Goal: Task Accomplishment & Management: Use online tool/utility

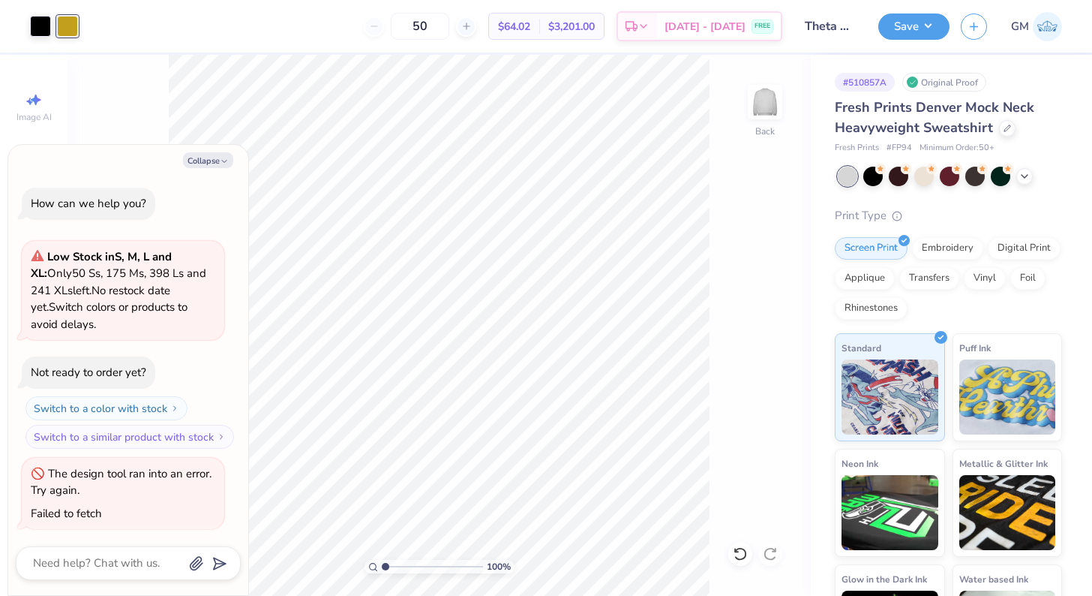
scroll to position [1522, 0]
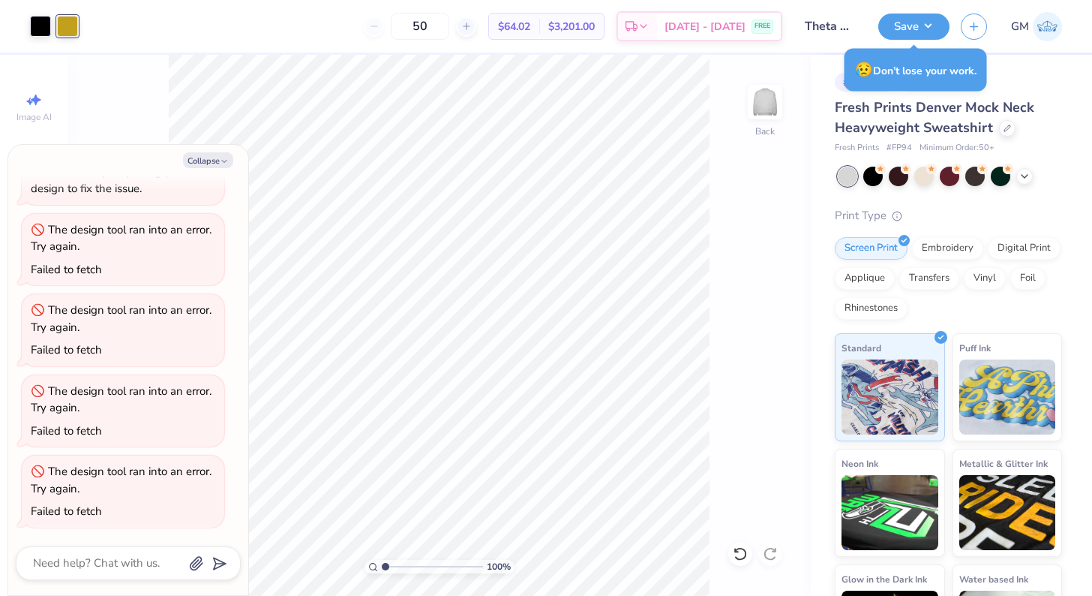
type textarea "x"
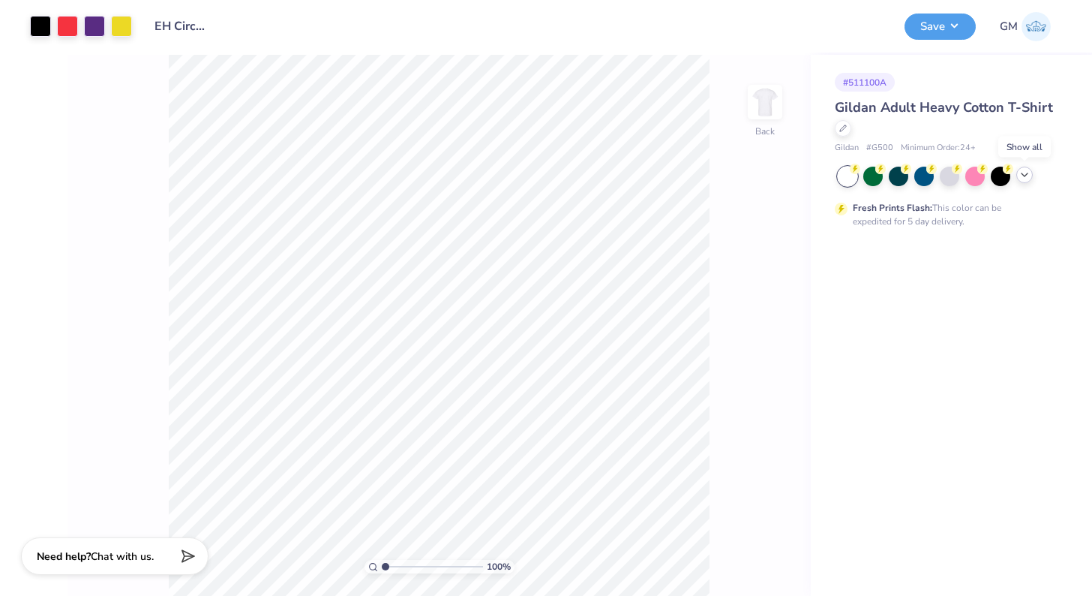
click at [1023, 176] on icon at bounding box center [1025, 175] width 12 height 12
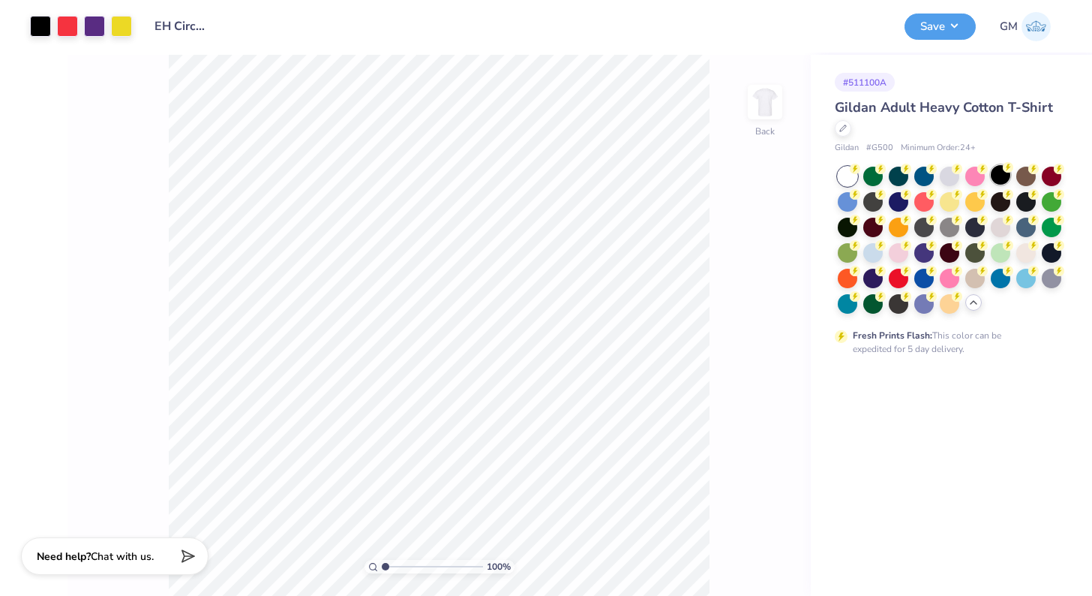
click at [1003, 171] on icon at bounding box center [1008, 167] width 11 height 11
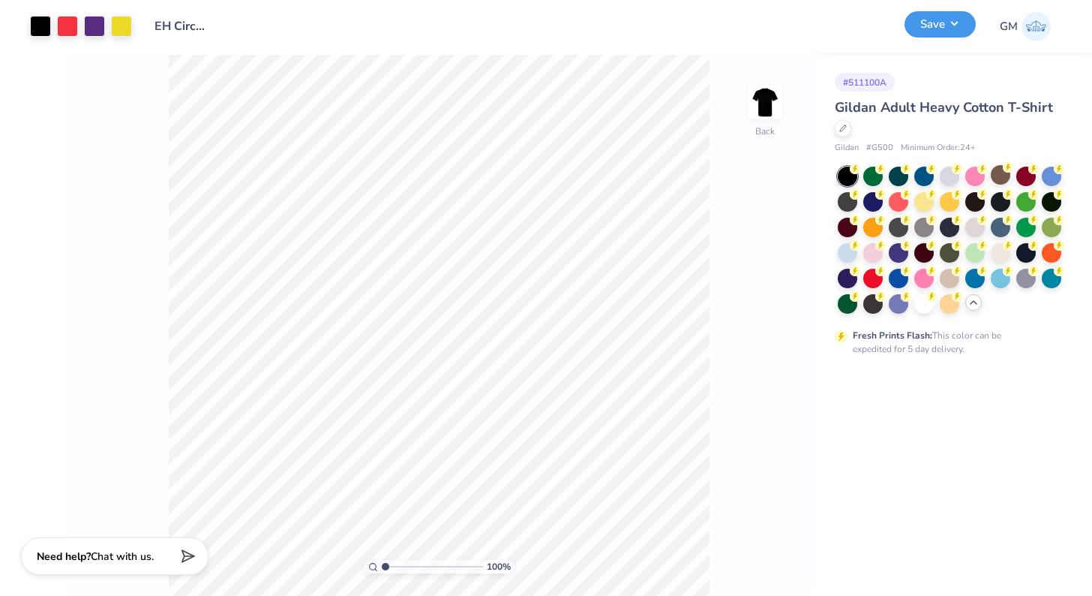
click at [927, 32] on button "Save" at bounding box center [940, 24] width 71 height 26
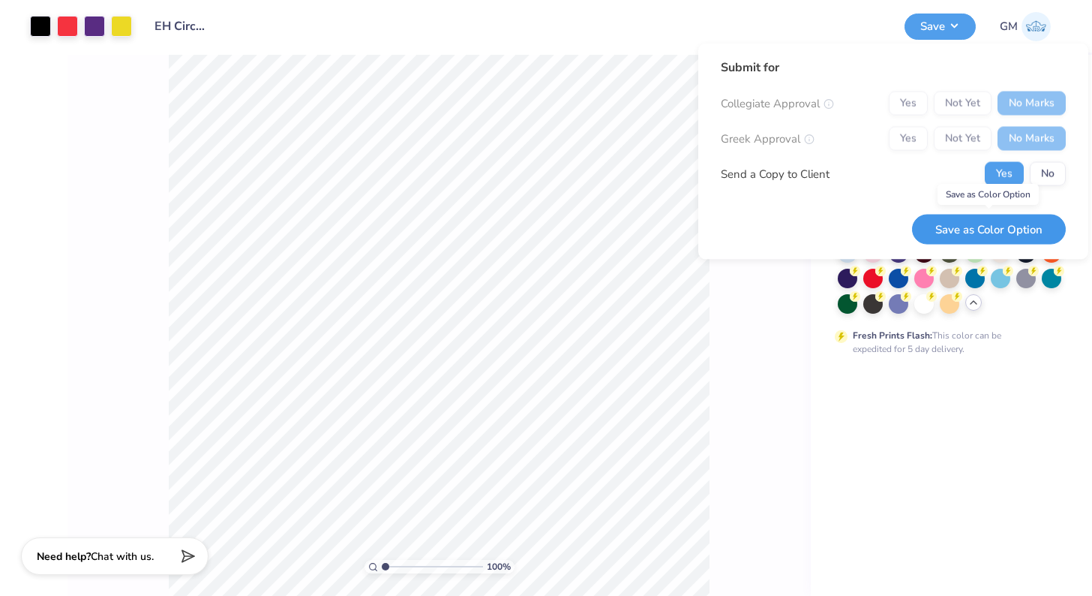
click at [1009, 238] on button "Save as Color Option" at bounding box center [989, 229] width 154 height 31
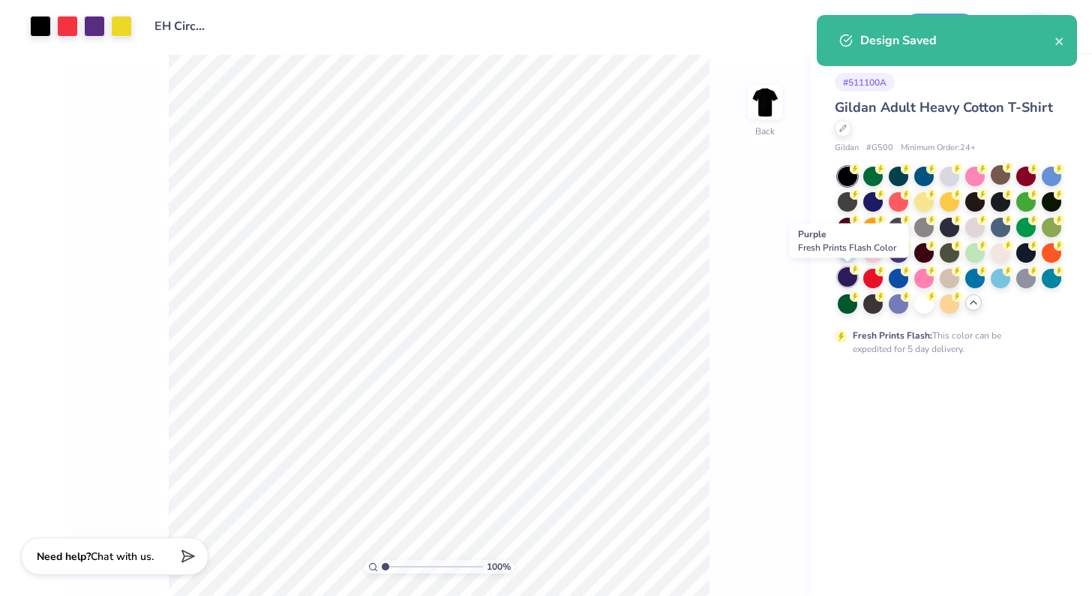
click at [848, 275] on div at bounding box center [848, 277] width 20 height 20
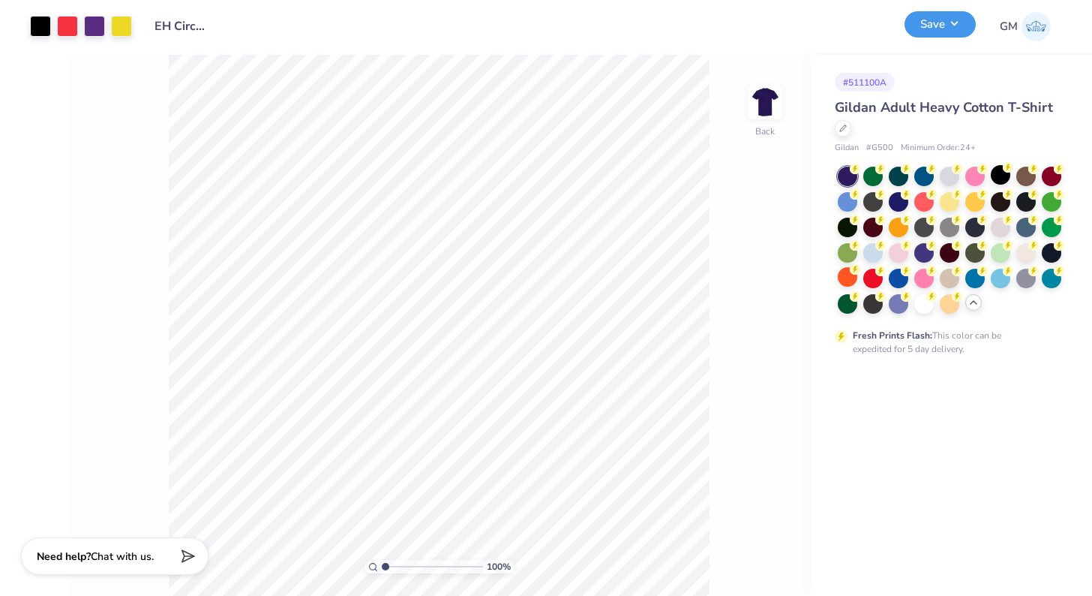
click at [939, 28] on button "Save" at bounding box center [940, 24] width 71 height 26
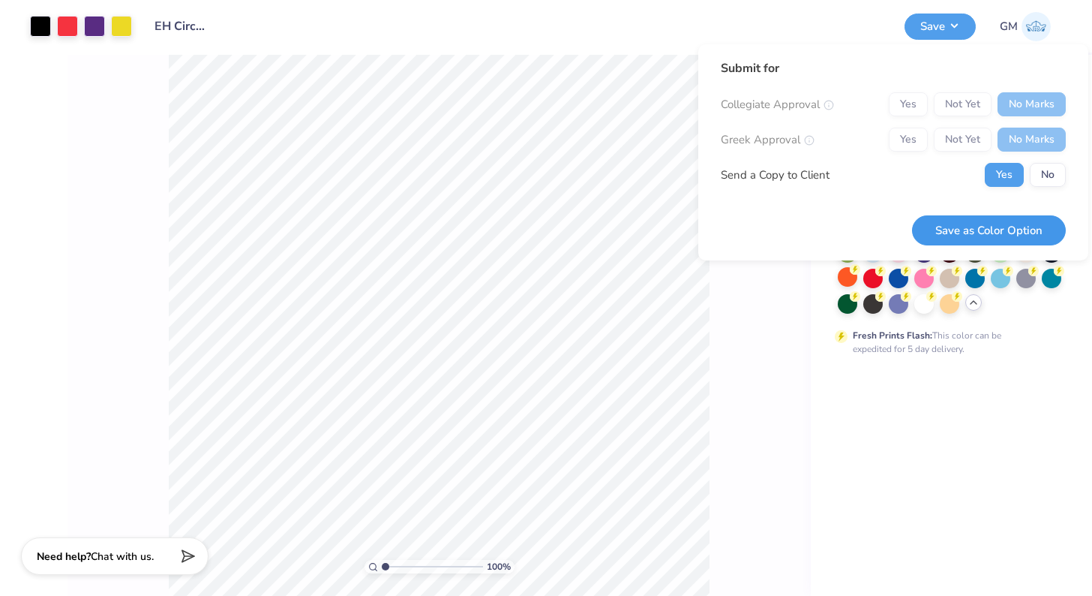
click at [996, 225] on button "Save as Color Option" at bounding box center [989, 230] width 154 height 31
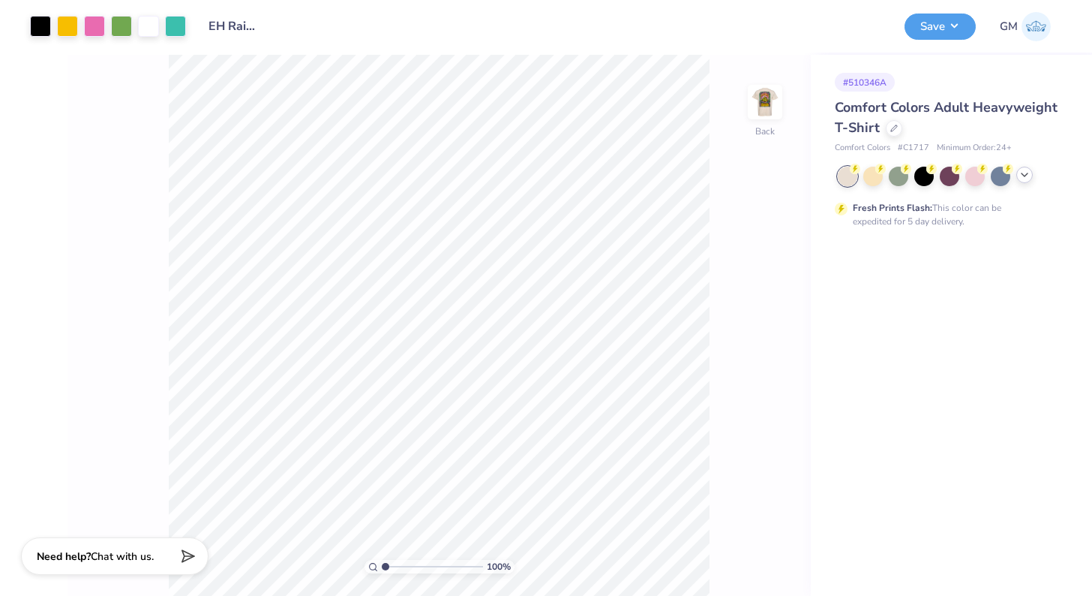
click at [1018, 179] on div at bounding box center [1025, 175] width 17 height 17
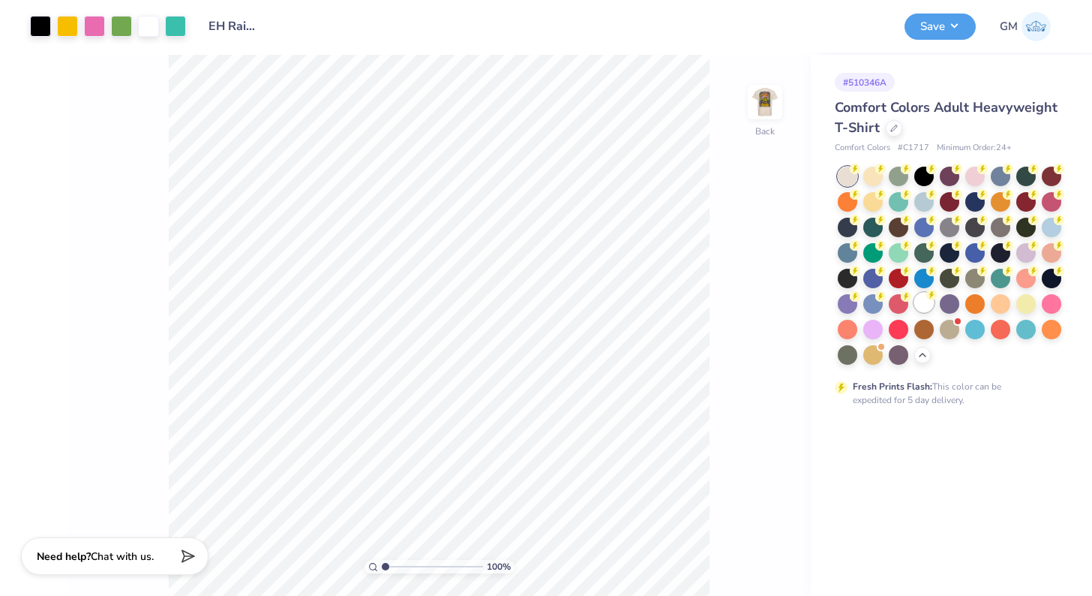
click at [925, 305] on div at bounding box center [925, 303] width 20 height 20
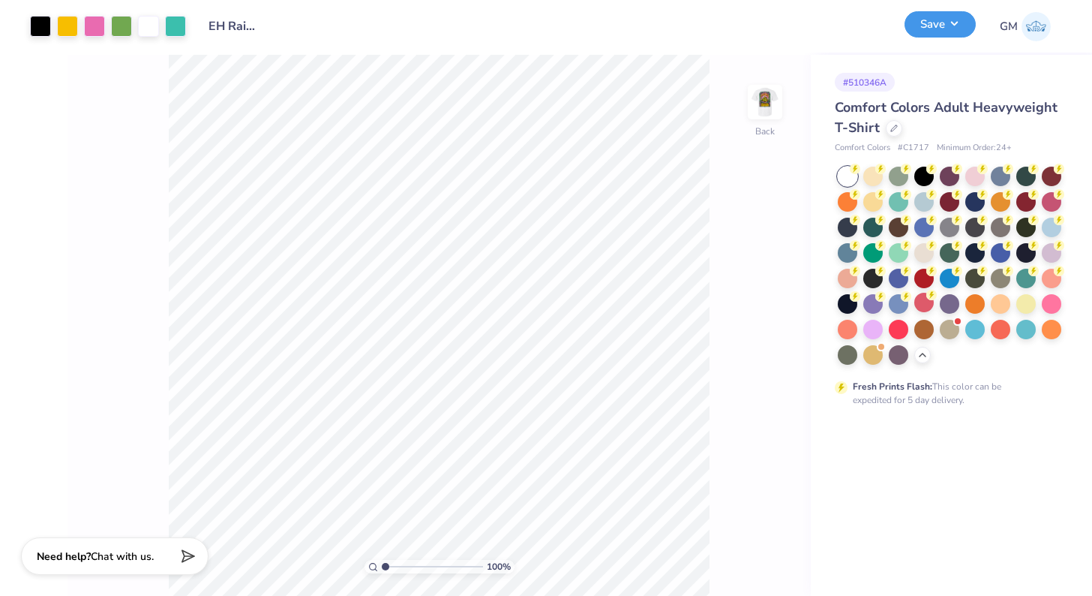
click at [921, 26] on button "Save" at bounding box center [940, 24] width 71 height 26
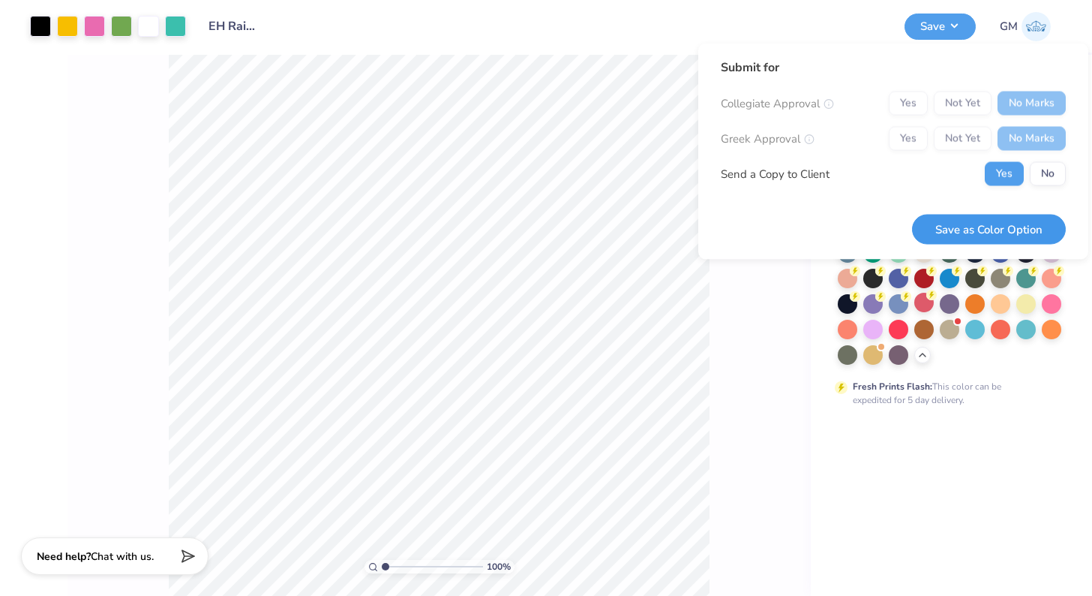
click at [1008, 228] on button "Save as Color Option" at bounding box center [989, 229] width 154 height 31
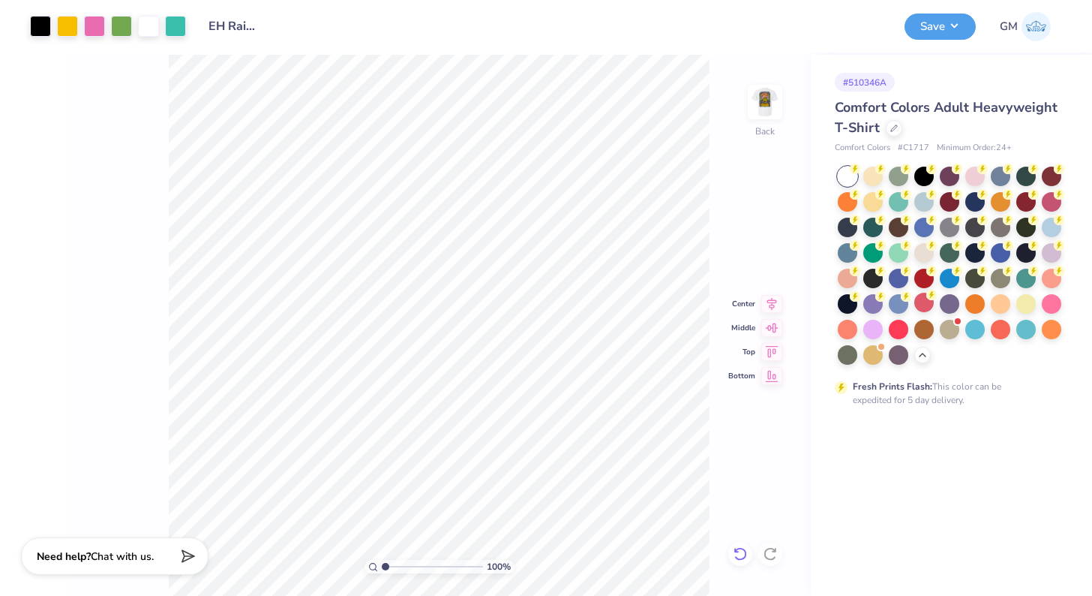
click at [740, 554] on icon at bounding box center [740, 553] width 15 height 15
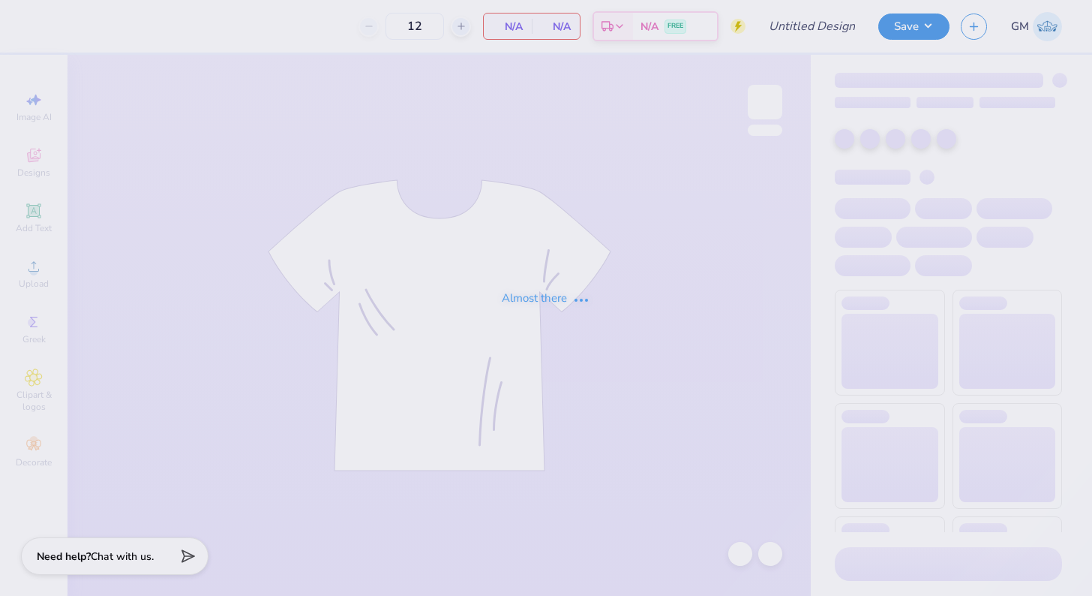
type input "EH Rainbow + Line Up Designs"
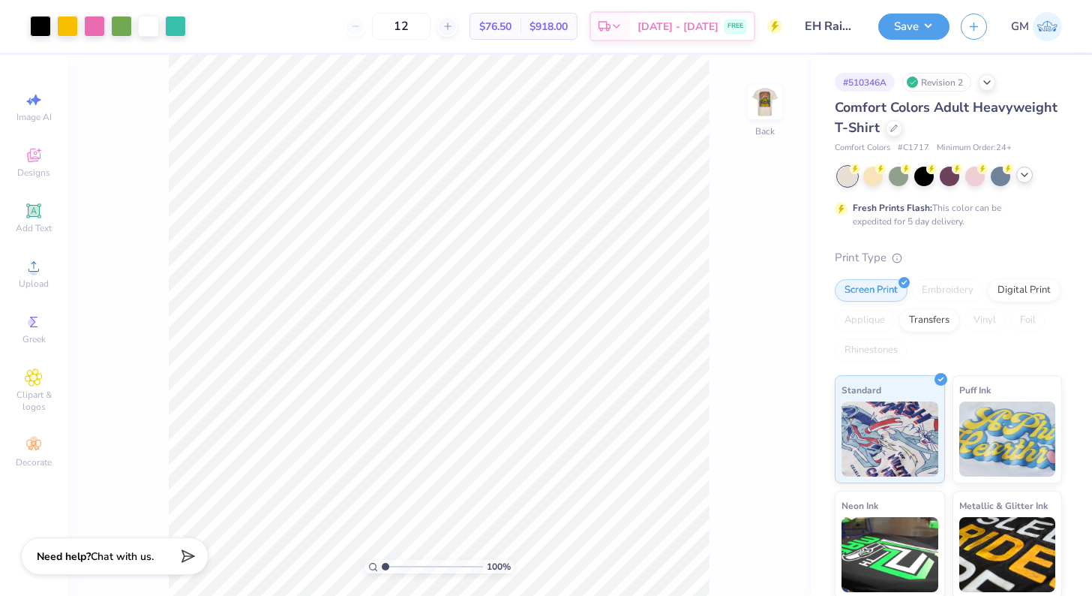
click at [1024, 173] on icon at bounding box center [1025, 175] width 12 height 12
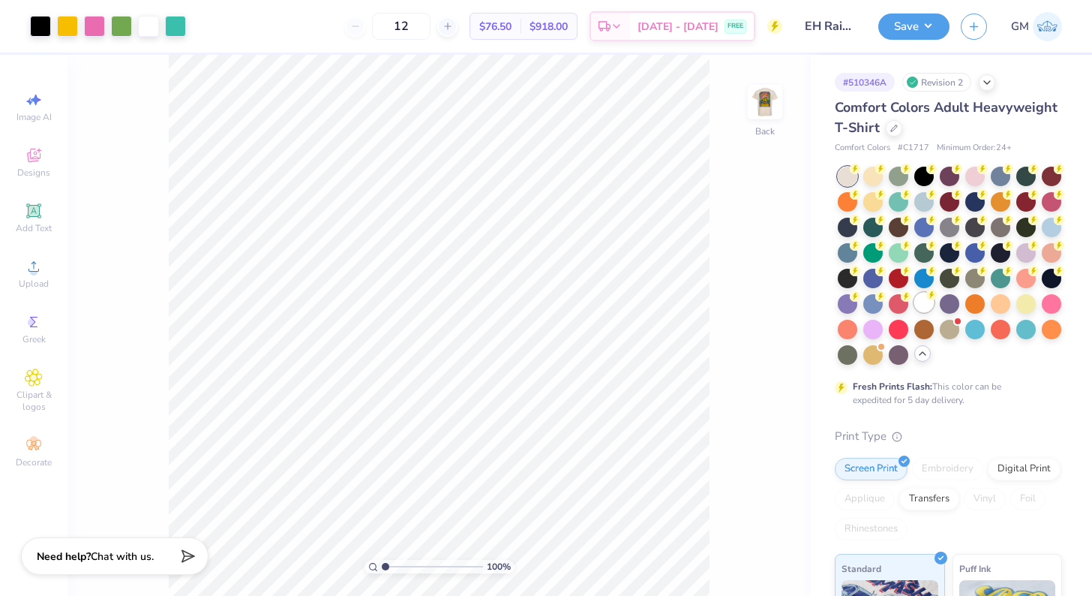
click at [923, 302] on div at bounding box center [925, 303] width 20 height 20
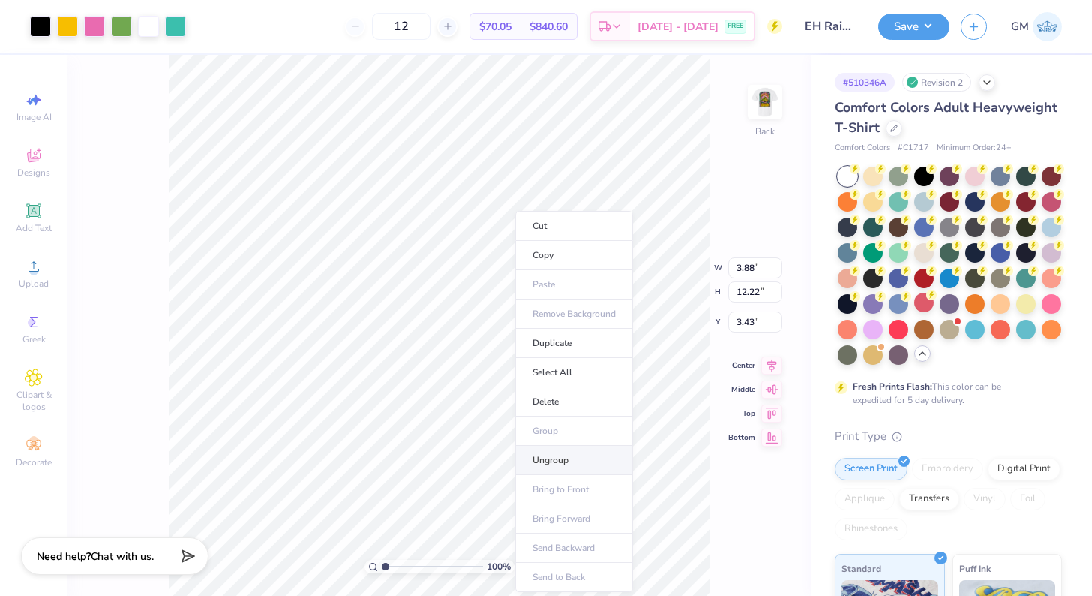
click at [568, 446] on li "Ungroup" at bounding box center [574, 460] width 118 height 29
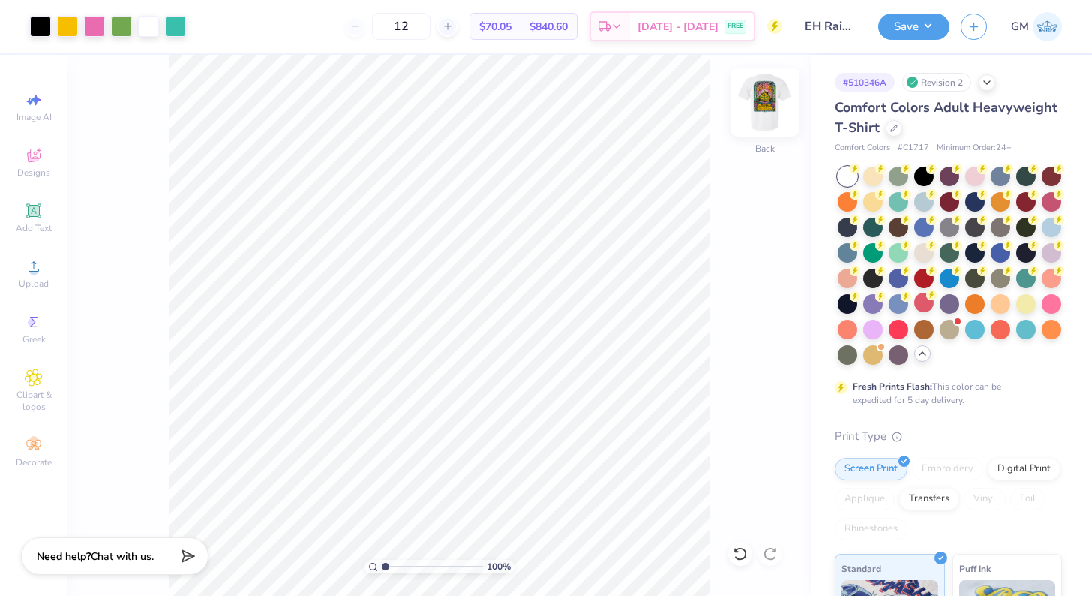
click at [748, 117] on img at bounding box center [765, 102] width 60 height 60
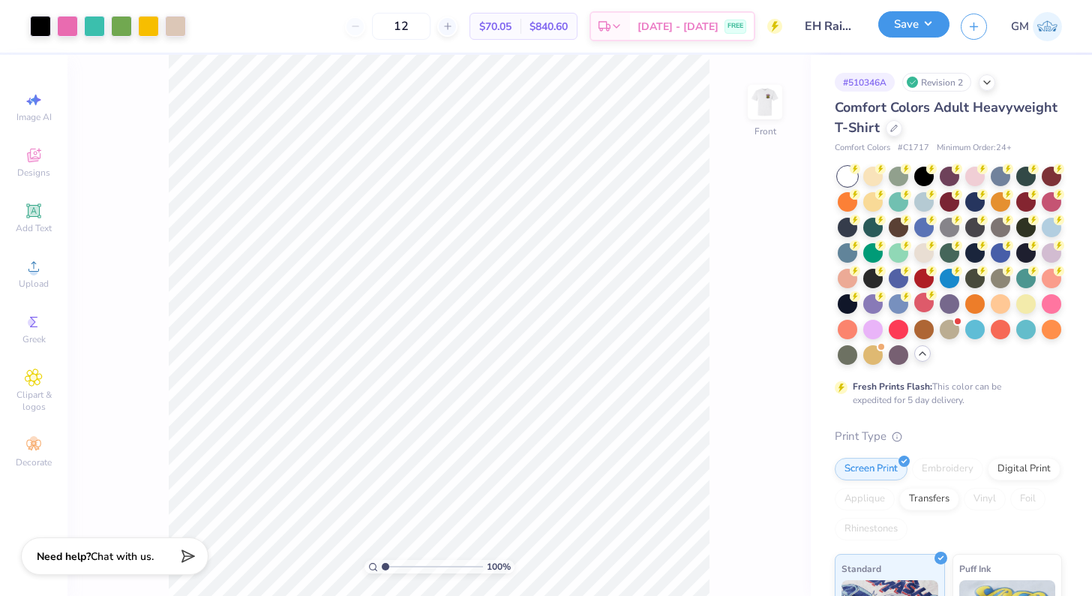
click at [905, 29] on button "Save" at bounding box center [914, 24] width 71 height 26
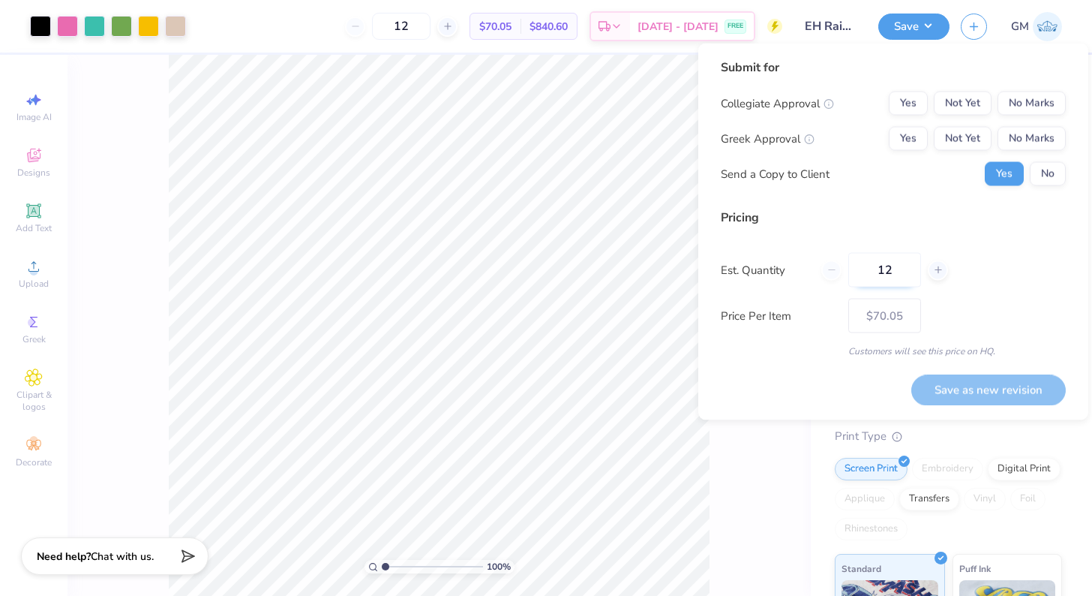
click at [901, 275] on input "12" at bounding box center [885, 270] width 73 height 35
type input "1"
type input "0"
type input "0100"
type input "100"
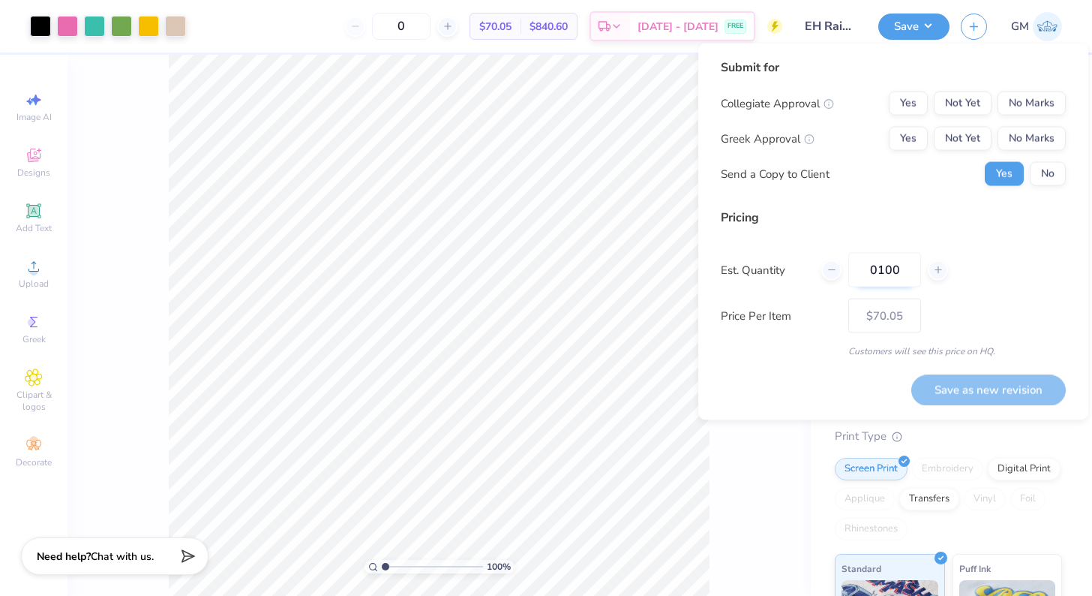
type input "– –"
type input "010"
type input "$24.23"
type input "01"
type input "1"
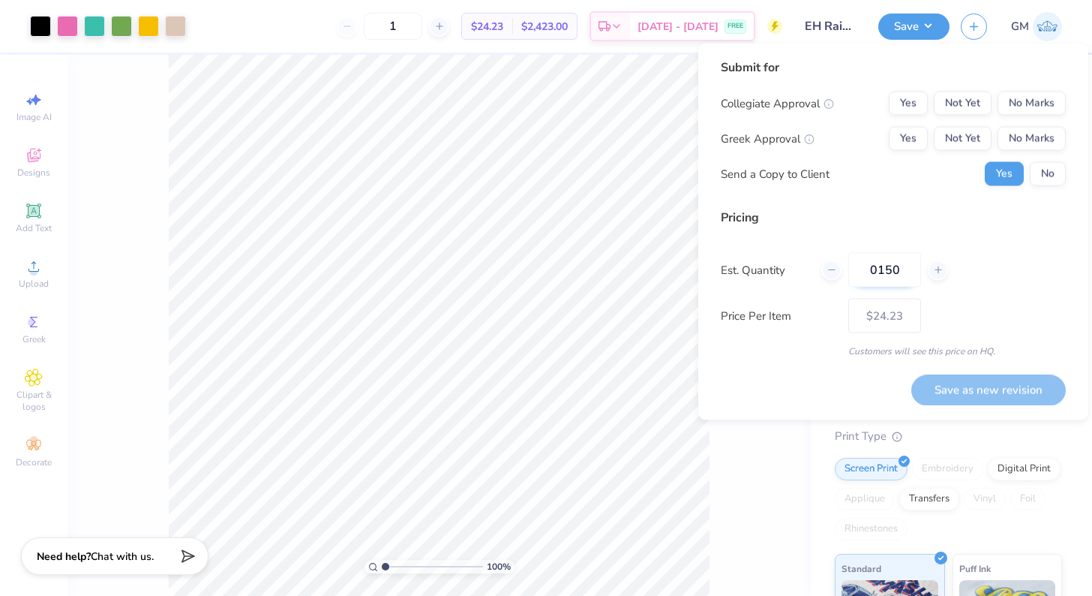
type input "0150"
type input "150"
type input "$21.36"
click at [877, 272] on input "0150" at bounding box center [885, 270] width 73 height 35
type input "150"
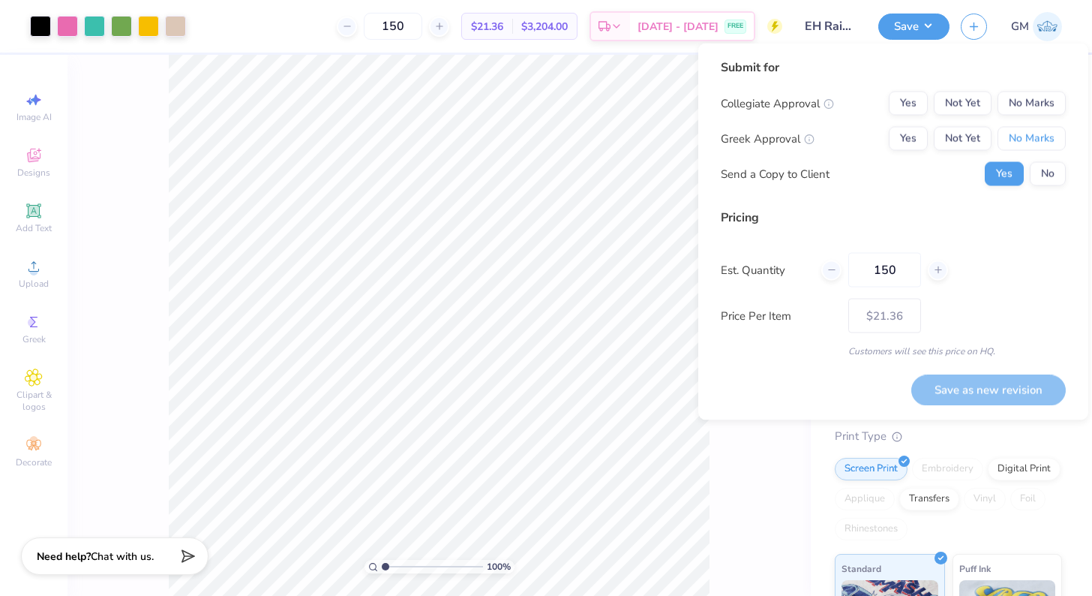
drag, startPoint x: 1050, startPoint y: 135, endPoint x: 1050, endPoint y: 118, distance: 17.3
click at [1050, 133] on button "No Marks" at bounding box center [1032, 139] width 68 height 24
click at [1046, 104] on button "No Marks" at bounding box center [1032, 104] width 68 height 24
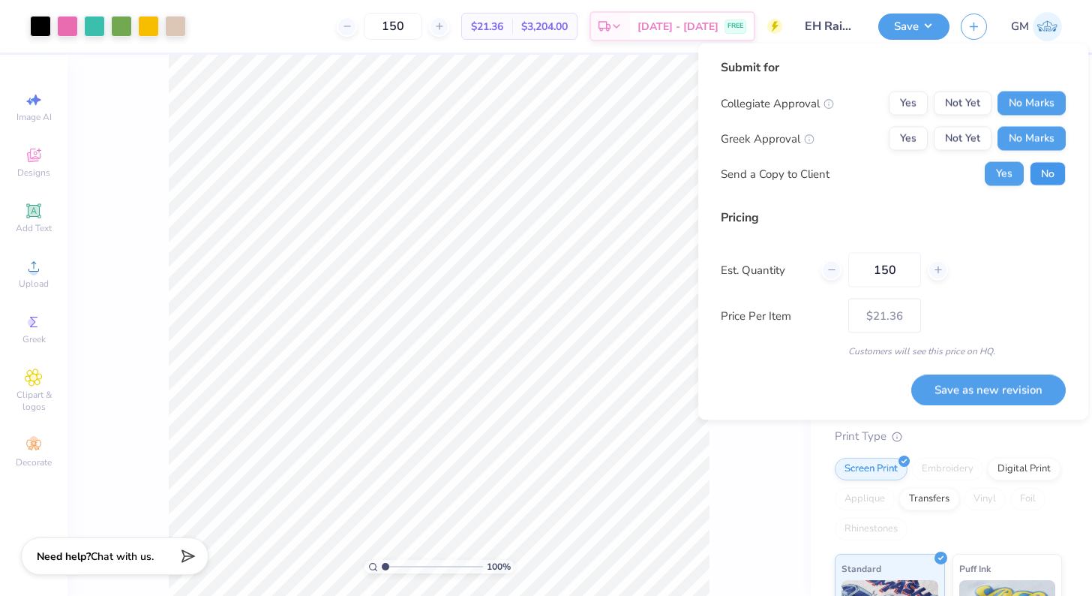
click at [1053, 169] on button "No" at bounding box center [1048, 174] width 36 height 24
click at [990, 389] on button "Save as new revision" at bounding box center [989, 389] width 155 height 31
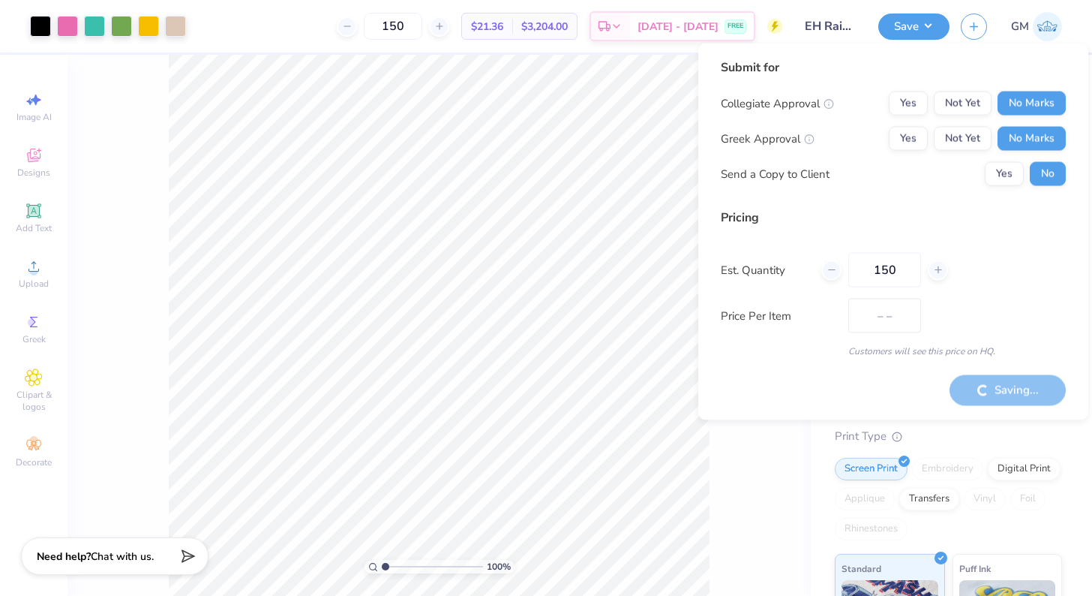
type input "$21.36"
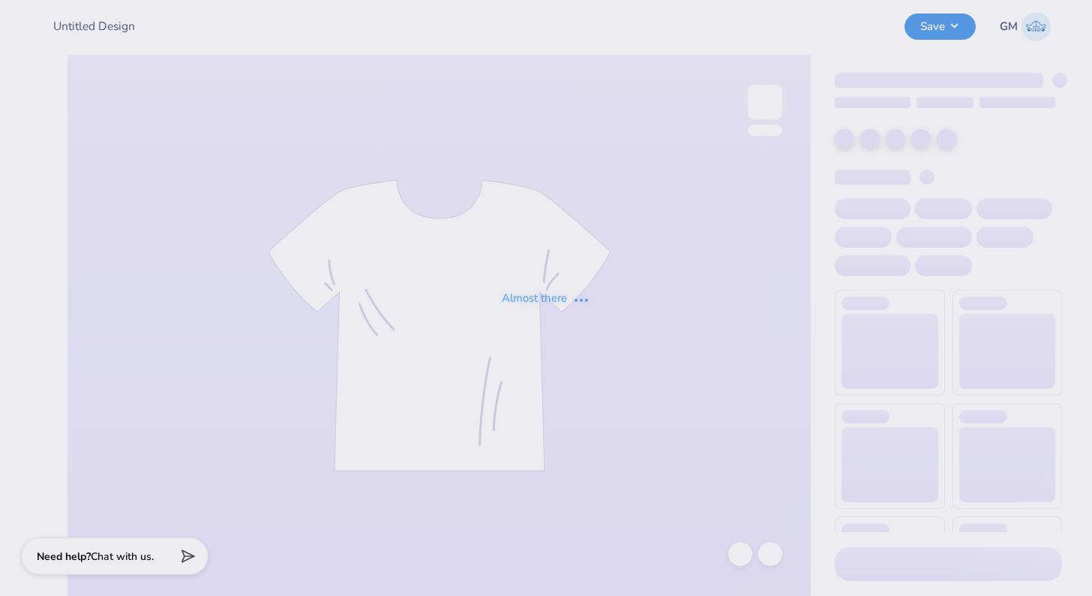
type input "EH Rainbow + Line Up Designs"
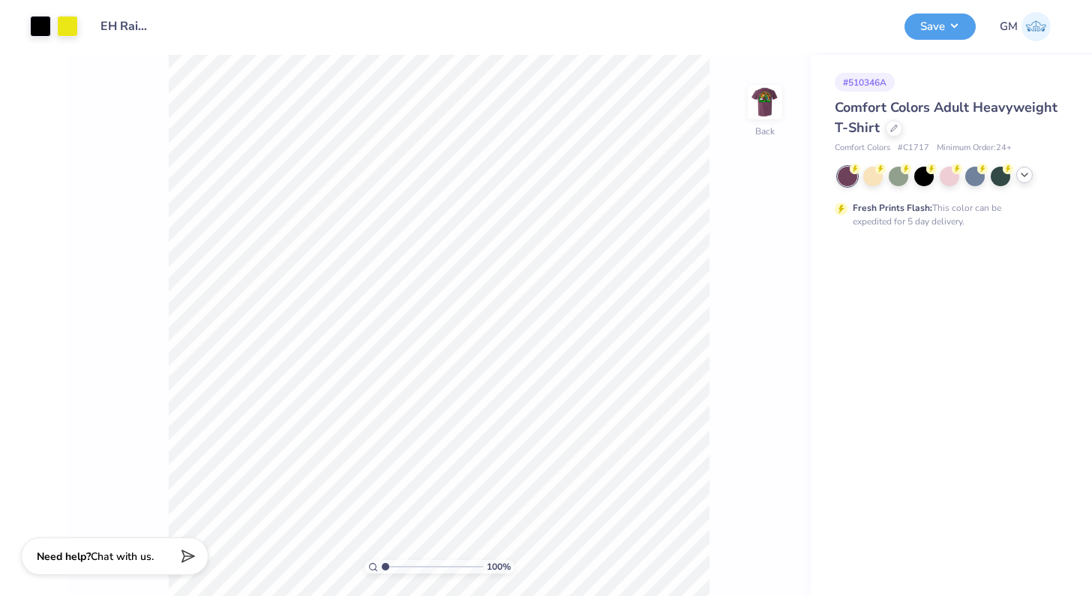
click at [1021, 179] on icon at bounding box center [1025, 175] width 12 height 12
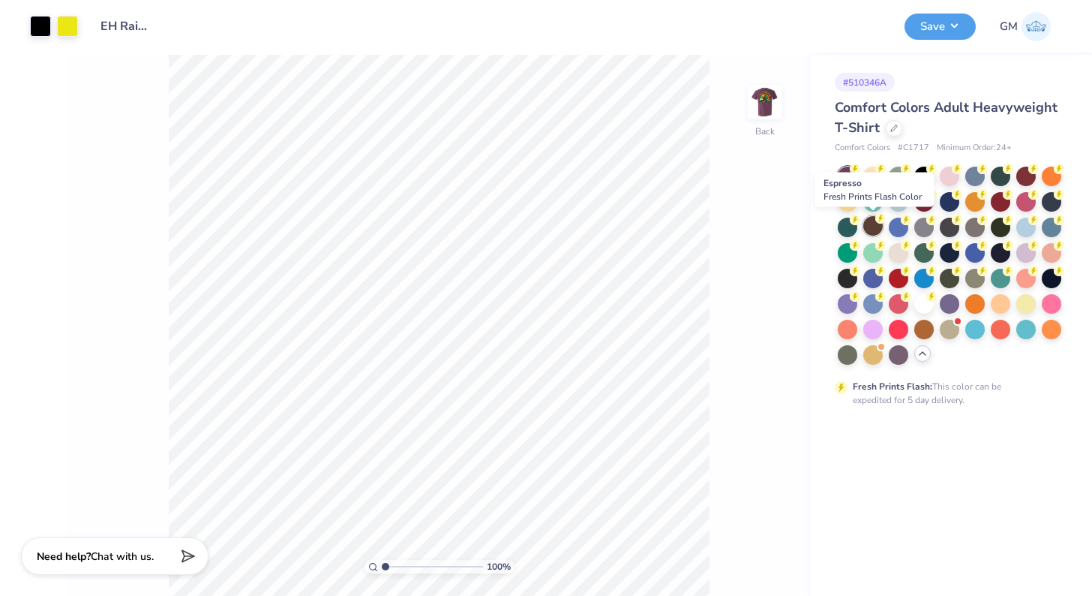
click at [875, 230] on div at bounding box center [874, 226] width 20 height 20
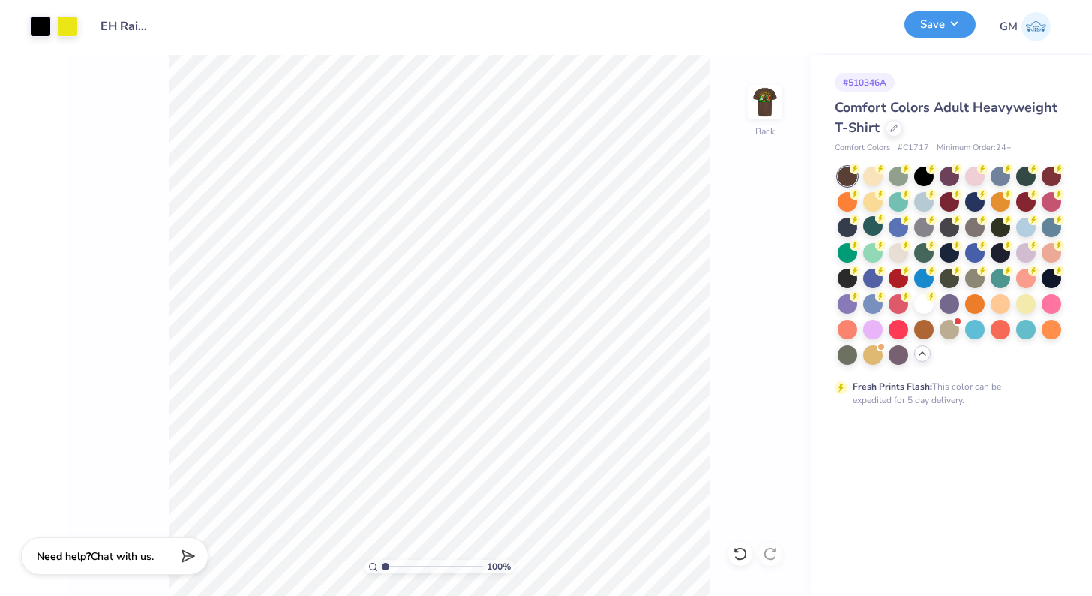
click at [927, 29] on button "Save" at bounding box center [940, 24] width 71 height 26
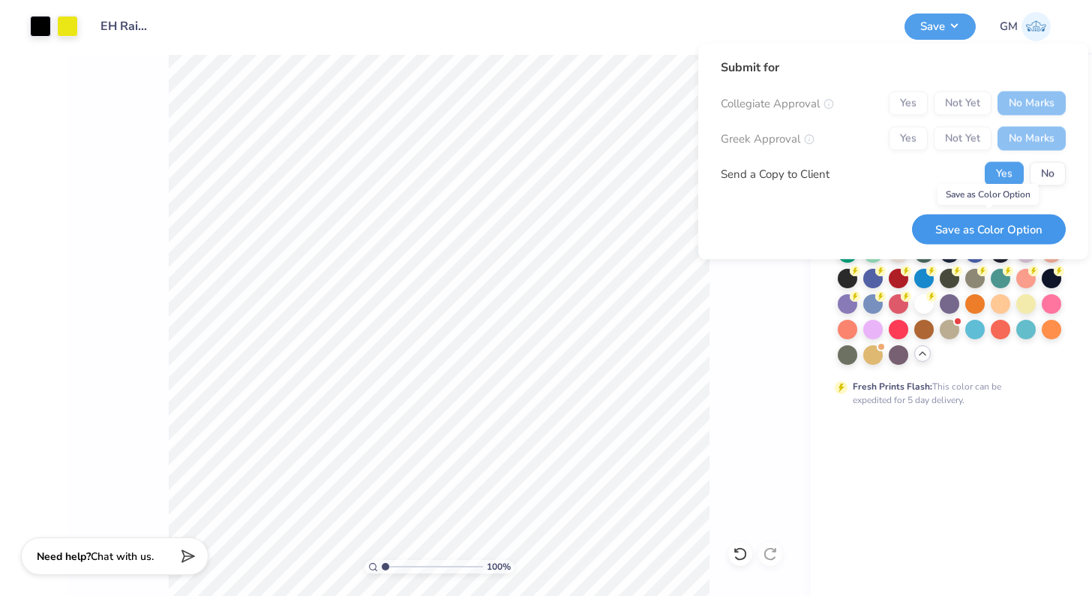
click at [1035, 227] on button "Save as Color Option" at bounding box center [989, 229] width 154 height 31
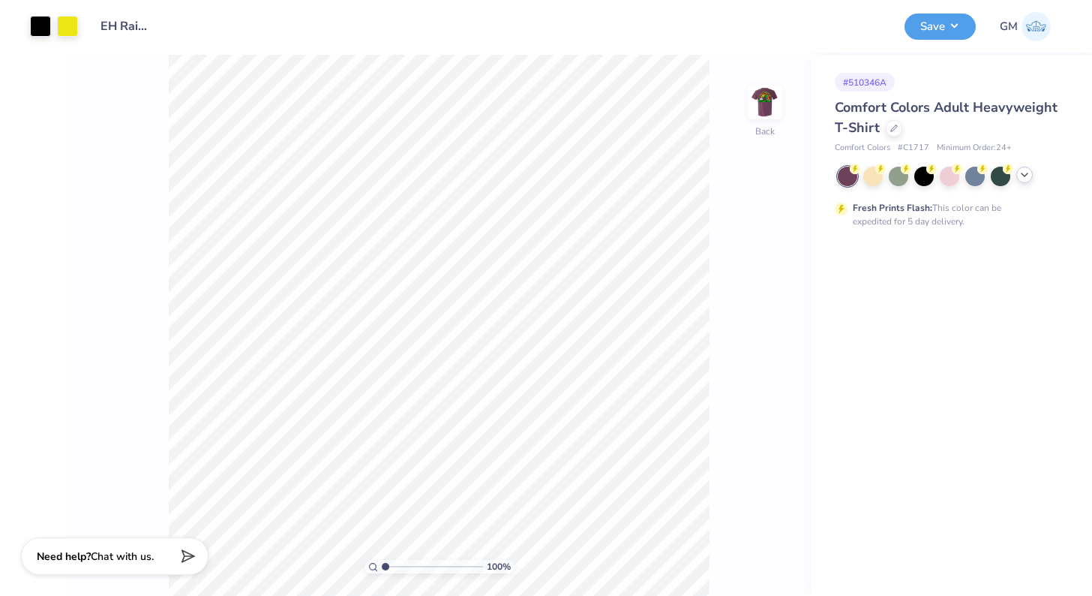
click at [1020, 173] on icon at bounding box center [1025, 175] width 12 height 12
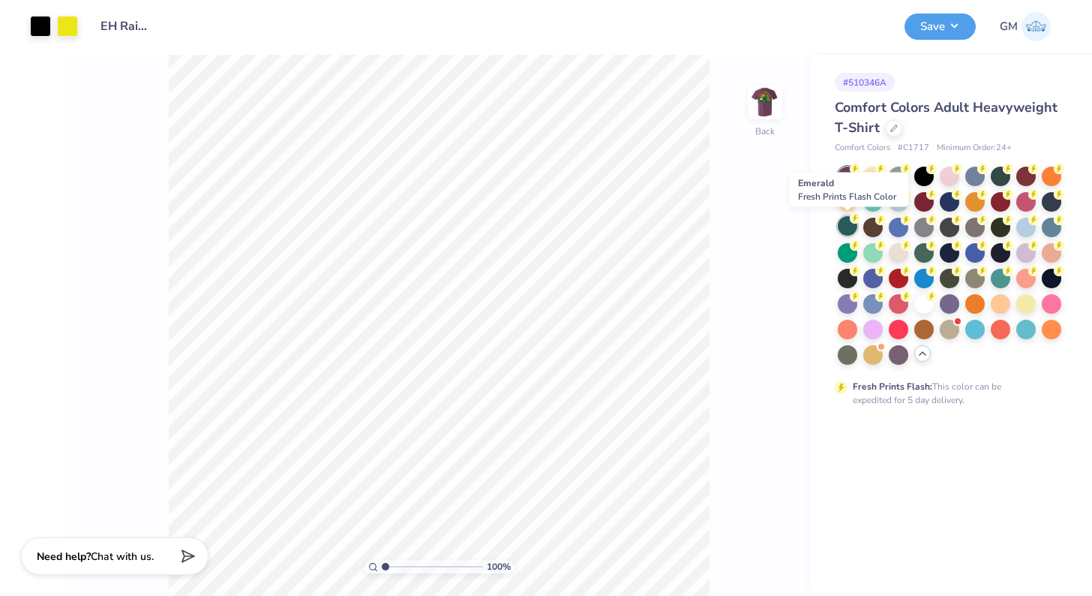
click at [851, 224] on div at bounding box center [848, 226] width 20 height 20
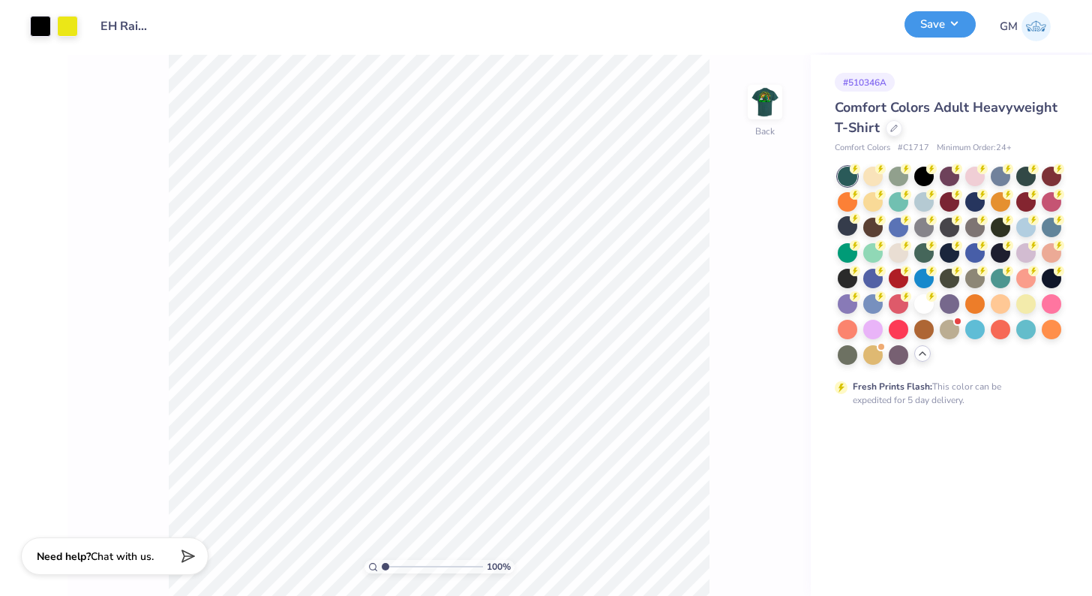
click at [935, 23] on button "Save" at bounding box center [940, 24] width 71 height 26
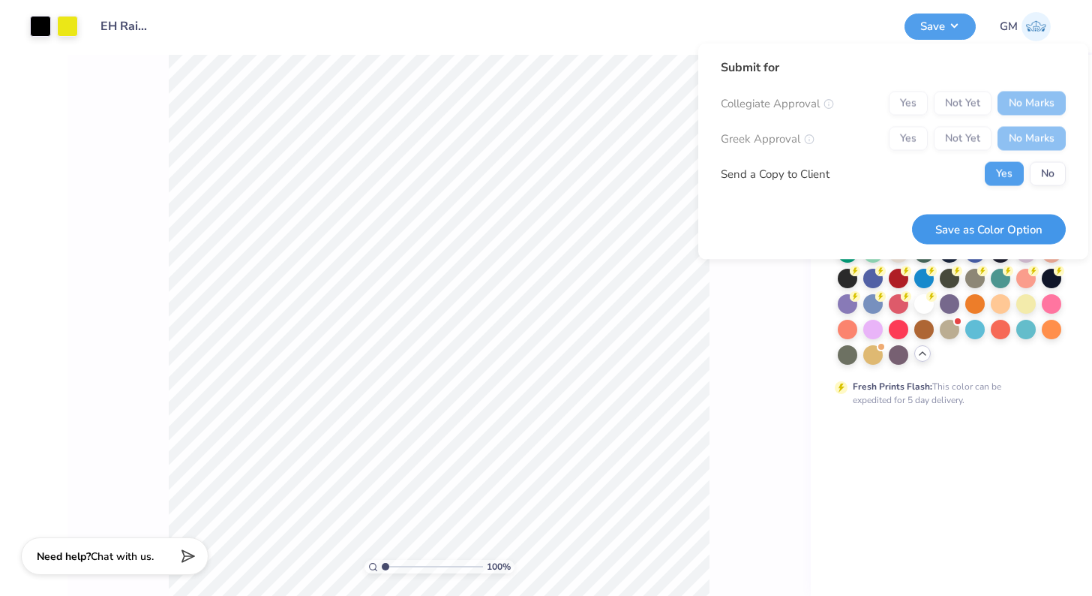
click at [1011, 230] on button "Save as Color Option" at bounding box center [989, 229] width 154 height 31
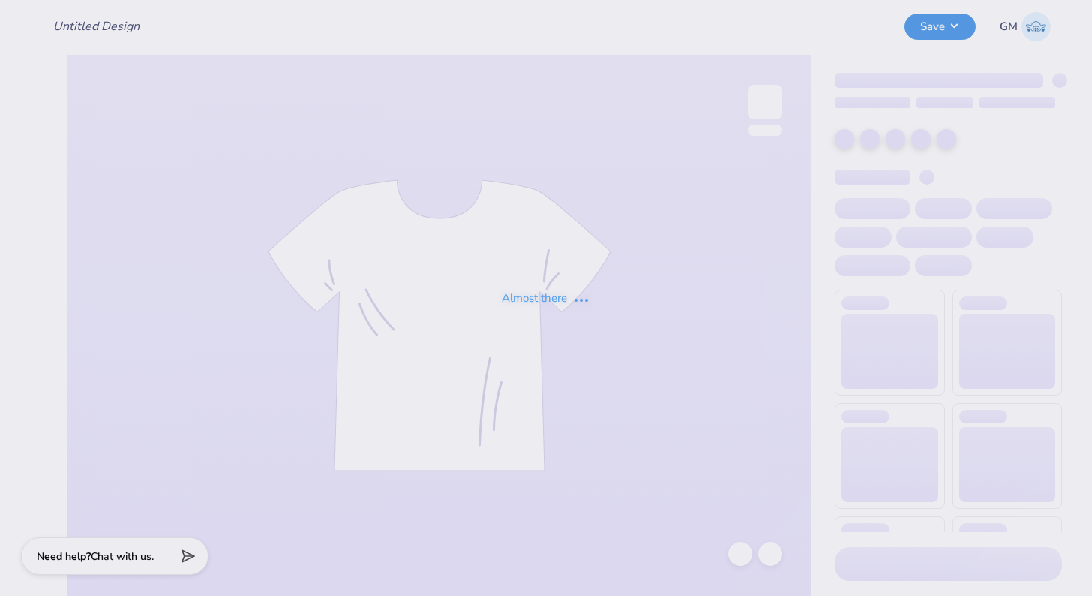
type input "EH Rainbow + Line Up Designs"
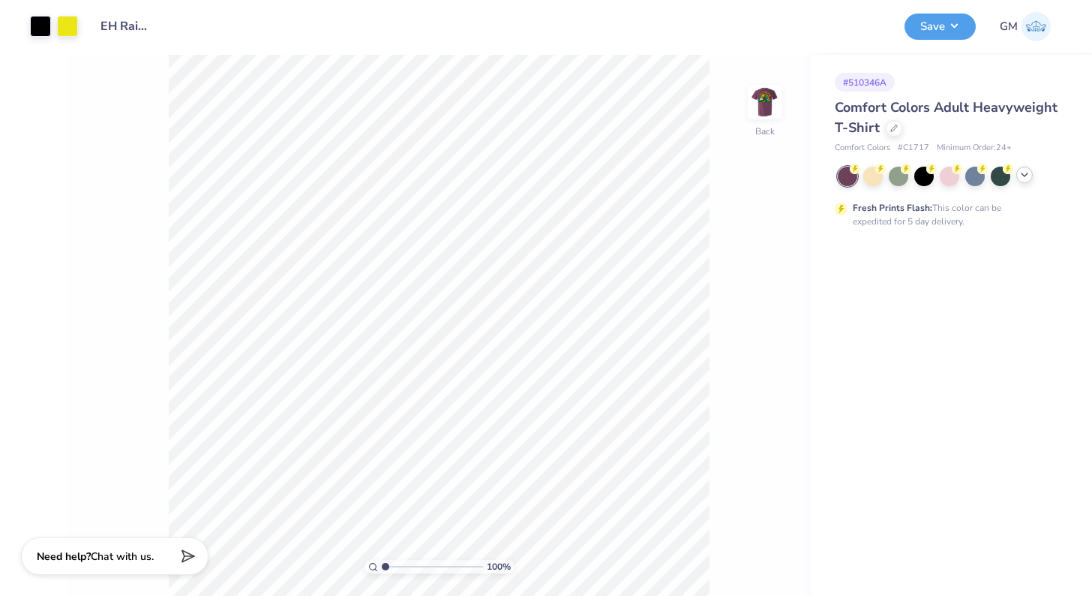
click at [1027, 177] on icon at bounding box center [1025, 175] width 12 height 12
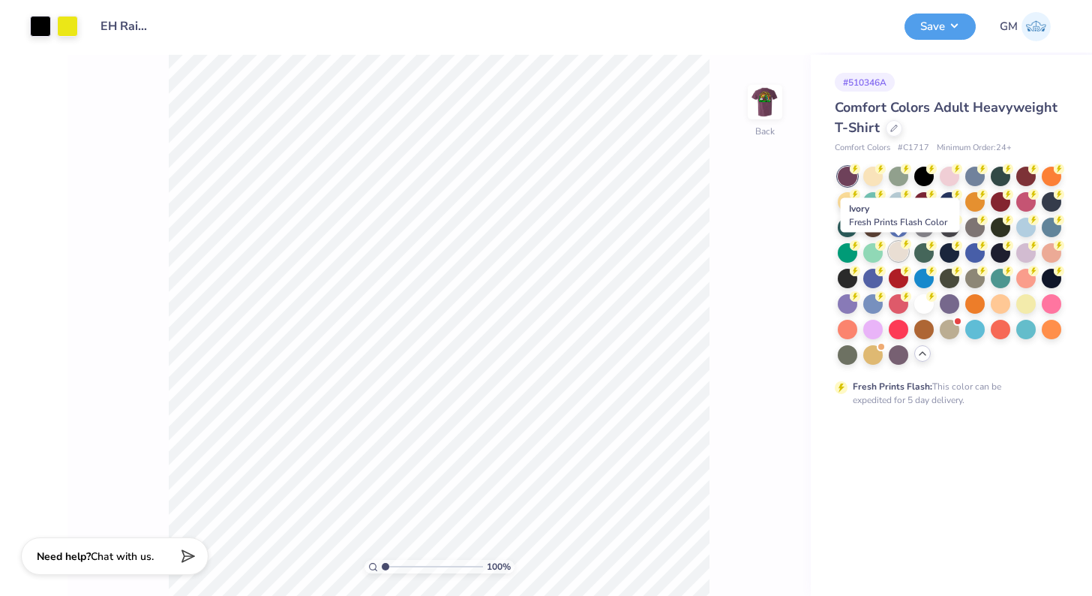
click at [896, 252] on div at bounding box center [899, 252] width 20 height 20
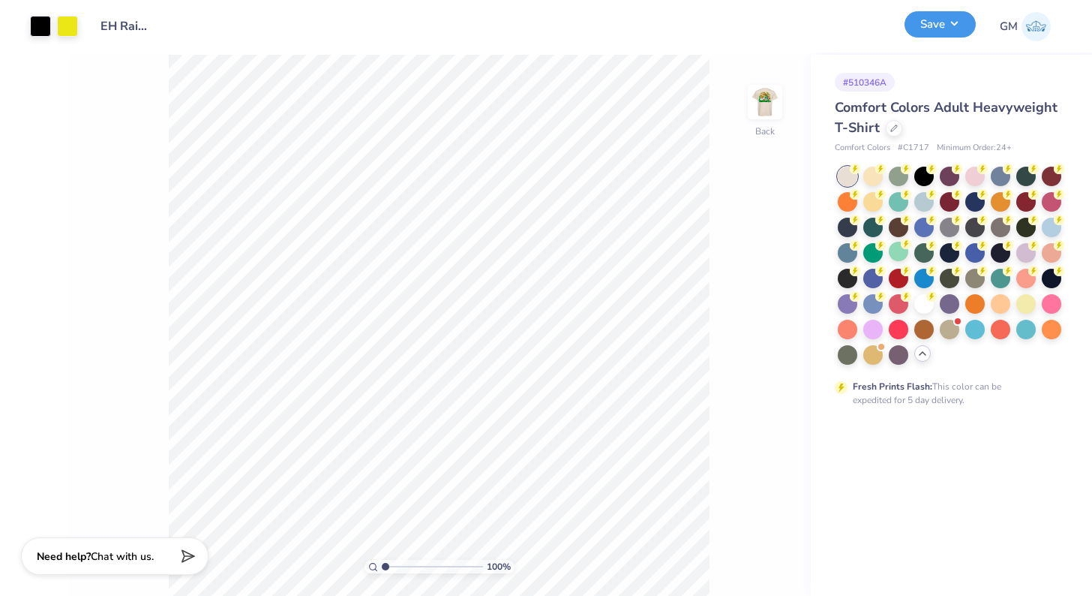
click at [927, 36] on button "Save" at bounding box center [940, 24] width 71 height 26
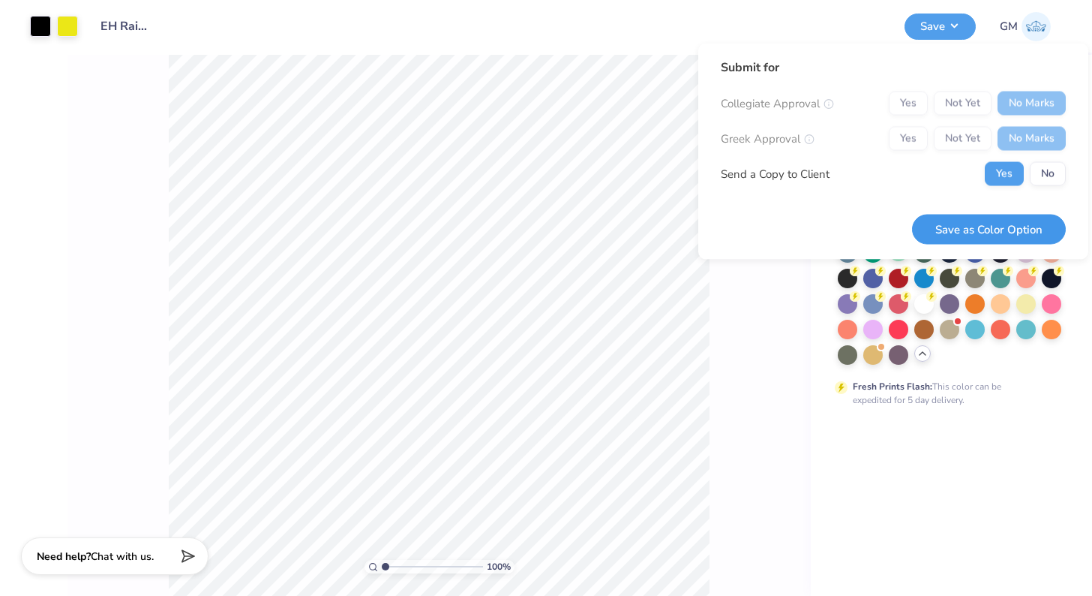
click at [1018, 221] on button "Save as Color Option" at bounding box center [989, 229] width 154 height 31
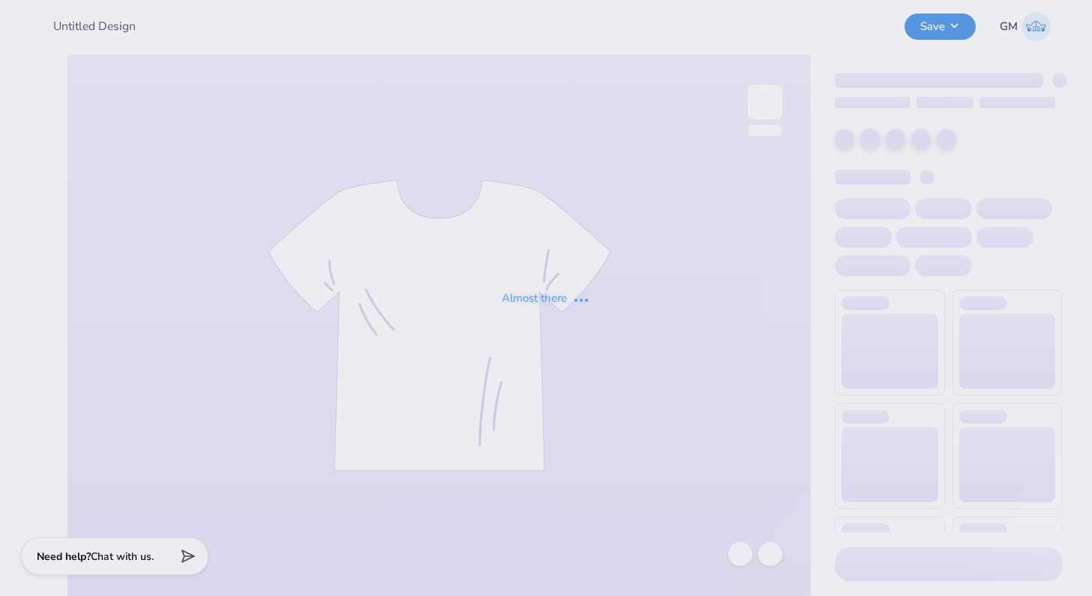
type input "EH Rainbow + Line Up Designs"
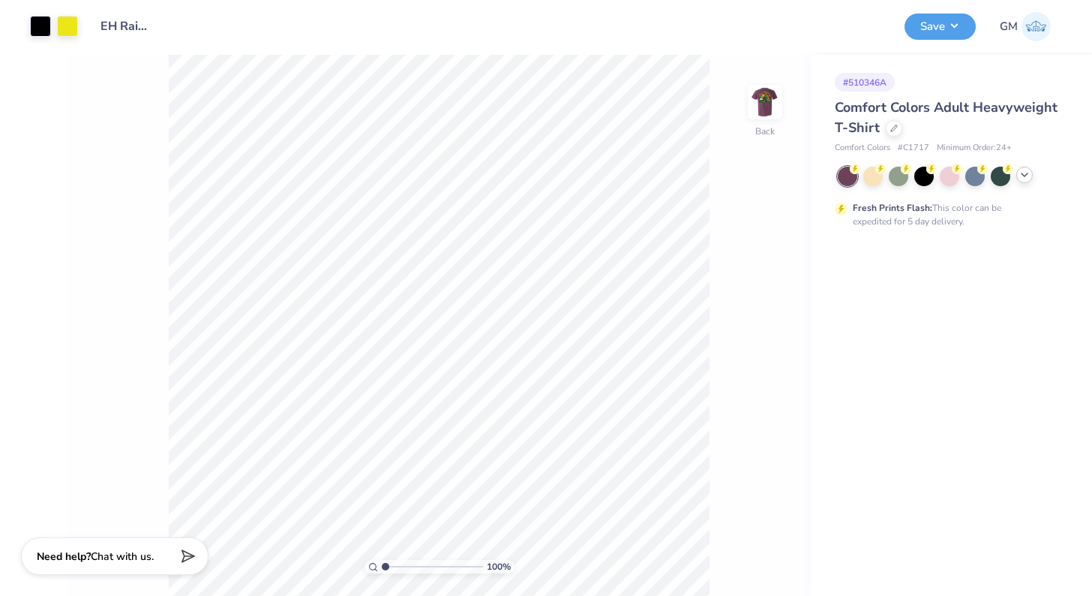
click at [1021, 181] on div at bounding box center [1025, 175] width 17 height 17
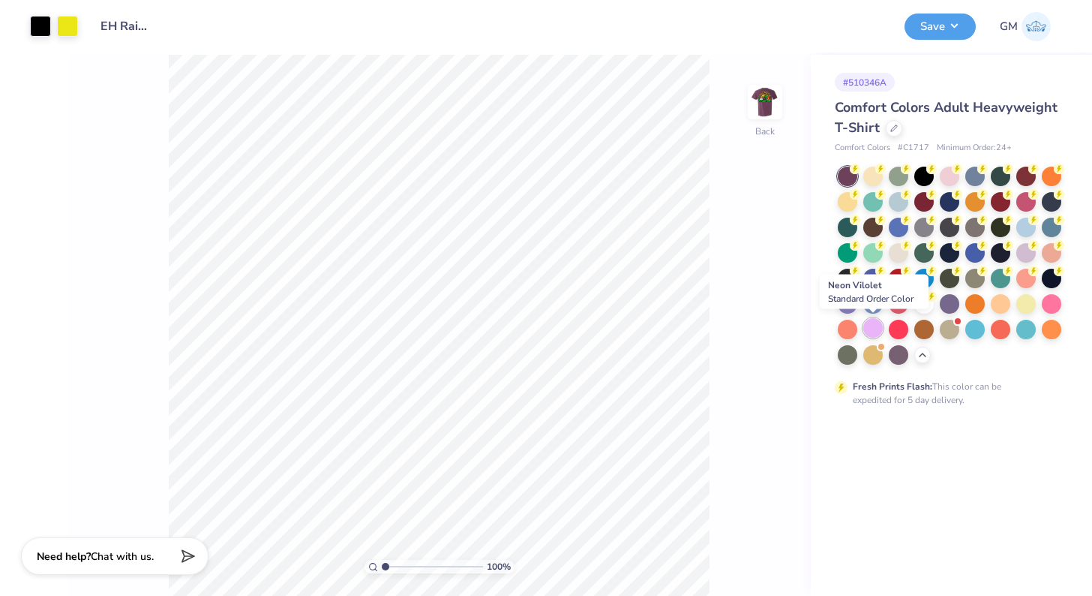
click at [868, 324] on div at bounding box center [874, 328] width 20 height 20
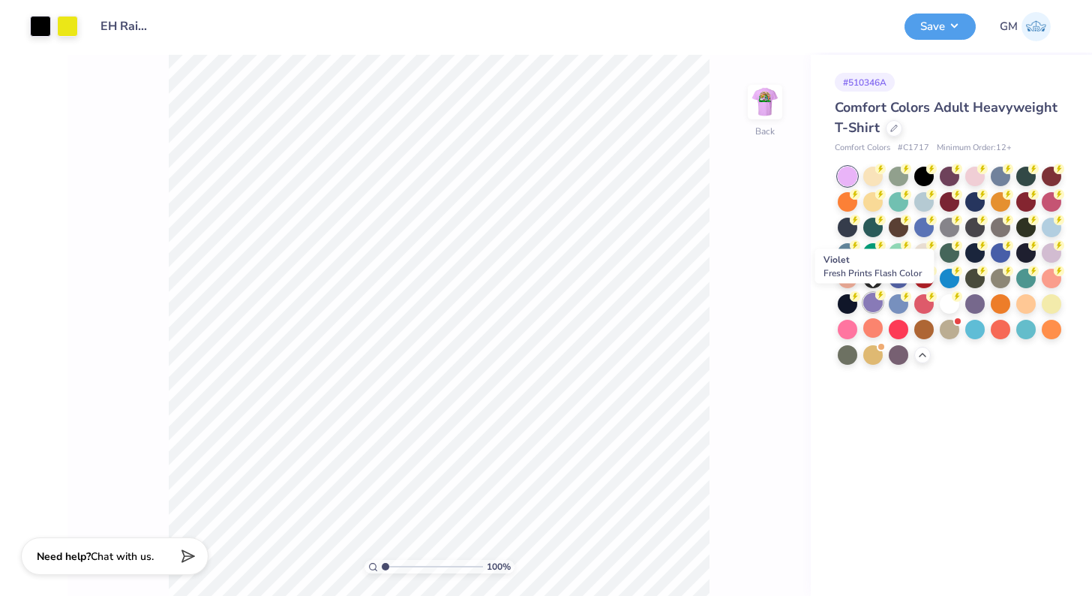
click at [876, 300] on div at bounding box center [874, 303] width 20 height 20
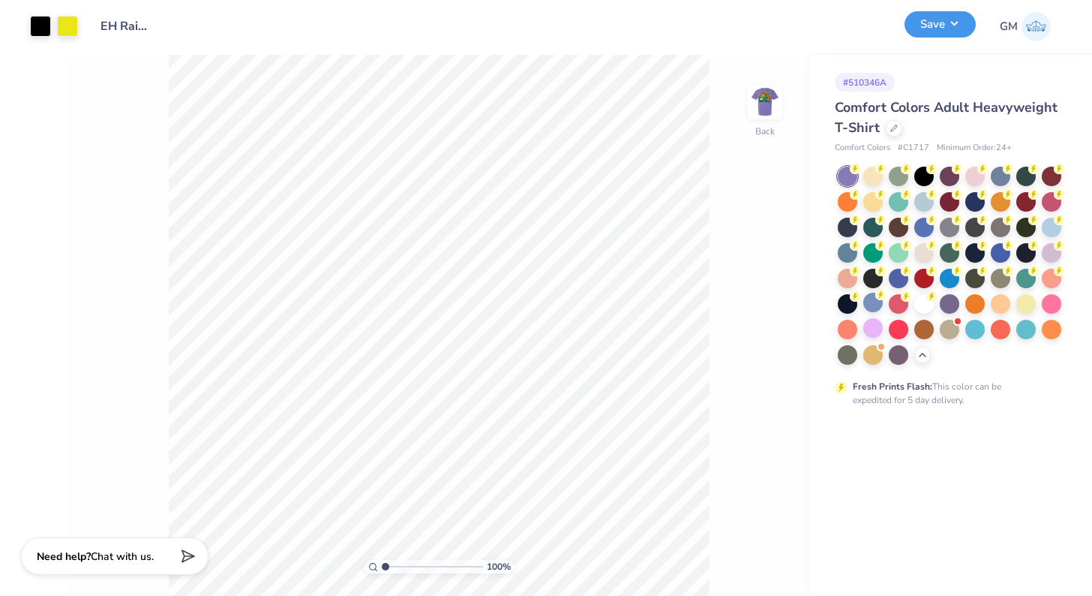
click at [939, 25] on button "Save" at bounding box center [940, 24] width 71 height 26
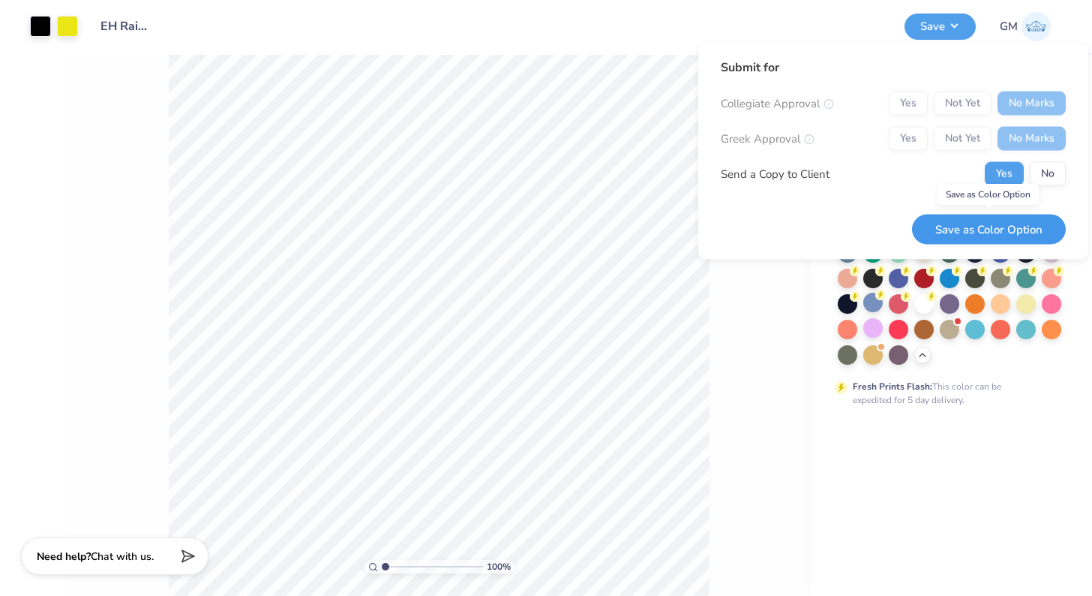
click at [1004, 222] on button "Save as Color Option" at bounding box center [989, 229] width 154 height 31
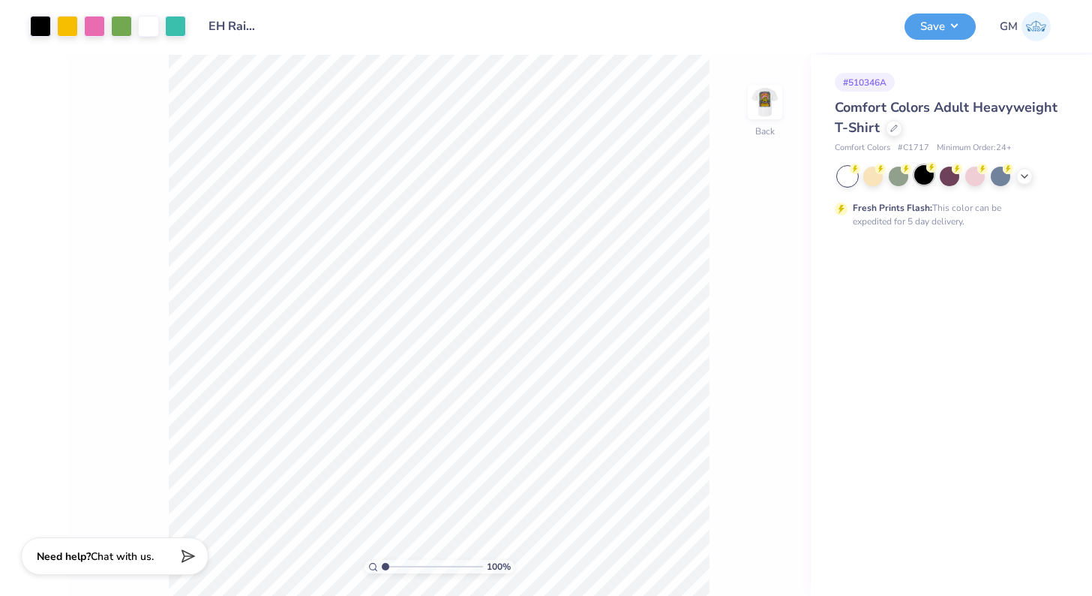
click at [927, 180] on div at bounding box center [925, 175] width 20 height 20
click at [923, 27] on button "Save" at bounding box center [940, 24] width 71 height 26
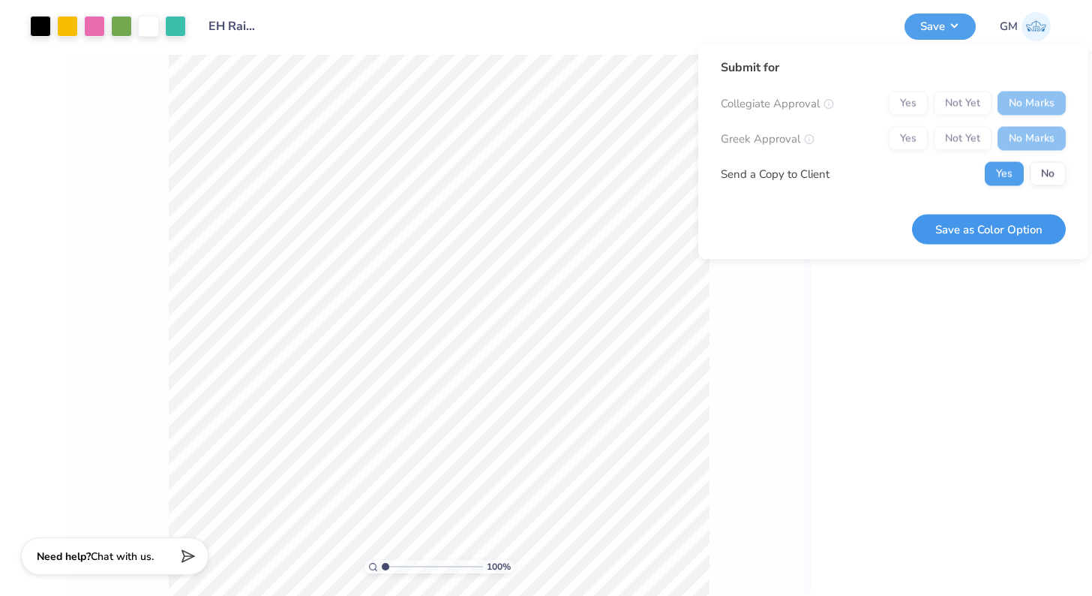
click at [1018, 228] on button "Save as Color Option" at bounding box center [989, 229] width 154 height 31
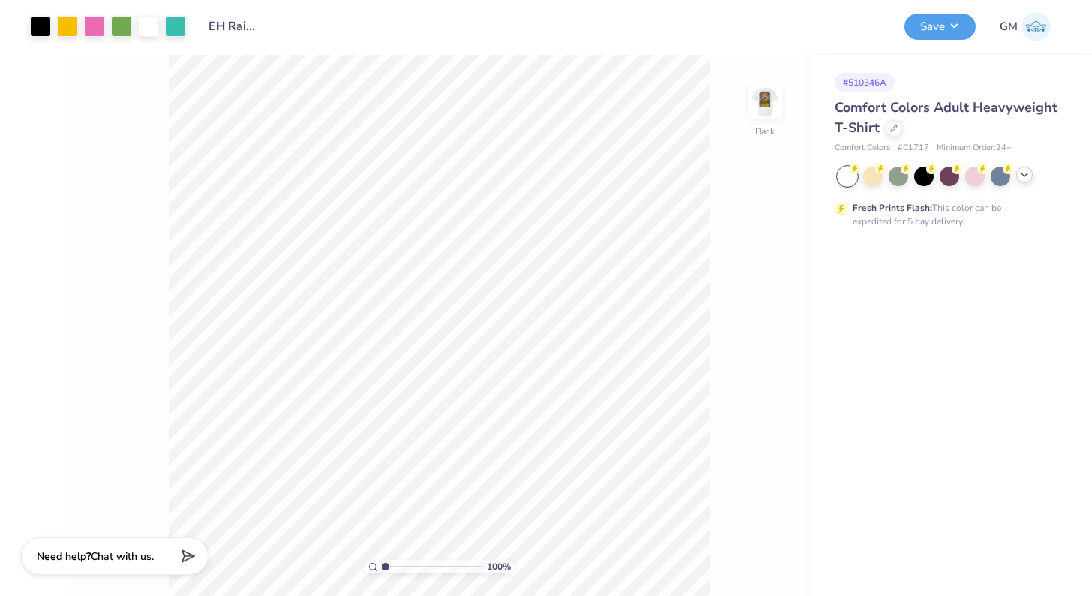
click at [1026, 173] on polyline at bounding box center [1025, 174] width 6 height 3
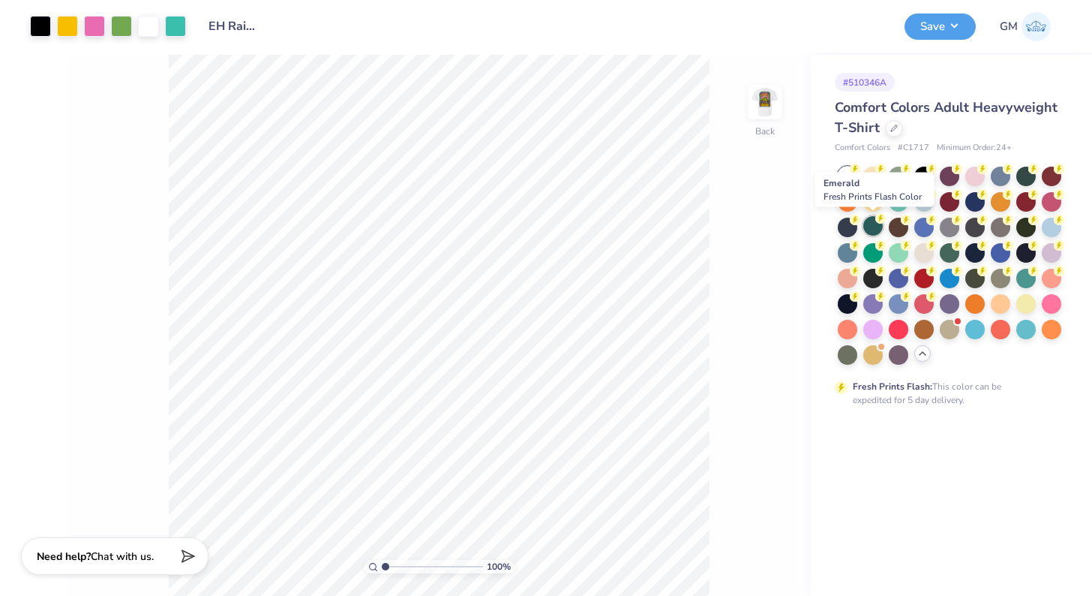
click at [870, 228] on div at bounding box center [874, 226] width 20 height 20
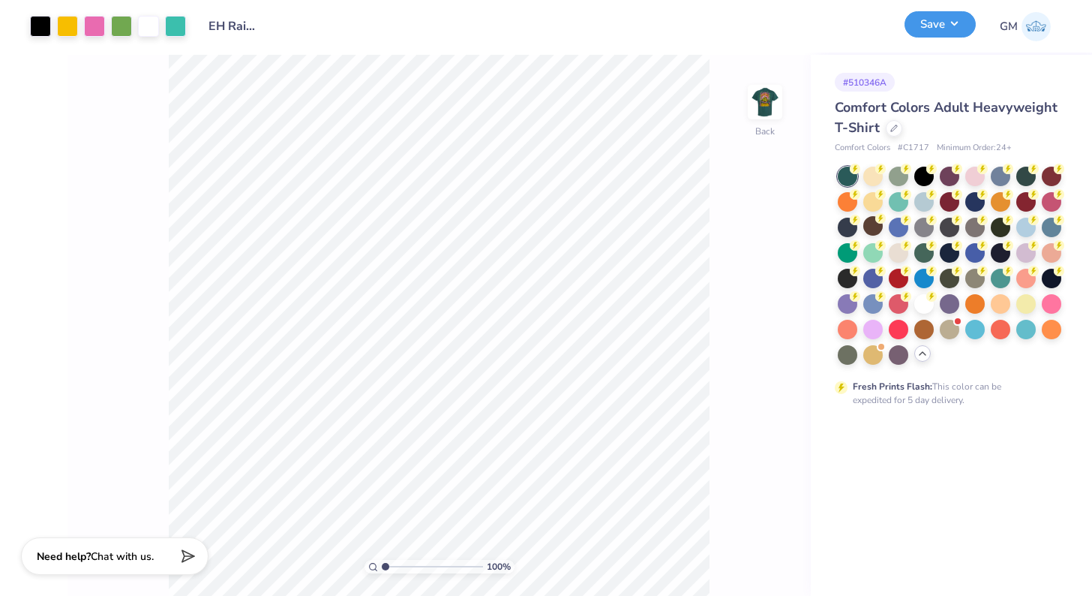
click at [933, 23] on button "Save" at bounding box center [940, 24] width 71 height 26
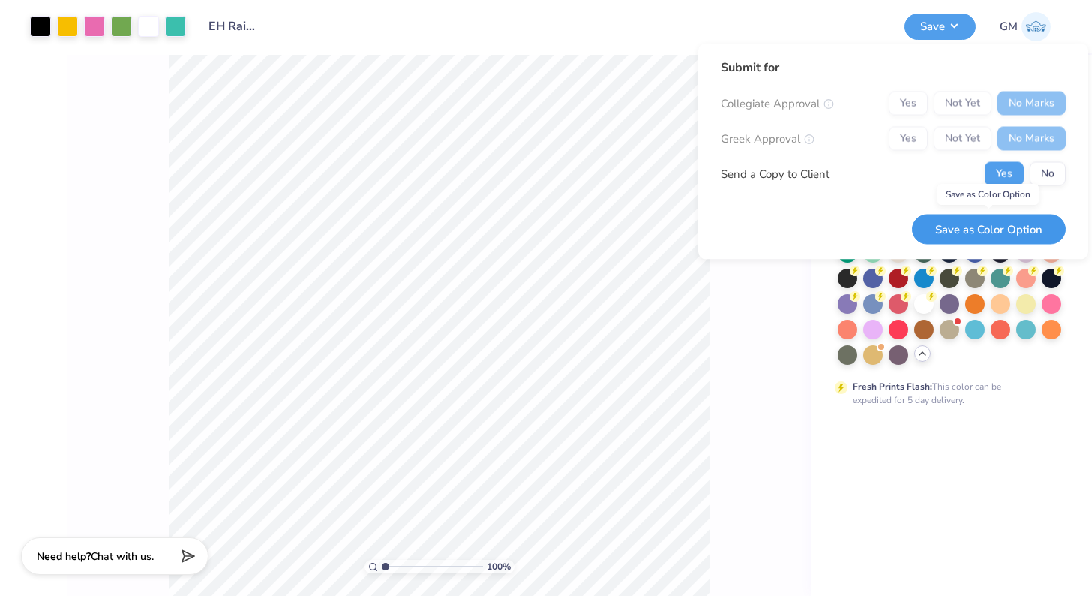
click at [966, 232] on button "Save as Color Option" at bounding box center [989, 229] width 154 height 31
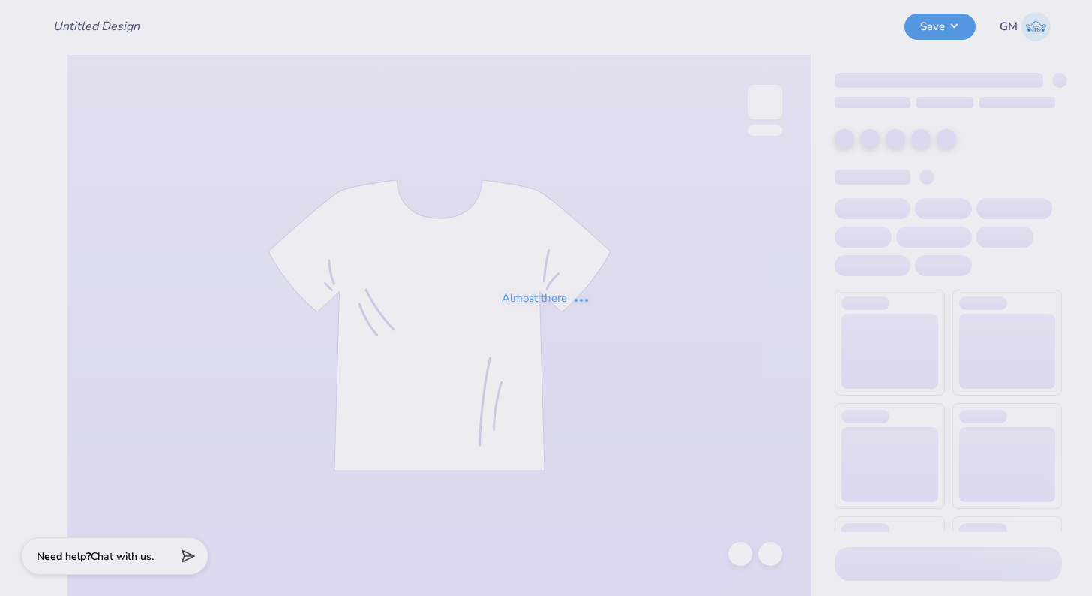
type input "EH Rainbow + Line Up Designs"
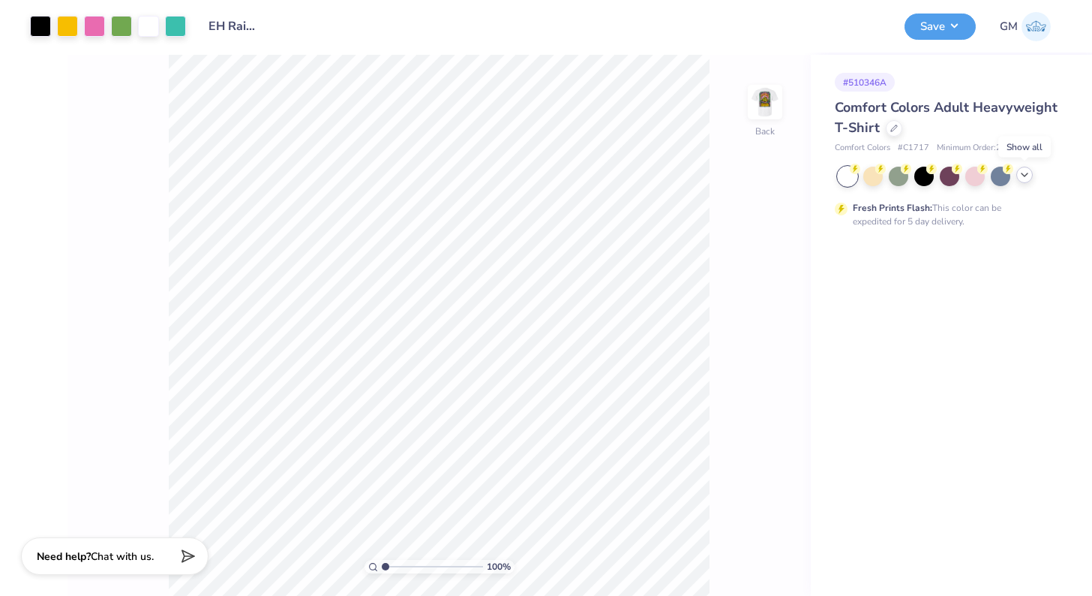
click at [1024, 176] on icon at bounding box center [1025, 175] width 12 height 12
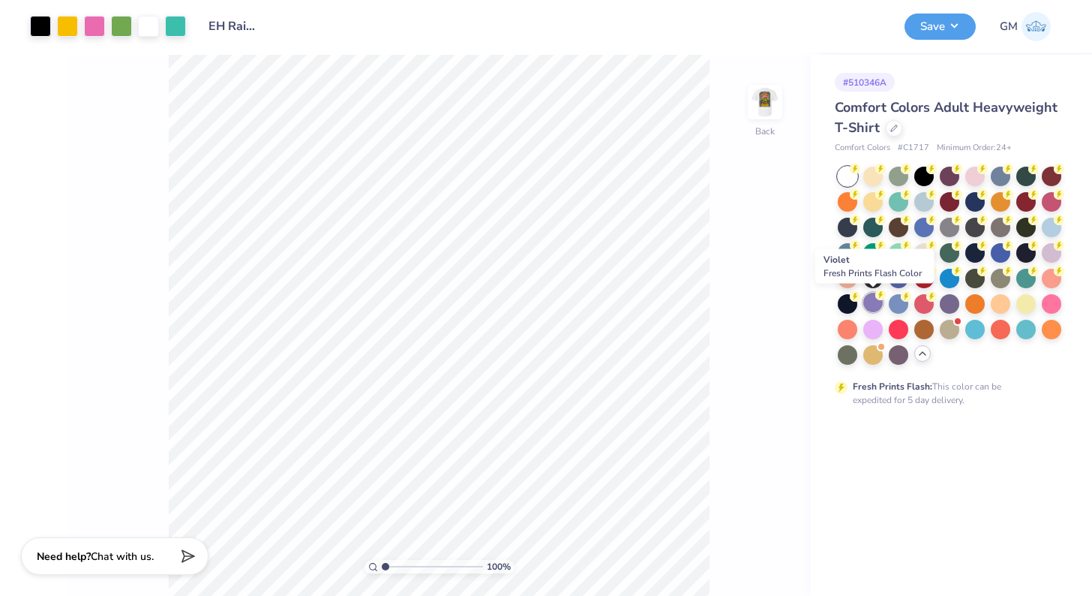
click at [872, 302] on div at bounding box center [874, 303] width 20 height 20
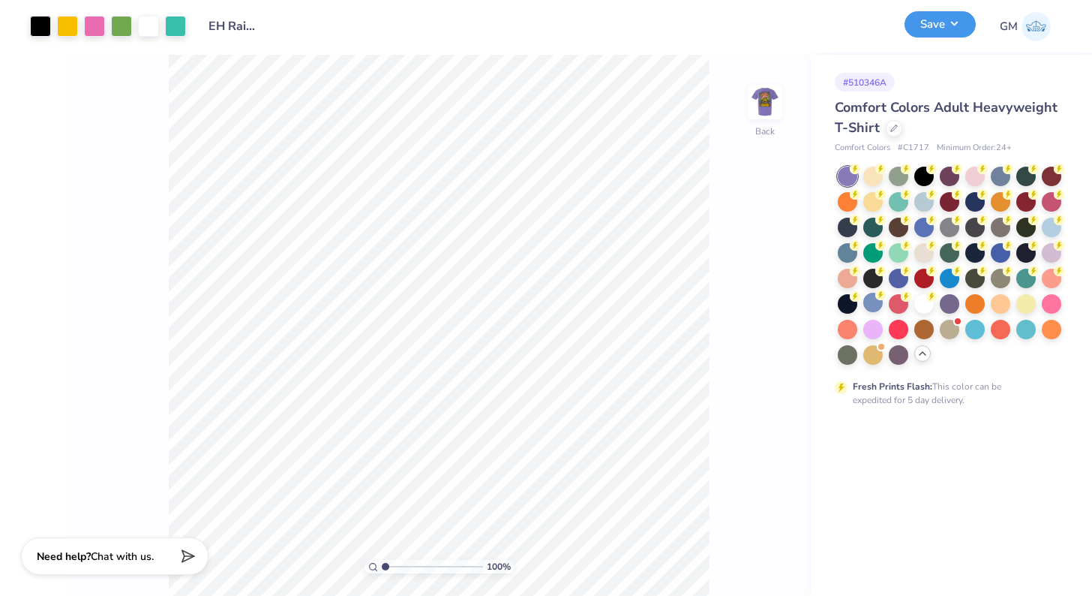
click at [927, 32] on button "Save" at bounding box center [940, 24] width 71 height 26
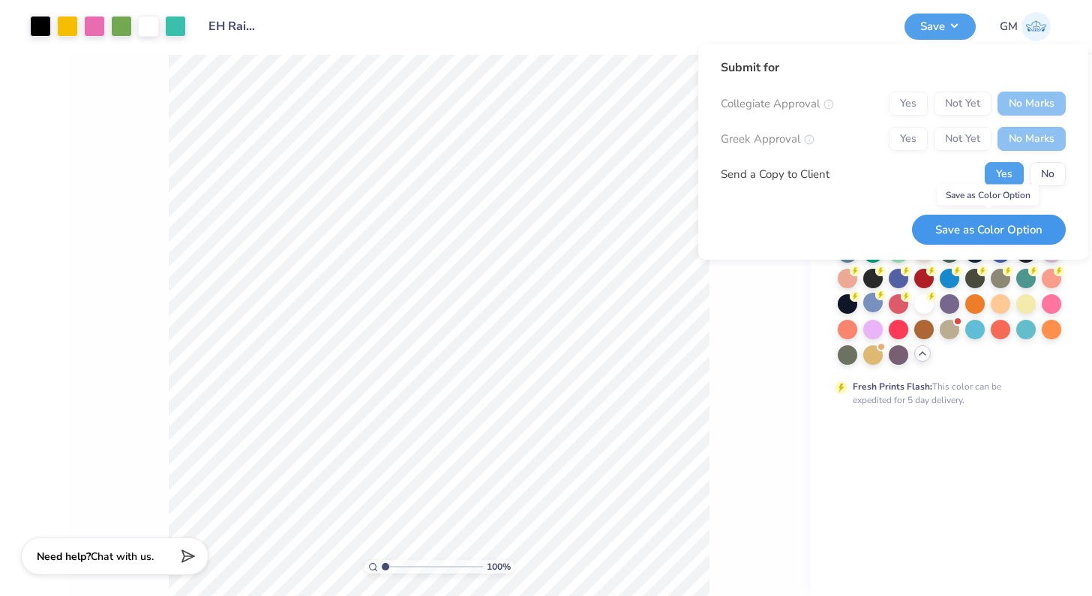
click at [1032, 227] on button "Save as Color Option" at bounding box center [989, 230] width 154 height 31
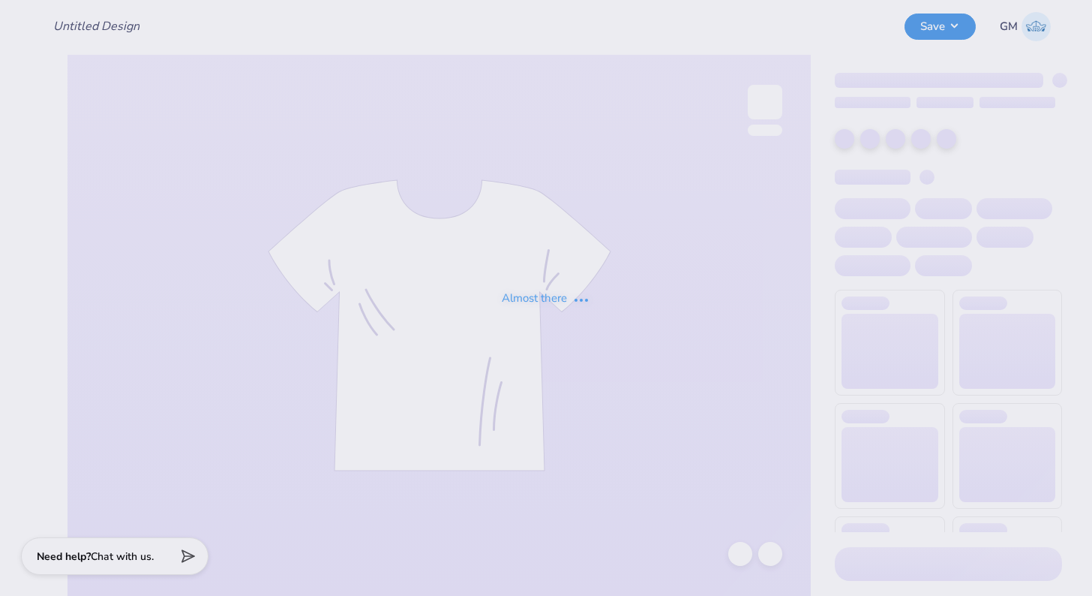
type input "EH Rainbow + Line Up Designs"
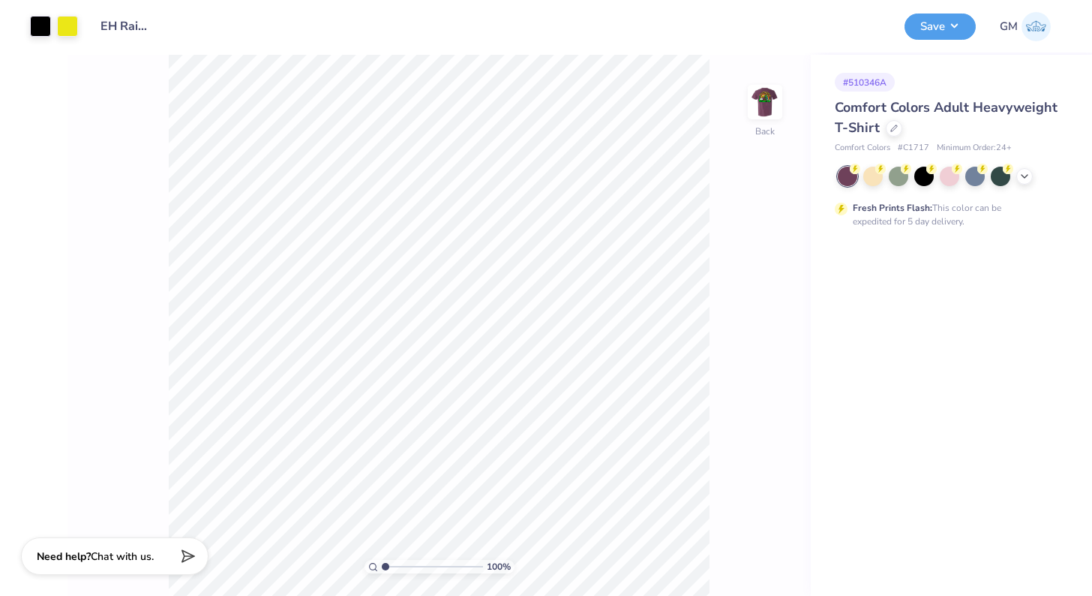
click at [1014, 179] on div at bounding box center [950, 177] width 224 height 20
click at [1023, 178] on icon at bounding box center [1025, 175] width 12 height 12
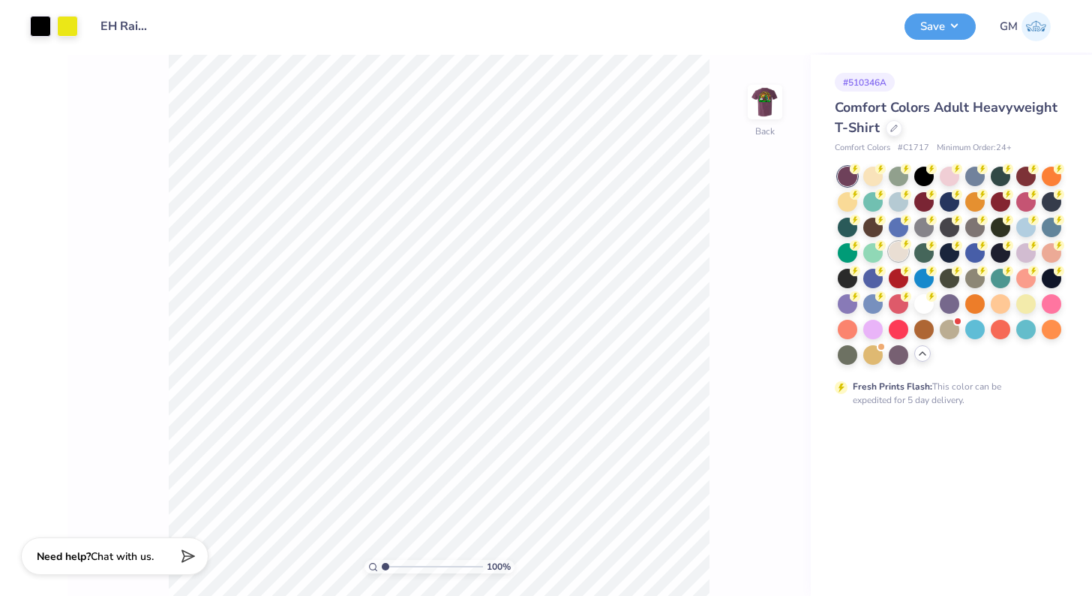
click at [894, 251] on div at bounding box center [899, 252] width 20 height 20
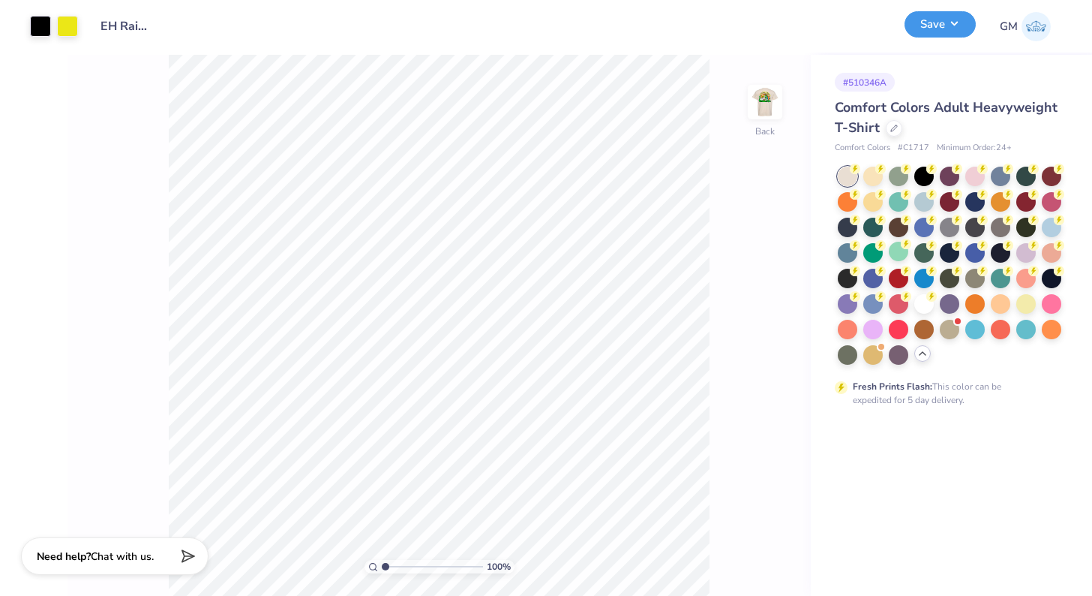
click at [926, 34] on button "Save" at bounding box center [940, 24] width 71 height 26
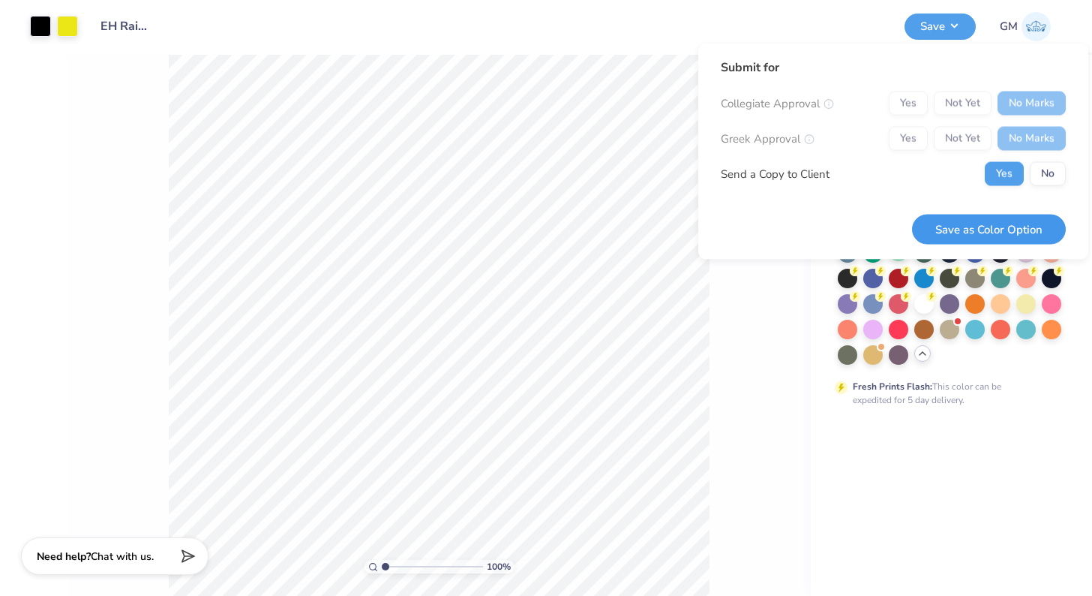
click at [982, 236] on button "Save as Color Option" at bounding box center [989, 229] width 154 height 31
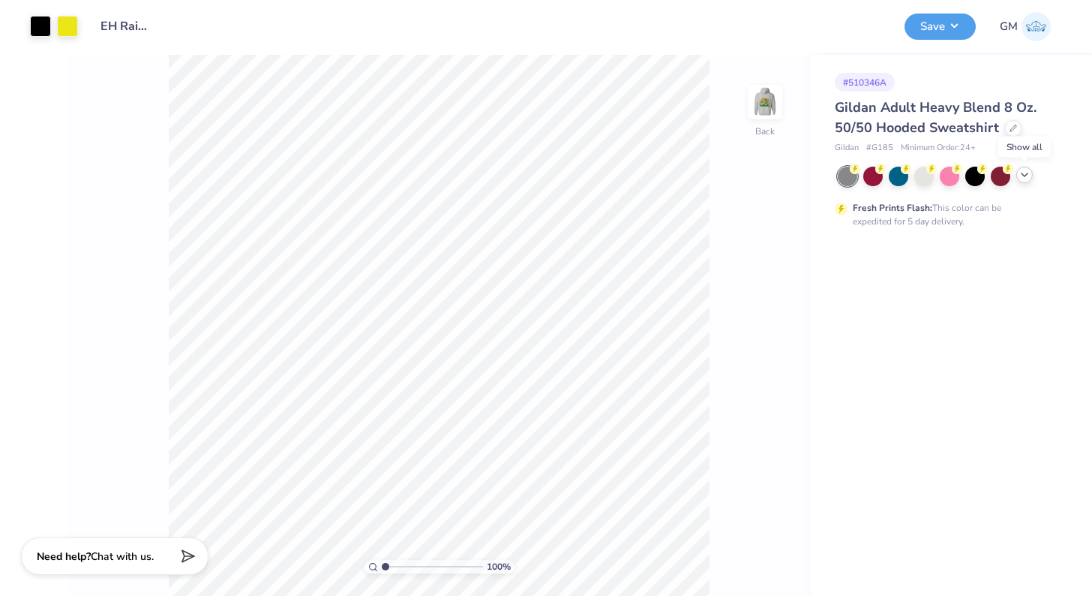
click at [1025, 174] on icon at bounding box center [1025, 175] width 12 height 12
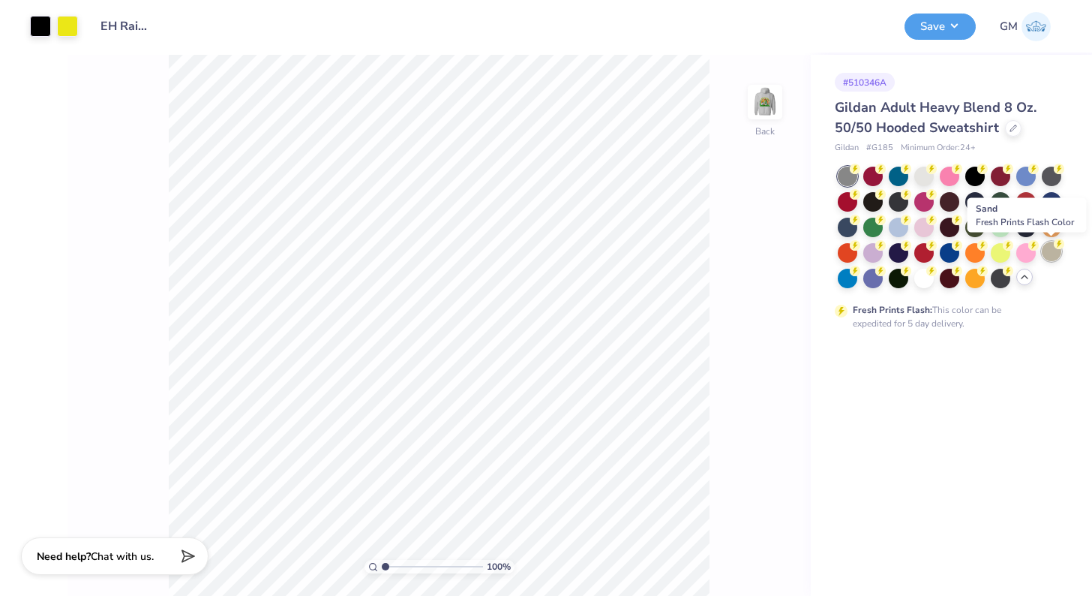
click at [1053, 251] on div at bounding box center [1052, 252] width 20 height 20
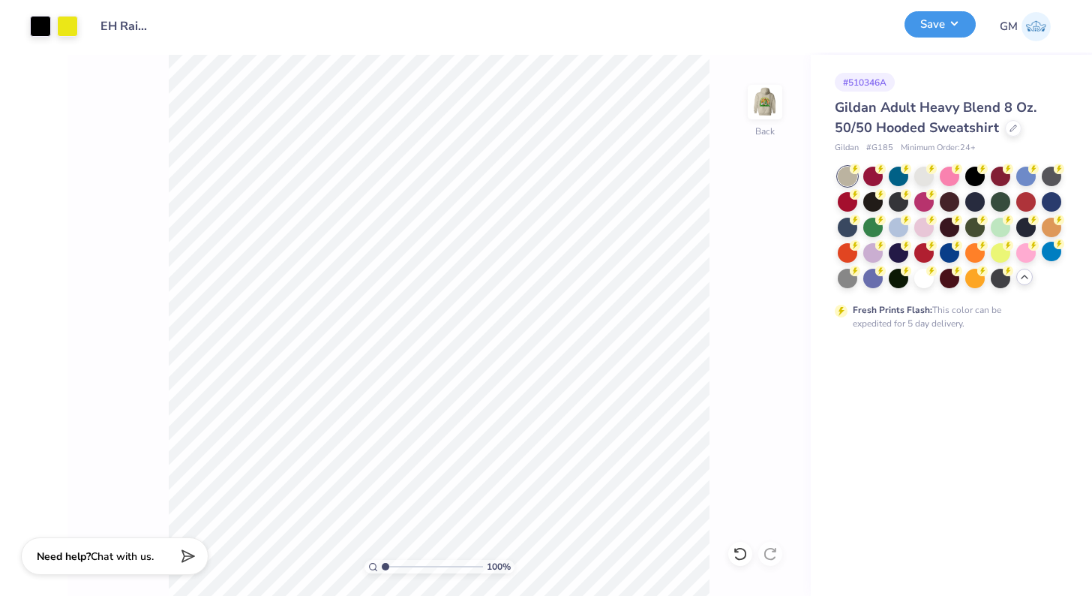
click at [939, 29] on button "Save" at bounding box center [940, 24] width 71 height 26
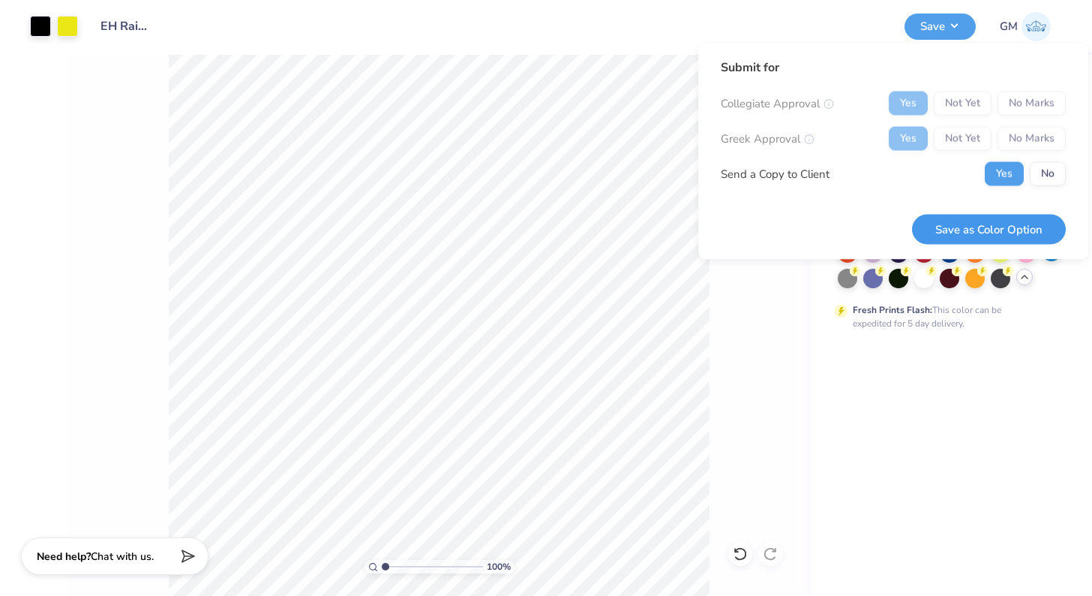
click at [1009, 232] on button "Save as Color Option" at bounding box center [989, 229] width 154 height 31
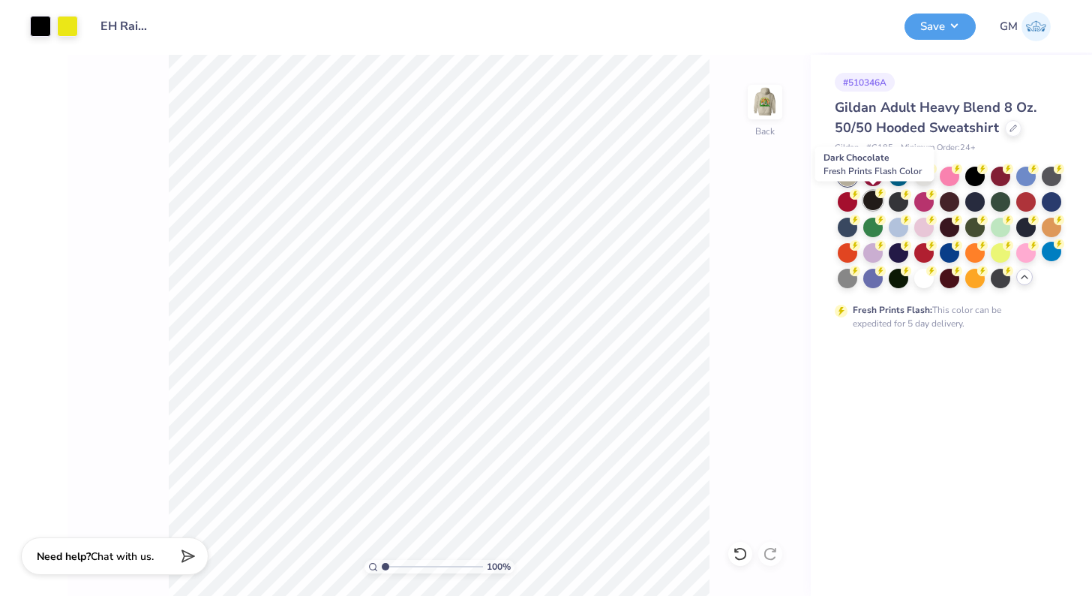
click at [870, 198] on div at bounding box center [874, 201] width 20 height 20
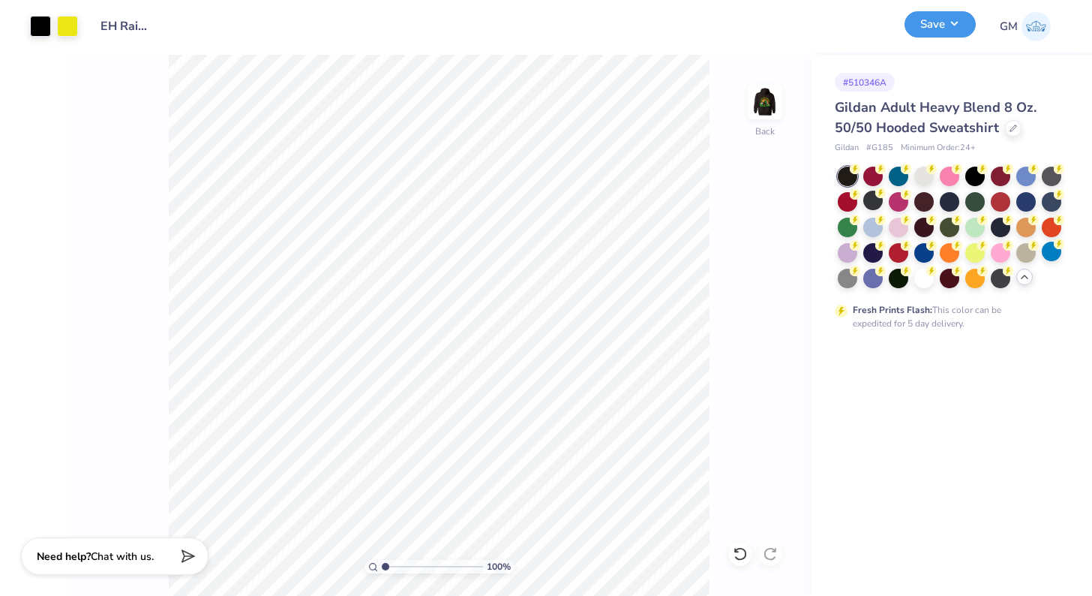
click at [938, 21] on button "Save" at bounding box center [940, 24] width 71 height 26
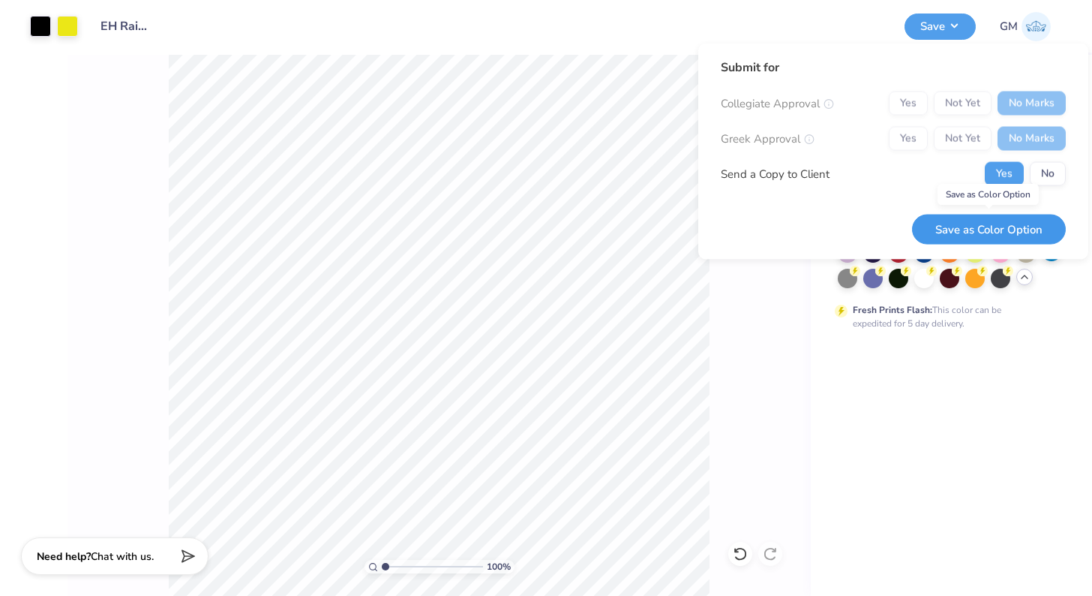
click at [1008, 224] on button "Save as Color Option" at bounding box center [989, 229] width 154 height 31
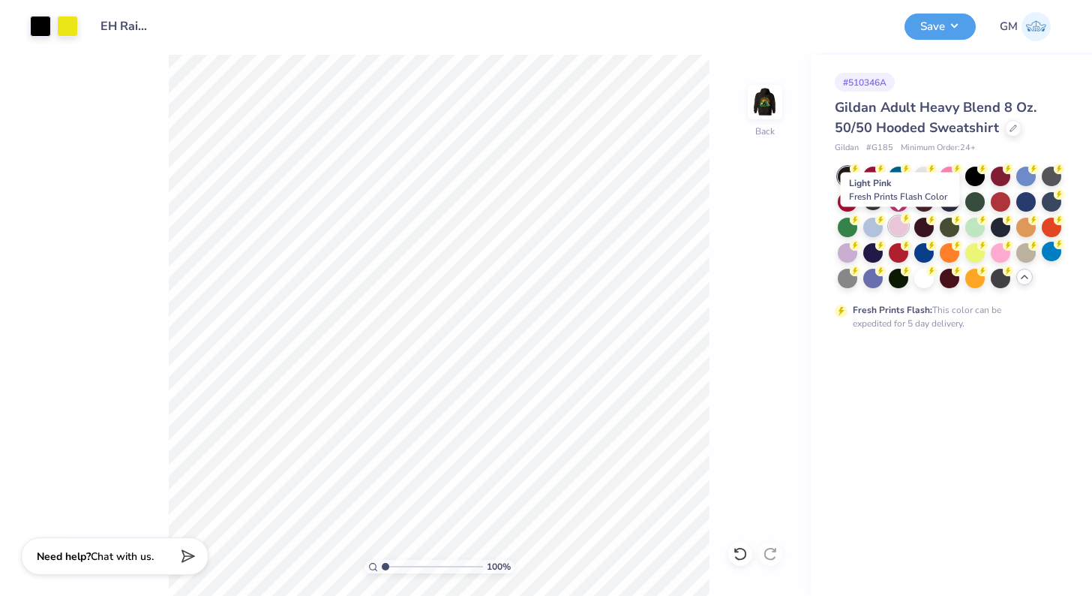
click at [902, 225] on div at bounding box center [899, 226] width 20 height 20
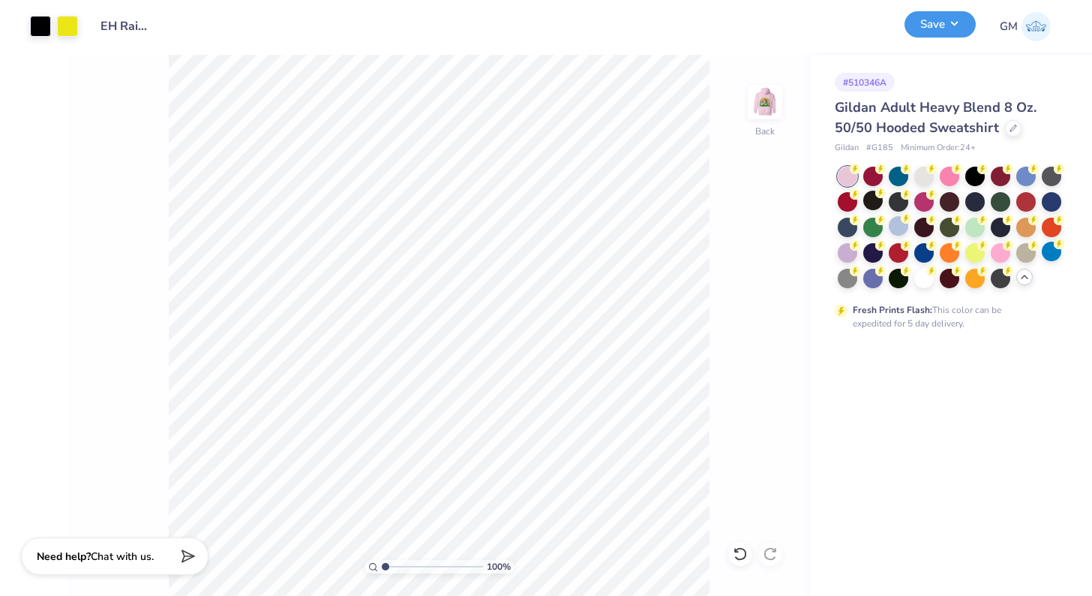
click at [926, 28] on button "Save" at bounding box center [940, 24] width 71 height 26
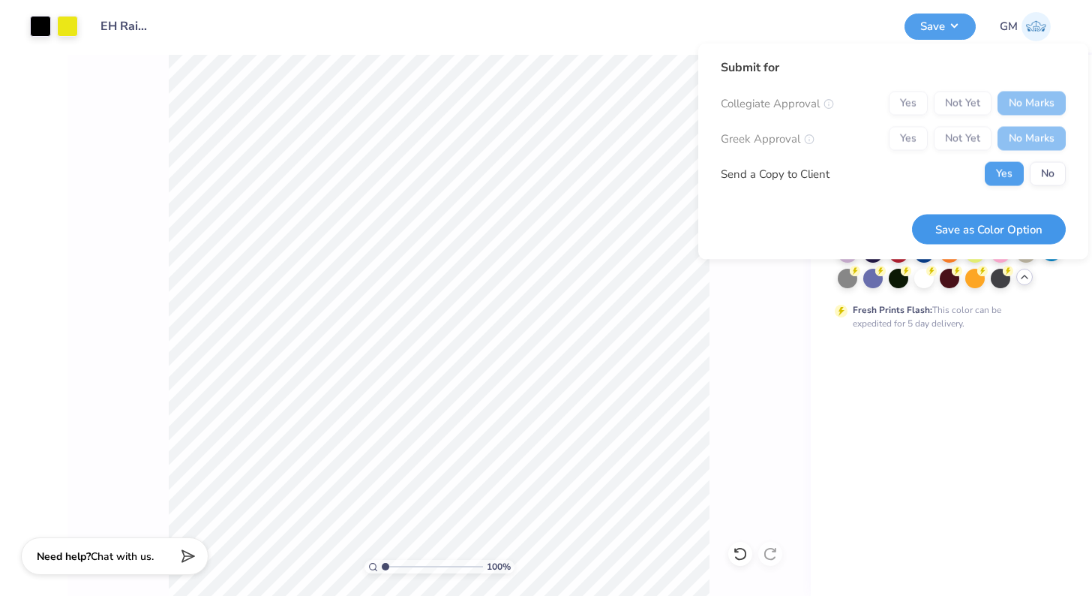
click at [1011, 226] on button "Save as Color Option" at bounding box center [989, 229] width 154 height 31
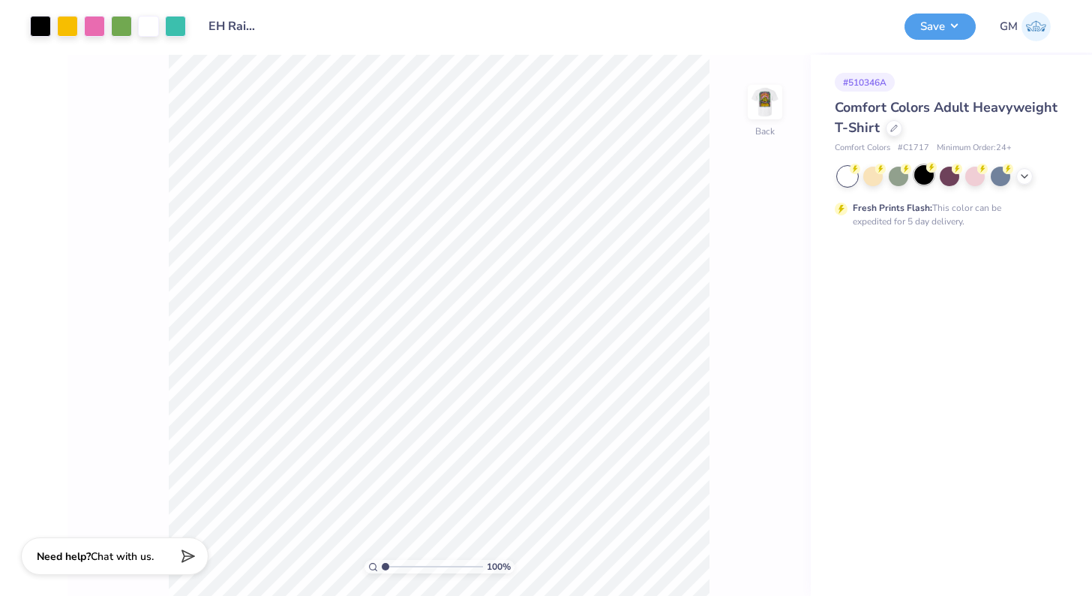
click at [927, 175] on div at bounding box center [925, 175] width 20 height 20
click at [926, 30] on button "Save" at bounding box center [940, 24] width 71 height 26
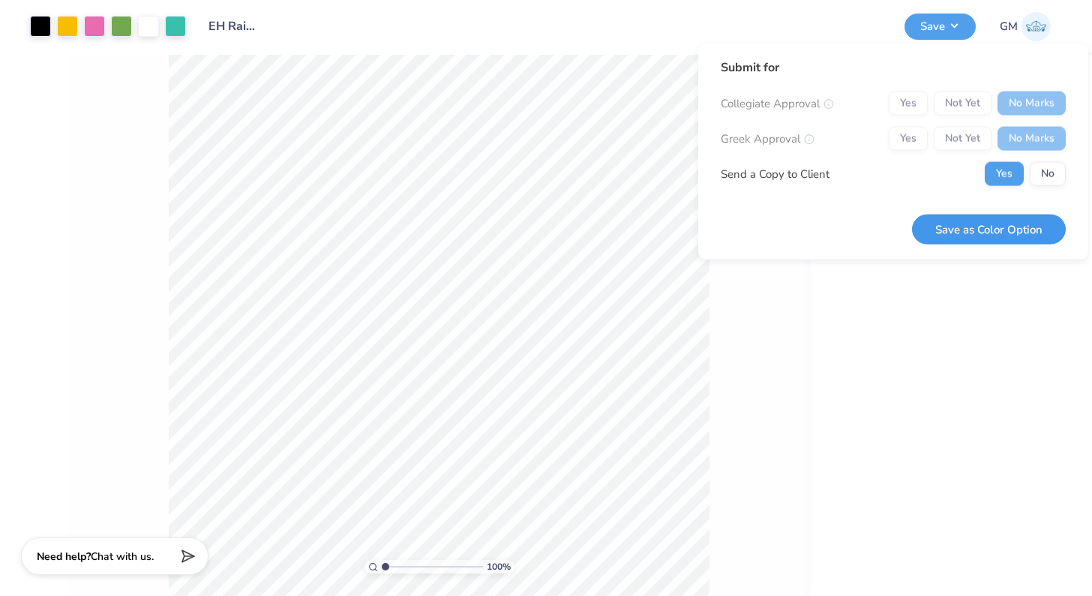
click at [1013, 224] on button "Save as Color Option" at bounding box center [989, 229] width 154 height 31
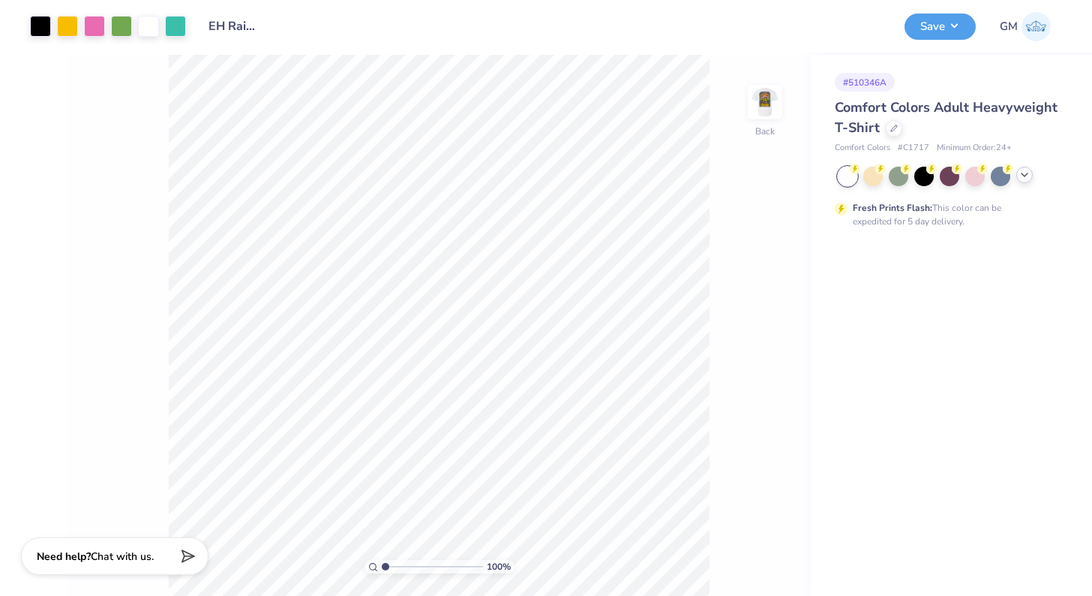
click at [1025, 179] on icon at bounding box center [1025, 175] width 12 height 12
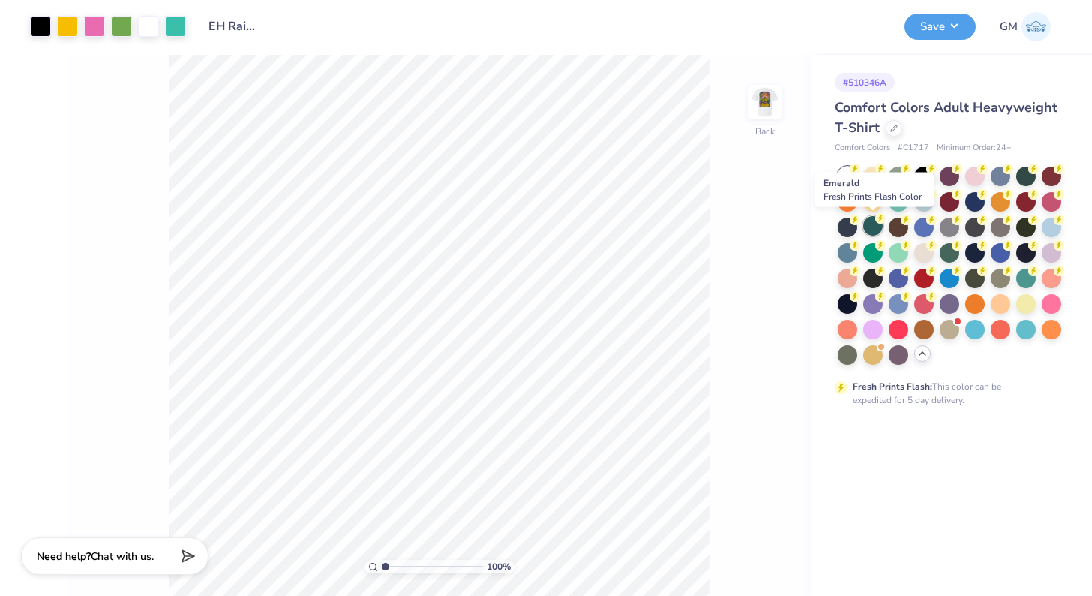
click at [874, 224] on div at bounding box center [874, 226] width 20 height 20
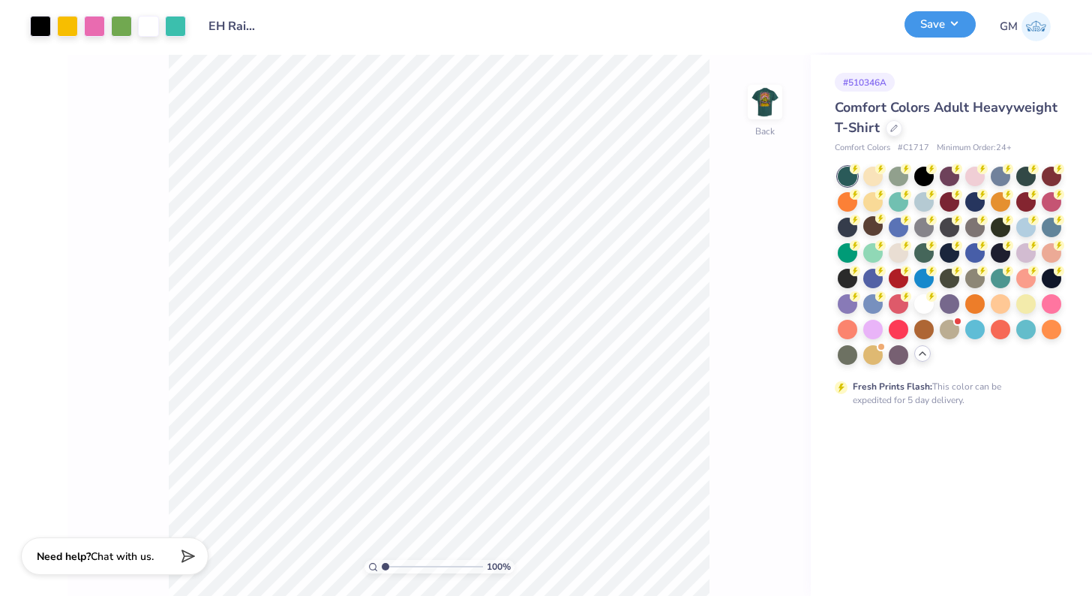
click at [922, 32] on button "Save" at bounding box center [940, 24] width 71 height 26
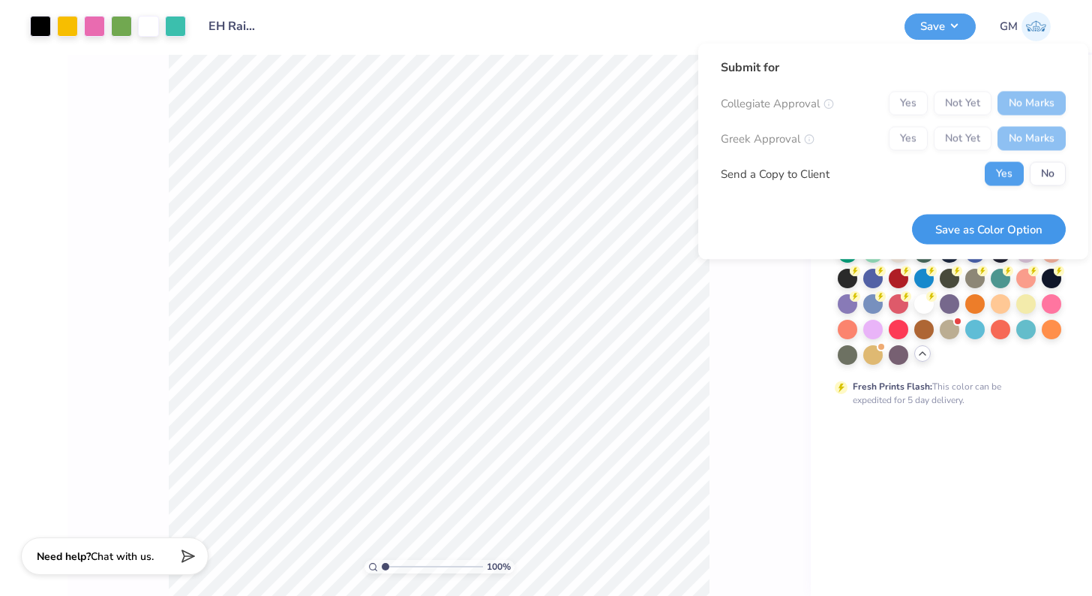
click at [1003, 233] on button "Save as Color Option" at bounding box center [989, 229] width 154 height 31
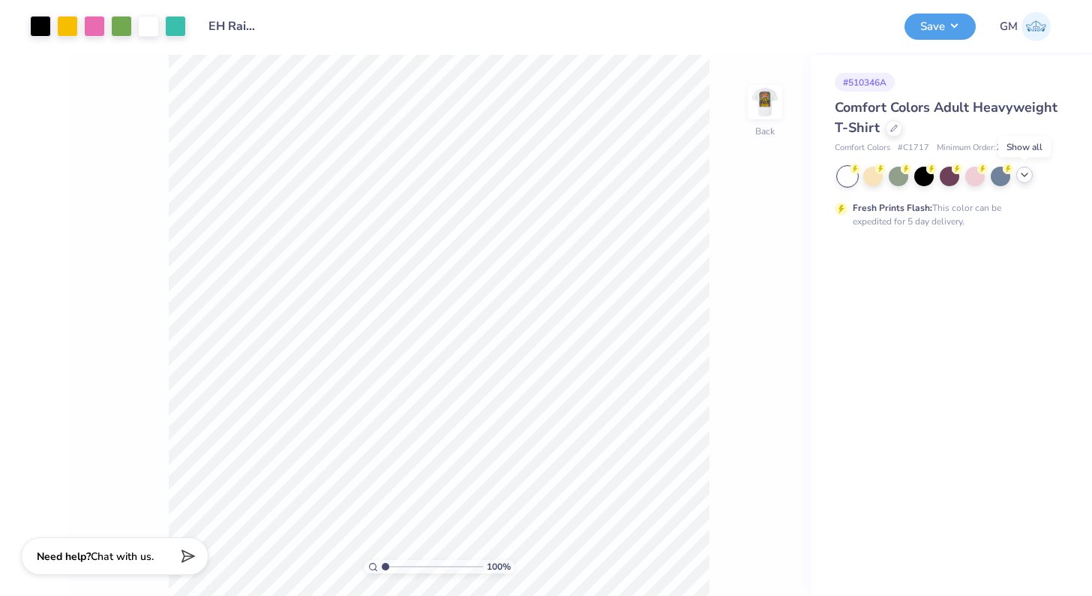
click at [1024, 179] on icon at bounding box center [1025, 175] width 12 height 12
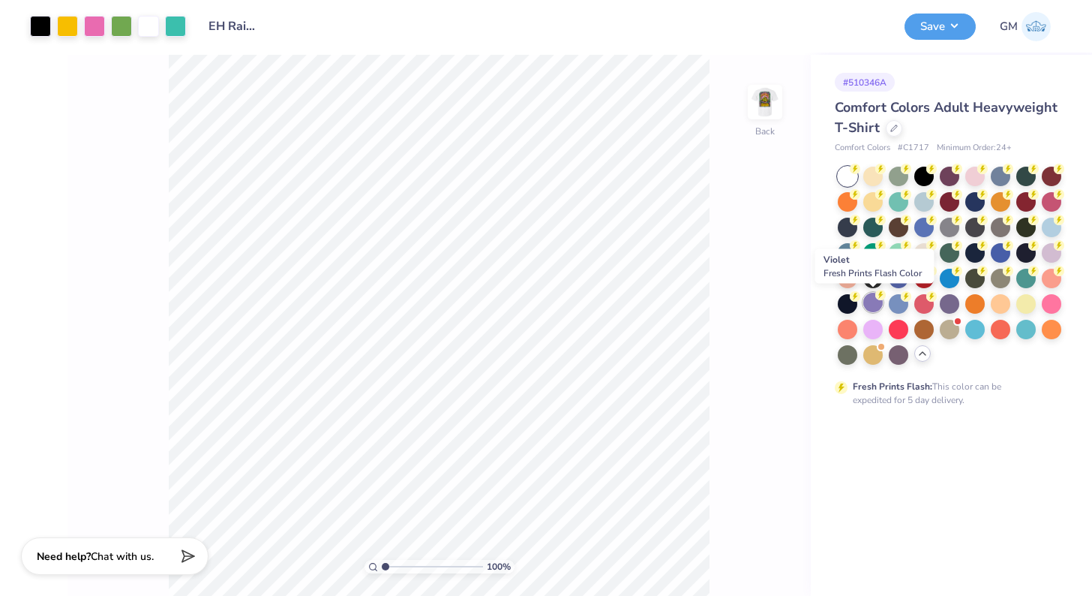
click at [858, 173] on icon at bounding box center [855, 169] width 5 height 8
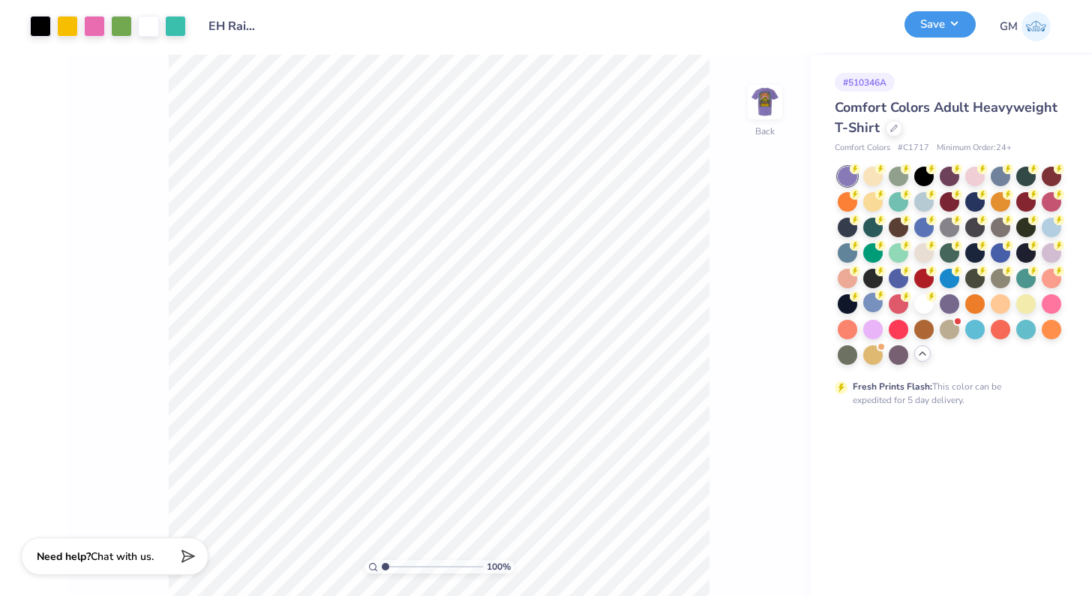
click at [931, 23] on button "Save" at bounding box center [940, 24] width 71 height 26
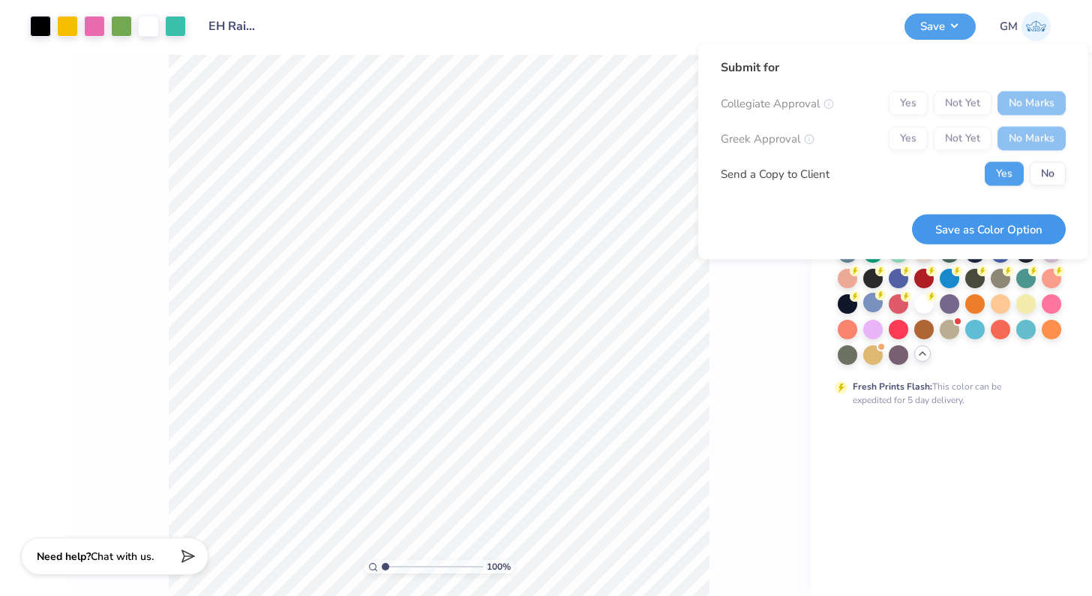
click at [987, 215] on button "Save as Color Option" at bounding box center [989, 229] width 154 height 31
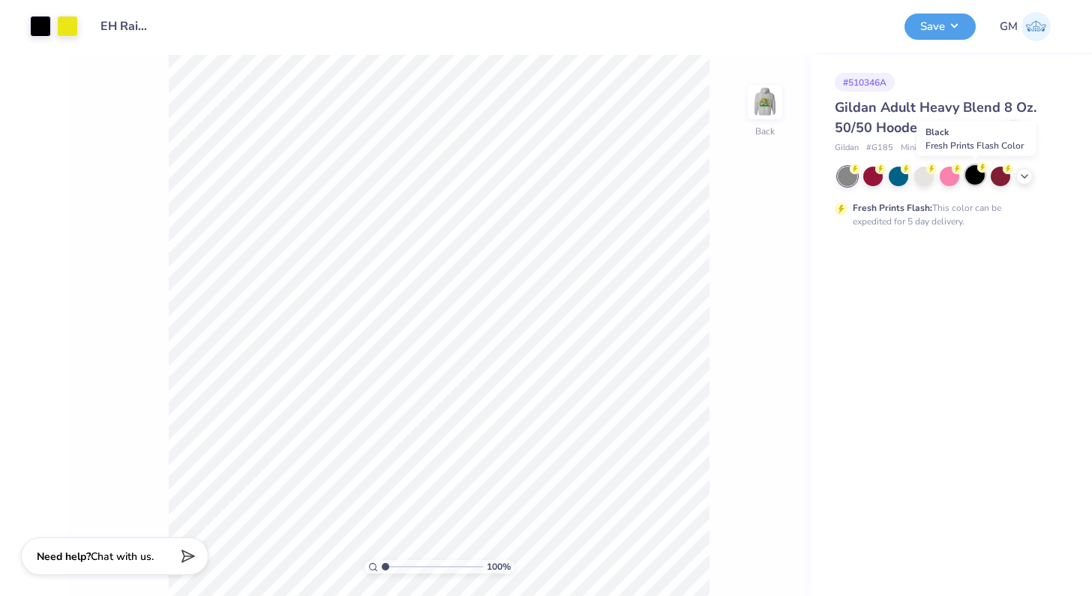
click at [974, 172] on div at bounding box center [976, 175] width 20 height 20
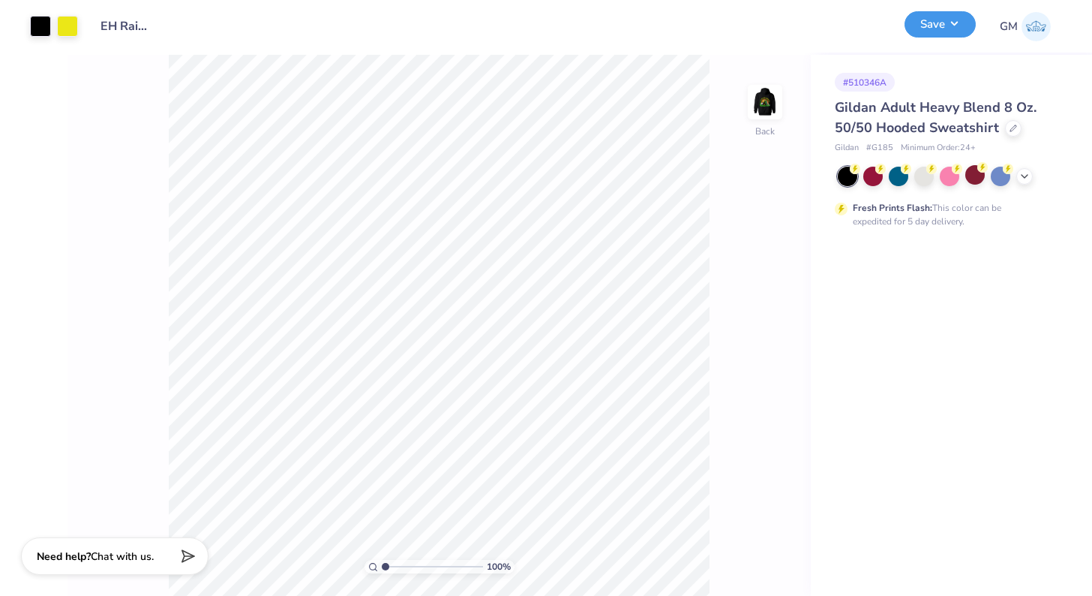
click at [937, 32] on button "Save" at bounding box center [940, 24] width 71 height 26
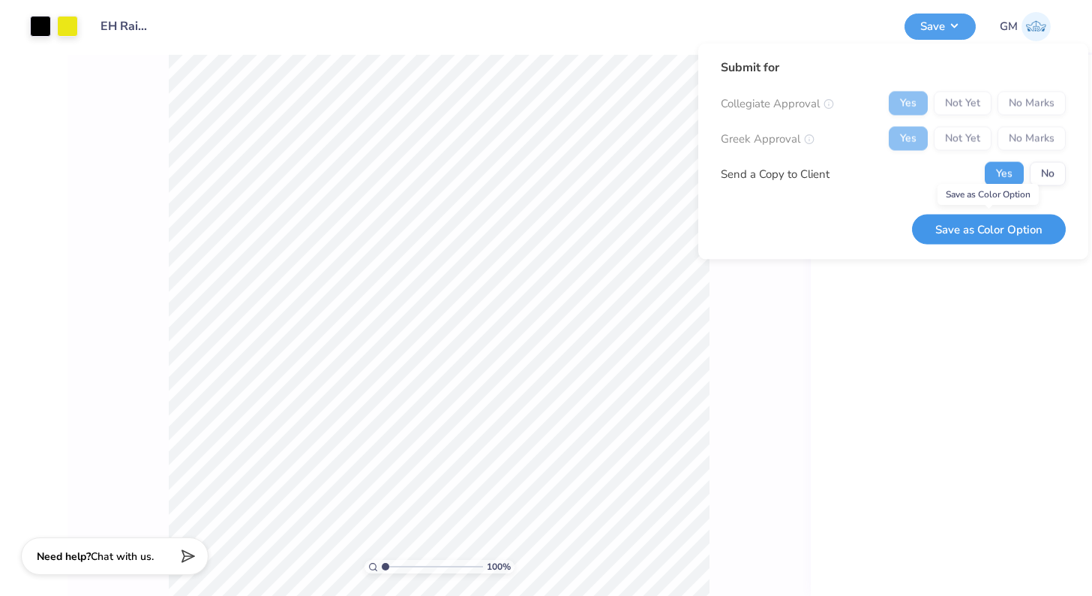
click at [1010, 232] on button "Save as Color Option" at bounding box center [989, 229] width 154 height 31
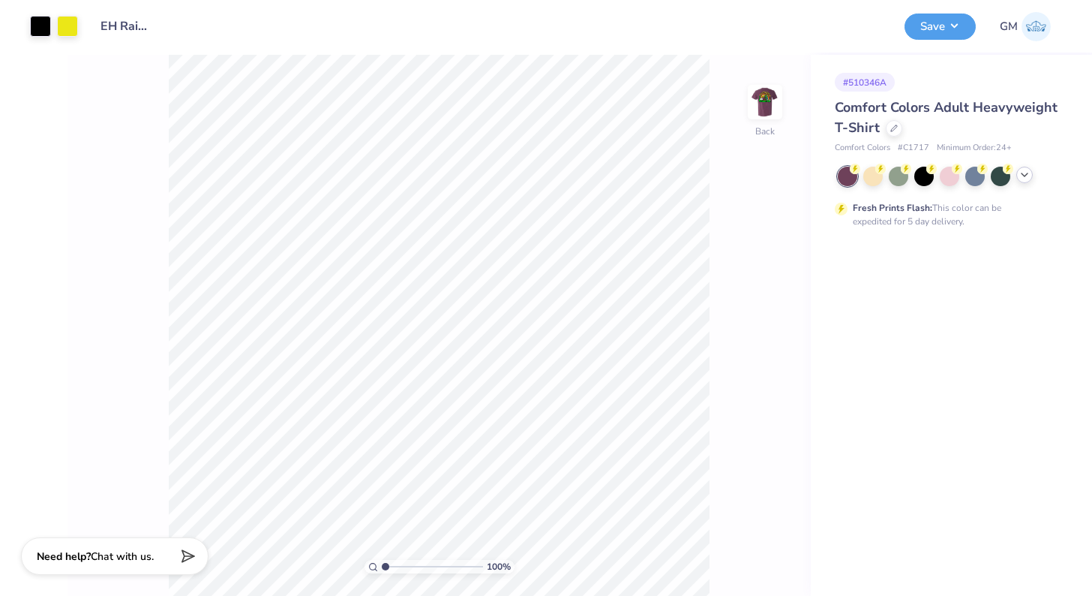
click at [1021, 174] on icon at bounding box center [1025, 175] width 12 height 12
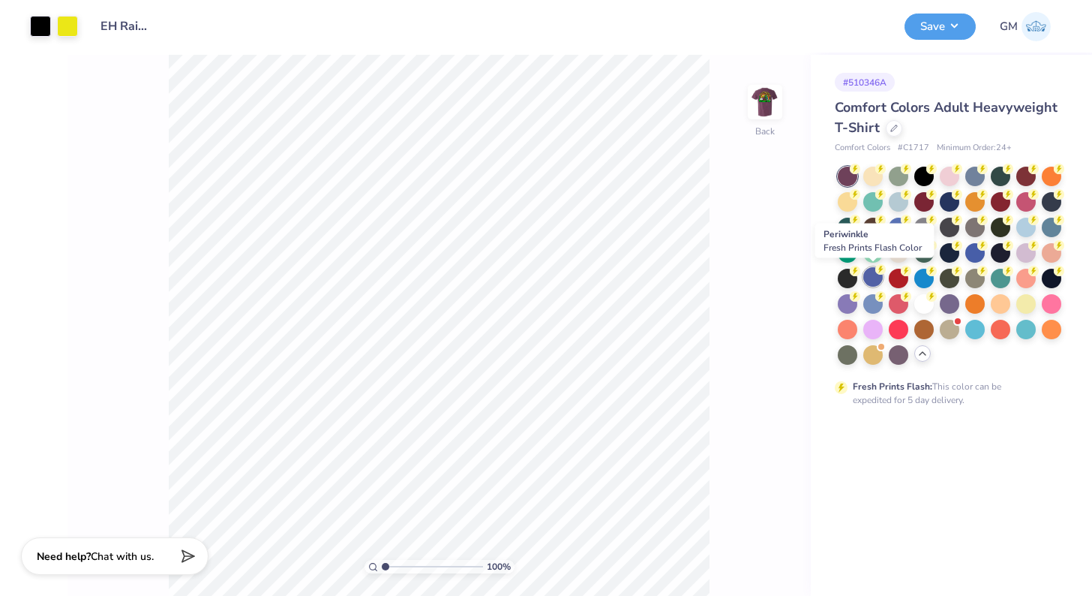
click at [870, 277] on div at bounding box center [874, 277] width 20 height 20
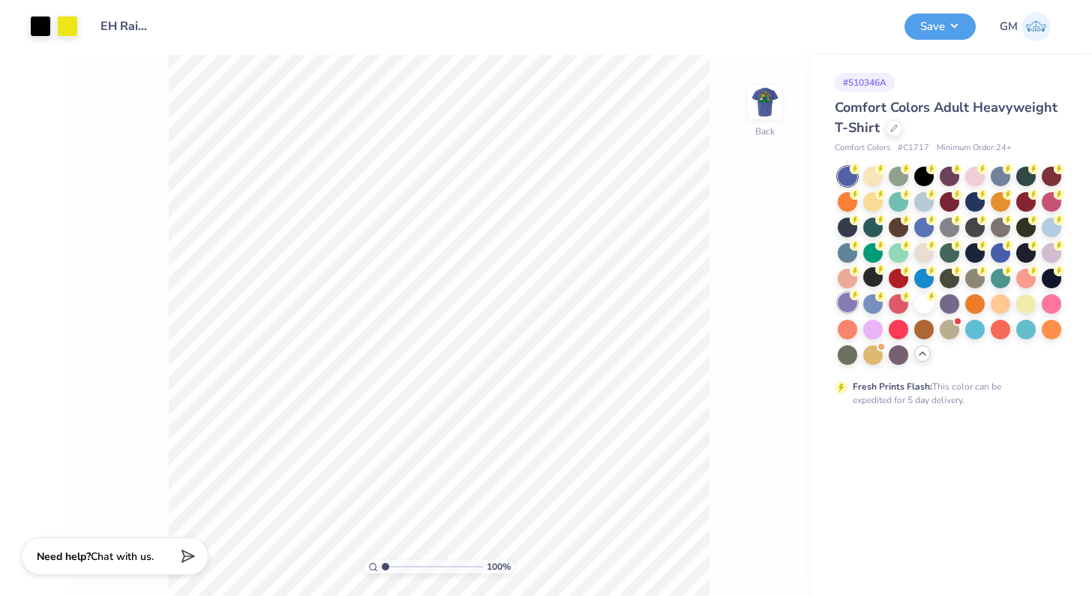
click at [849, 299] on div at bounding box center [848, 303] width 20 height 20
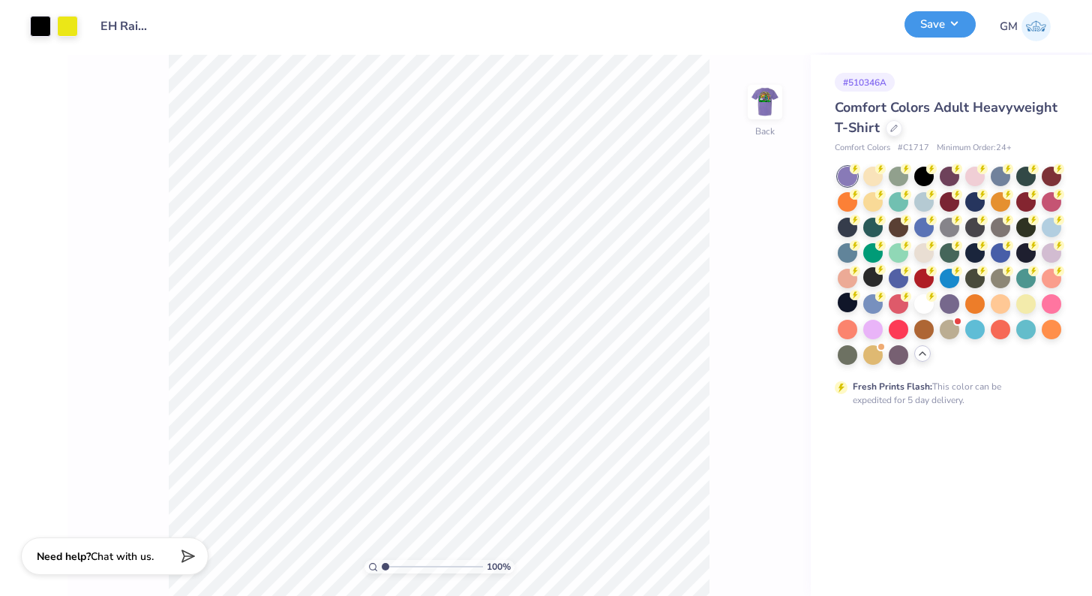
click at [938, 26] on button "Save" at bounding box center [940, 24] width 71 height 26
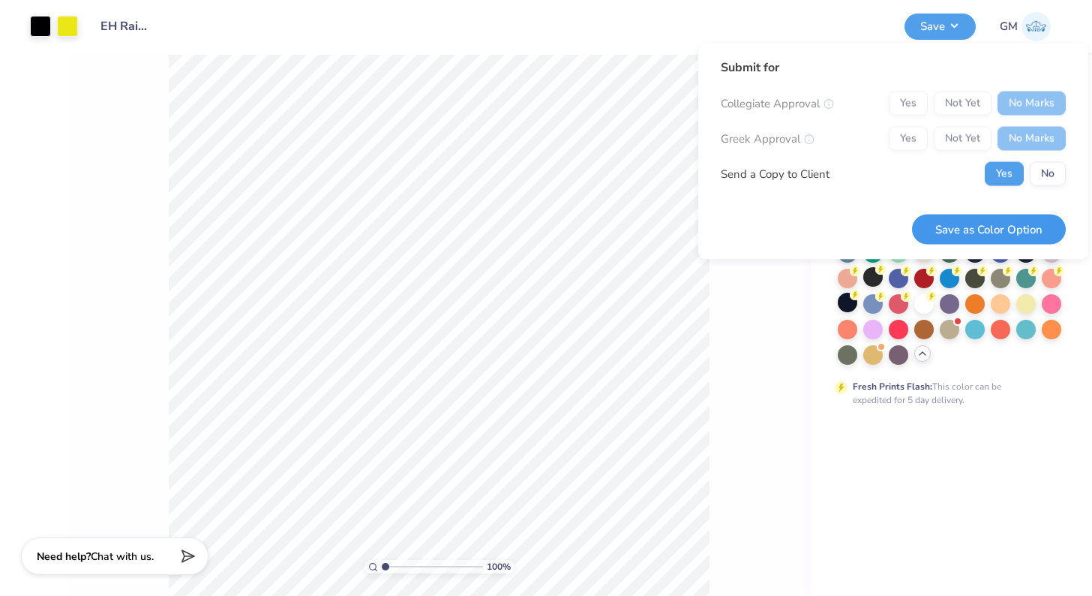
click at [992, 221] on button "Save as Color Option" at bounding box center [989, 229] width 154 height 31
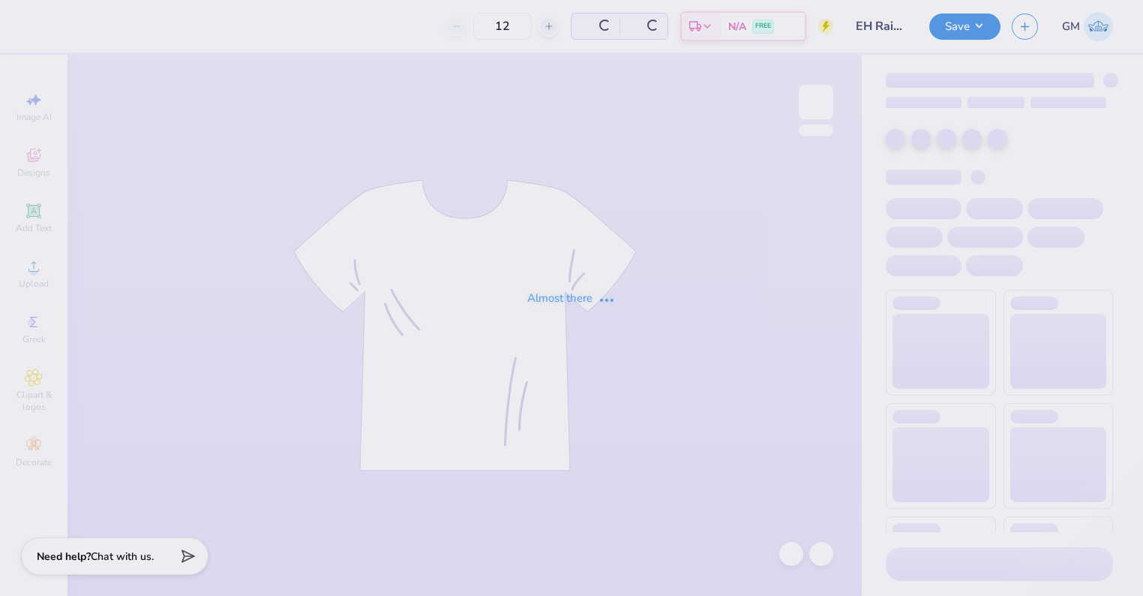
type input "100"
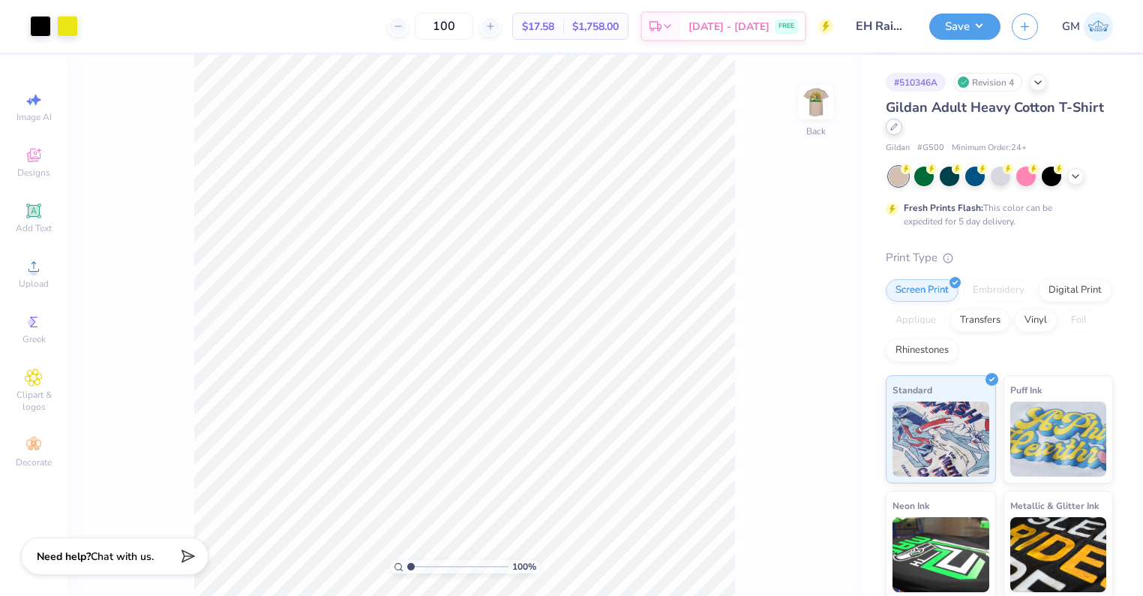
click at [896, 125] on icon at bounding box center [895, 127] width 8 height 8
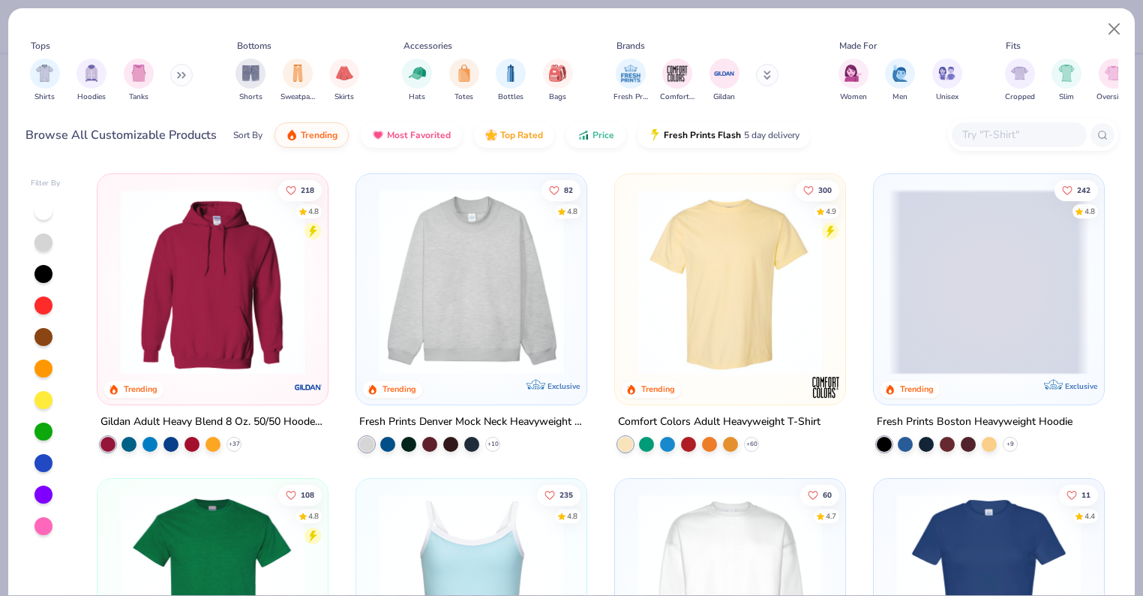
click at [1002, 136] on input "text" at bounding box center [1019, 134] width 116 height 17
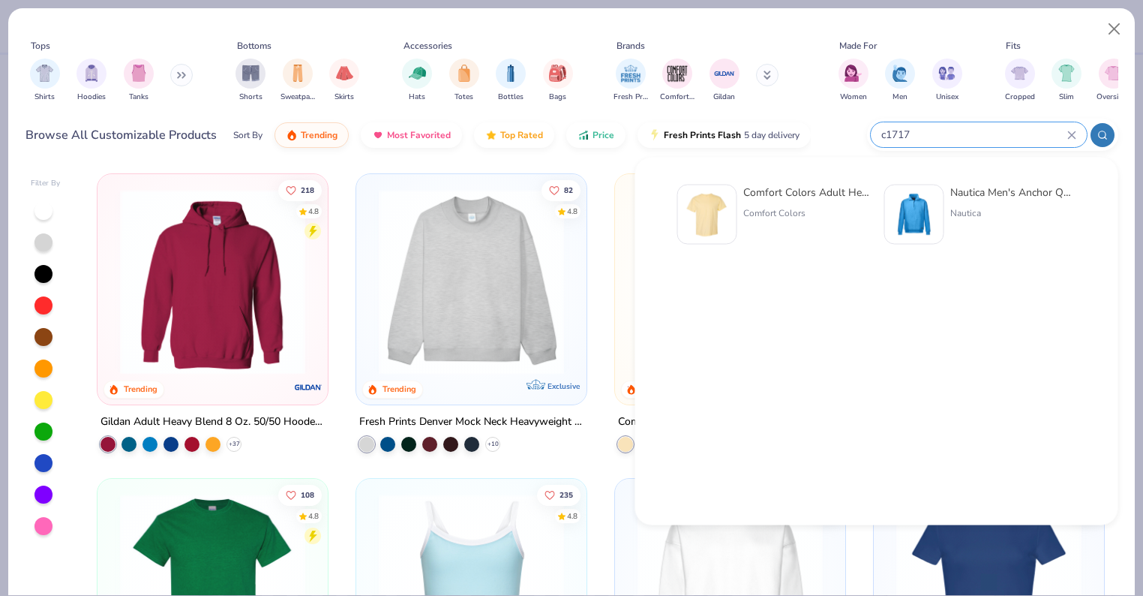
type input "c1717"
click at [785, 219] on div "Comfort Colors" at bounding box center [807, 213] width 126 height 14
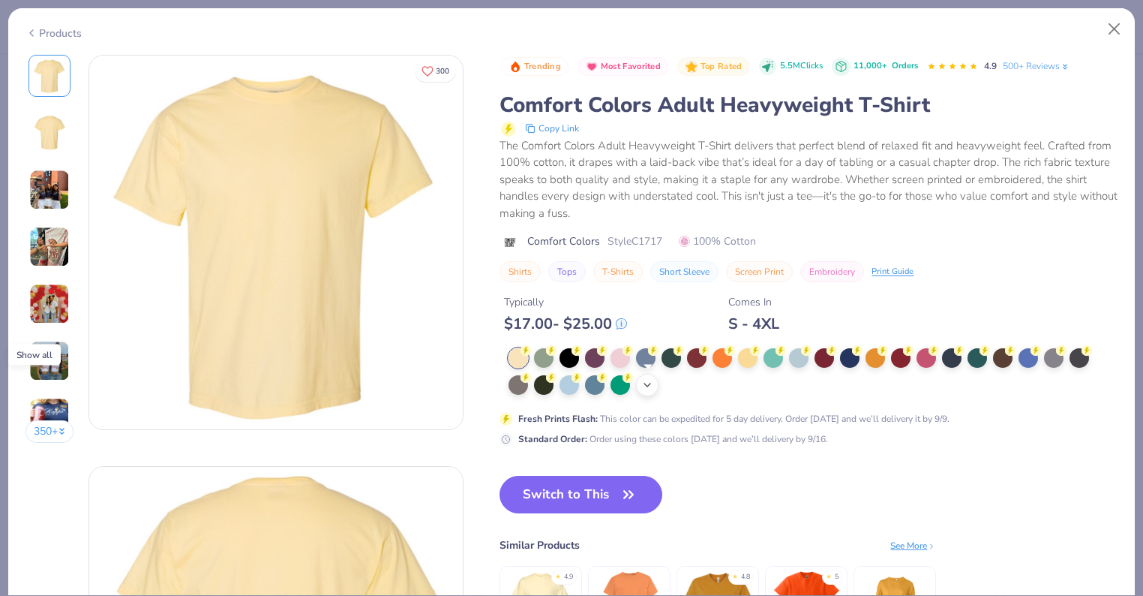
click at [644, 386] on icon at bounding box center [647, 385] width 12 height 12
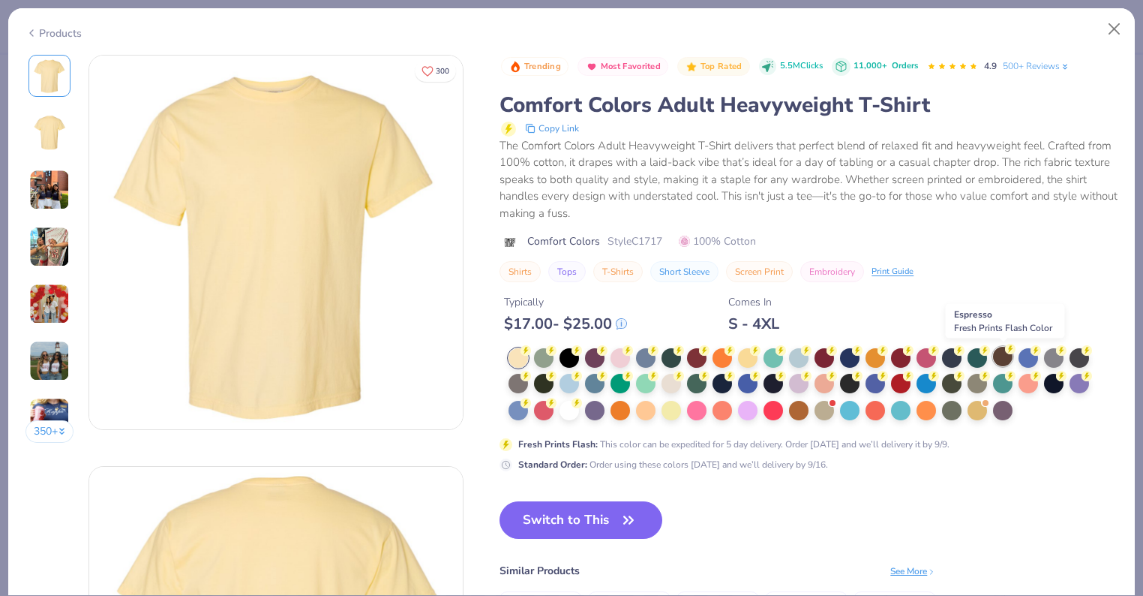
click at [1000, 360] on div at bounding box center [1003, 357] width 20 height 20
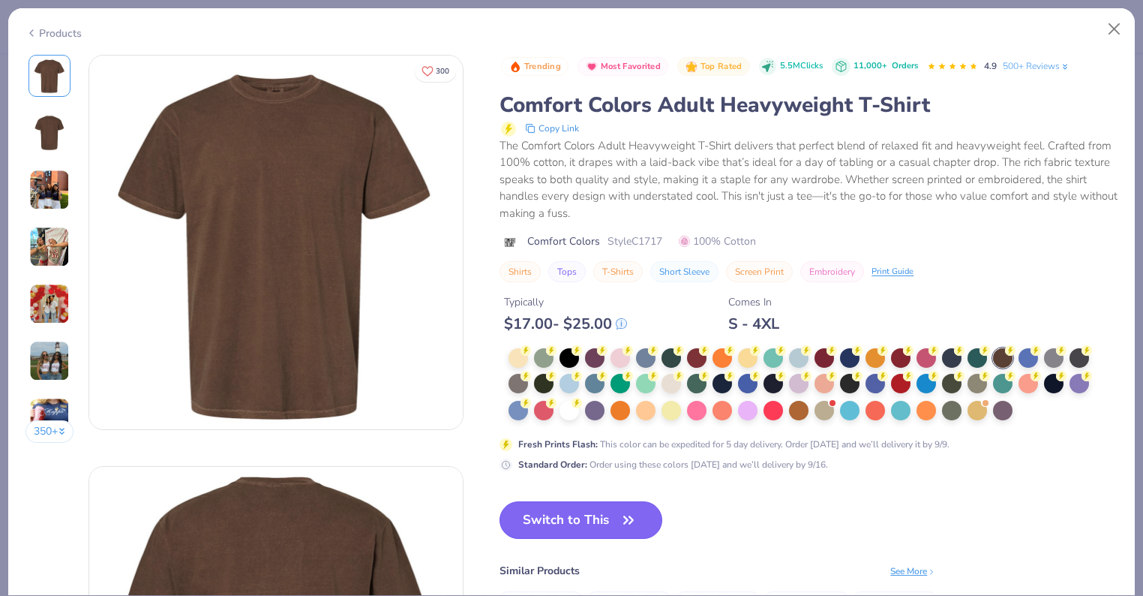
click at [618, 515] on button "Switch to This" at bounding box center [581, 520] width 163 height 38
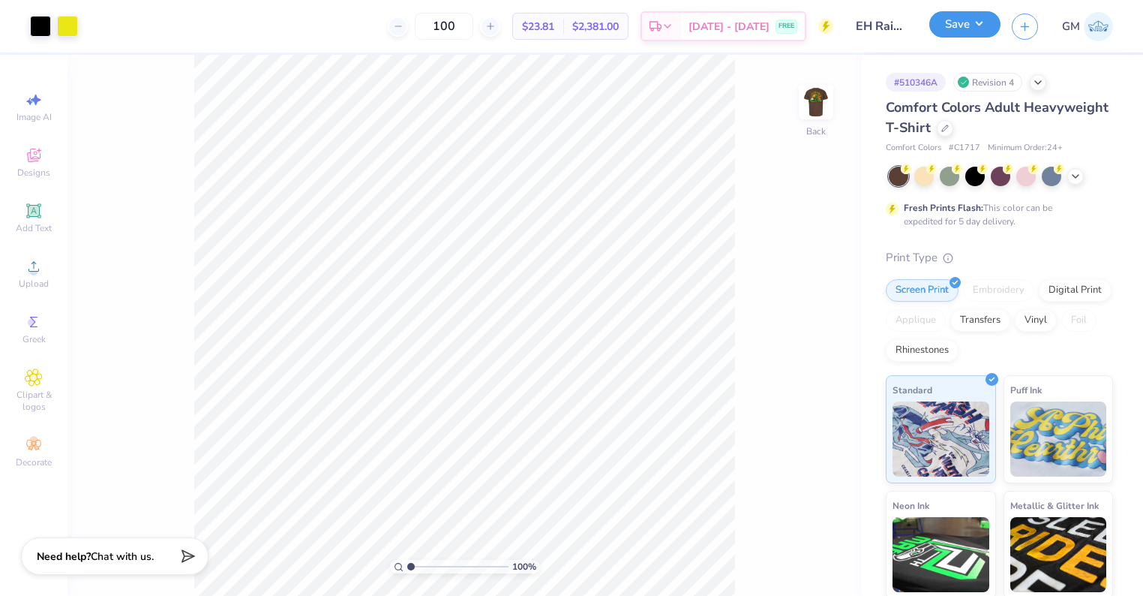
click at [962, 32] on button "Save" at bounding box center [965, 24] width 71 height 26
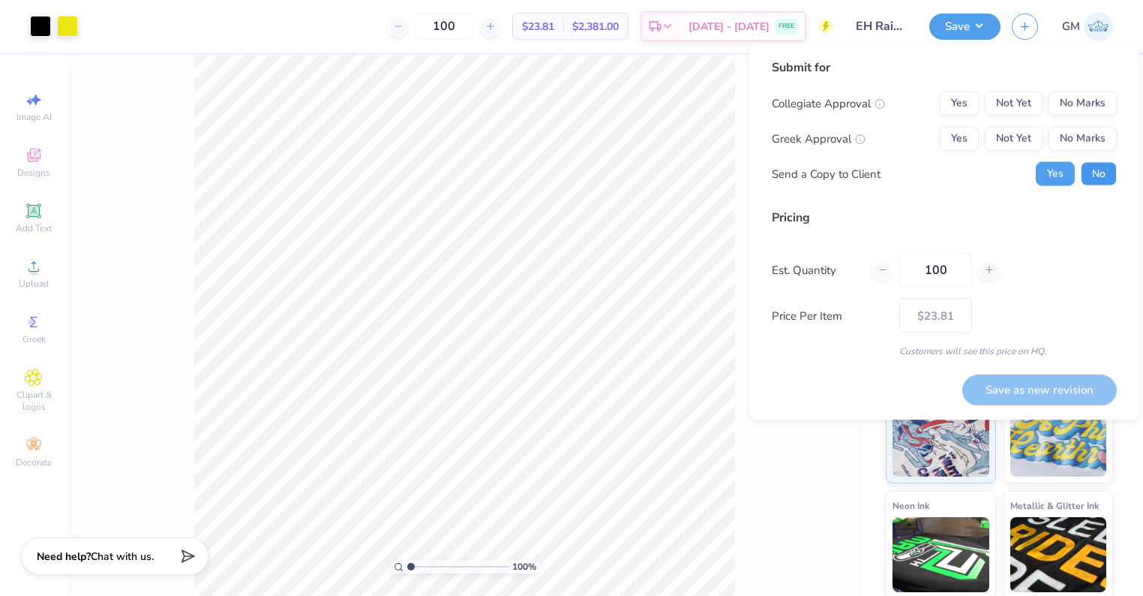
click at [1107, 163] on button "No" at bounding box center [1099, 174] width 36 height 24
click at [1099, 142] on button "No Marks" at bounding box center [1083, 139] width 68 height 24
click at [1099, 103] on button "No Marks" at bounding box center [1083, 104] width 68 height 24
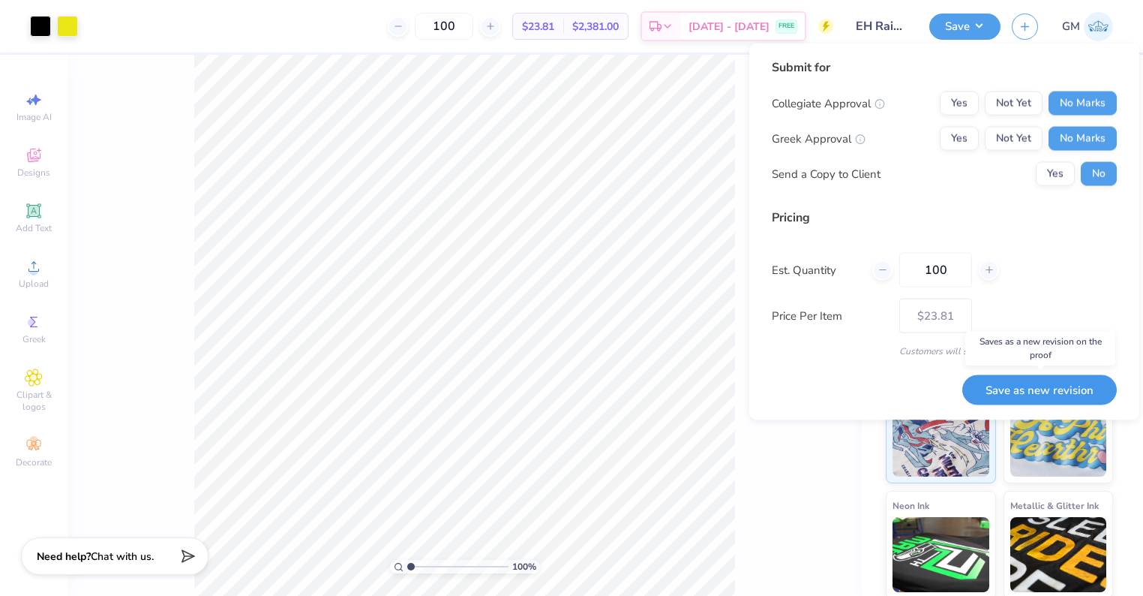
click at [1008, 393] on button "Save as new revision" at bounding box center [1040, 389] width 155 height 31
type input "$23.81"
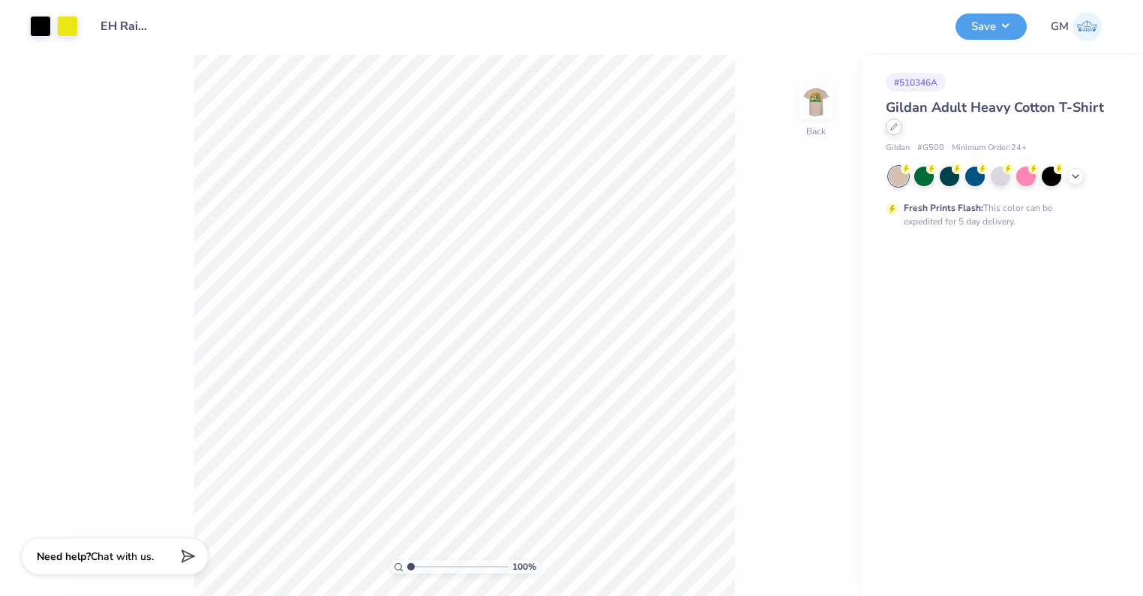
click at [895, 128] on icon at bounding box center [895, 127] width 8 height 8
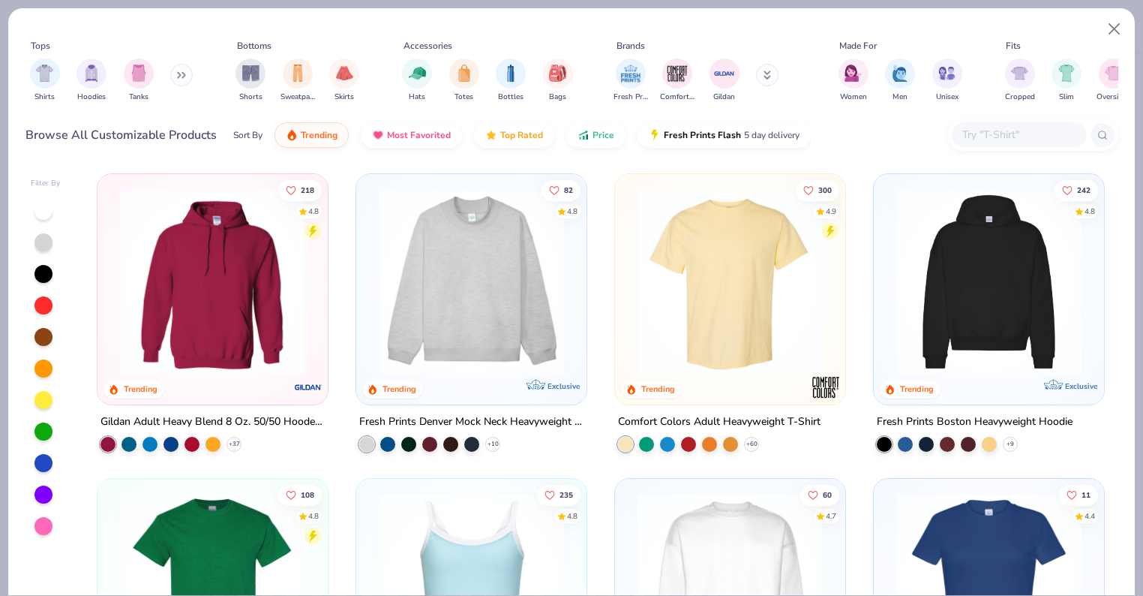
click at [1026, 137] on input "text" at bounding box center [1019, 134] width 116 height 17
click at [705, 276] on img at bounding box center [730, 281] width 200 height 185
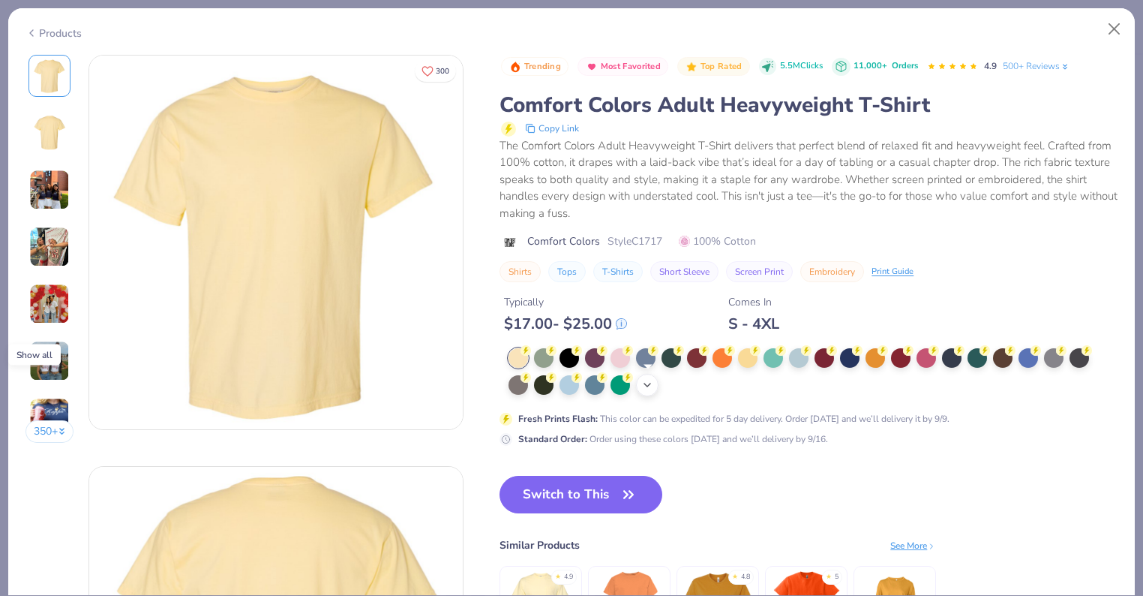
click at [648, 390] on icon at bounding box center [647, 385] width 12 height 12
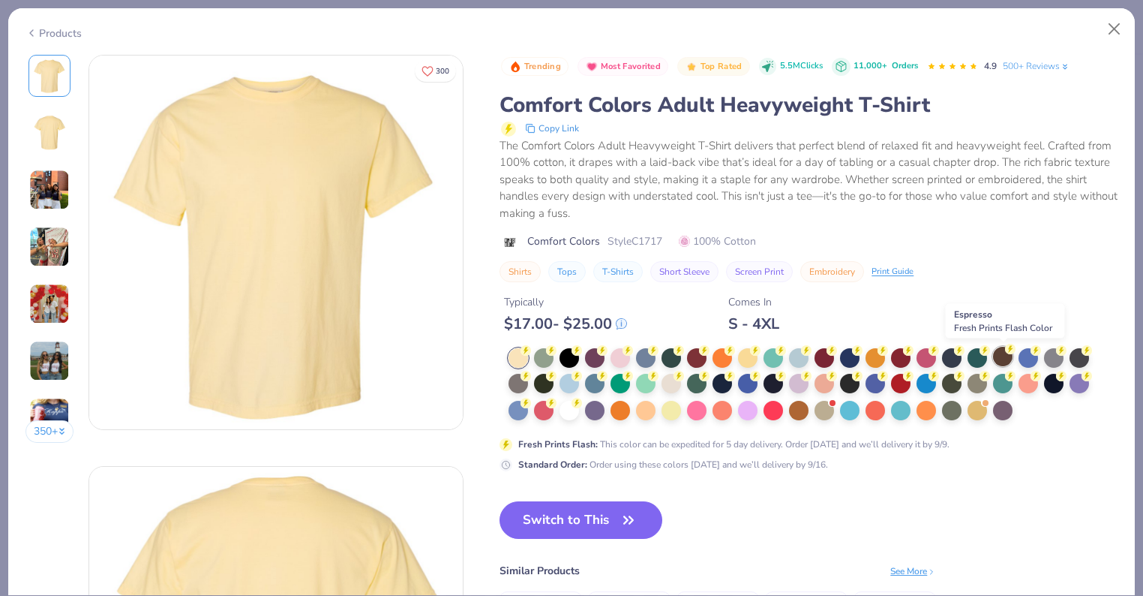
click at [1005, 356] on div at bounding box center [1003, 357] width 20 height 20
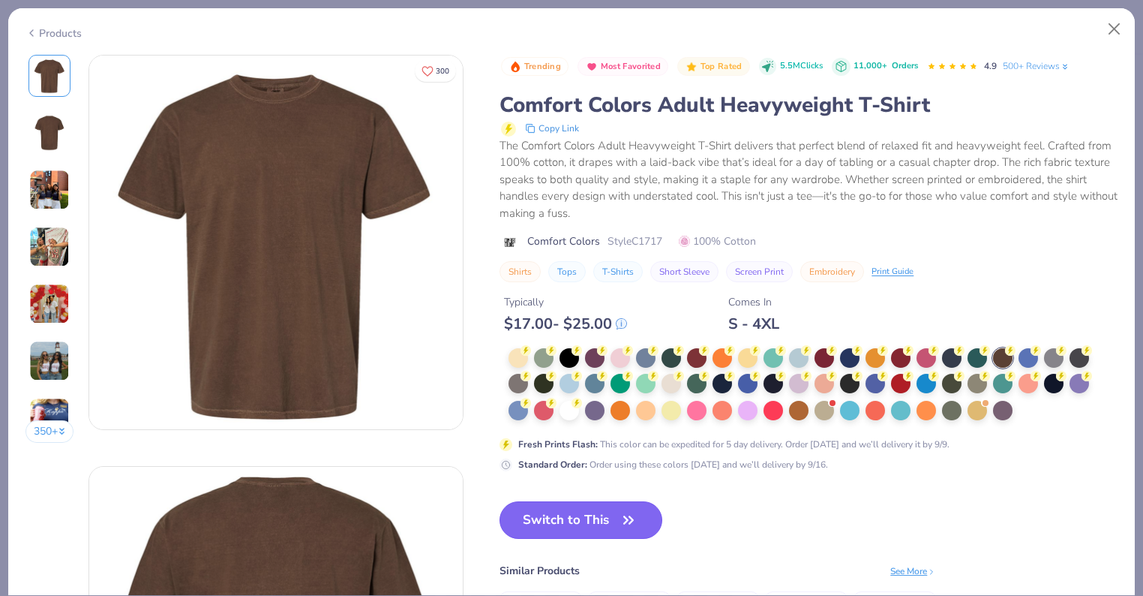
click at [561, 526] on button "Switch to This" at bounding box center [581, 520] width 163 height 38
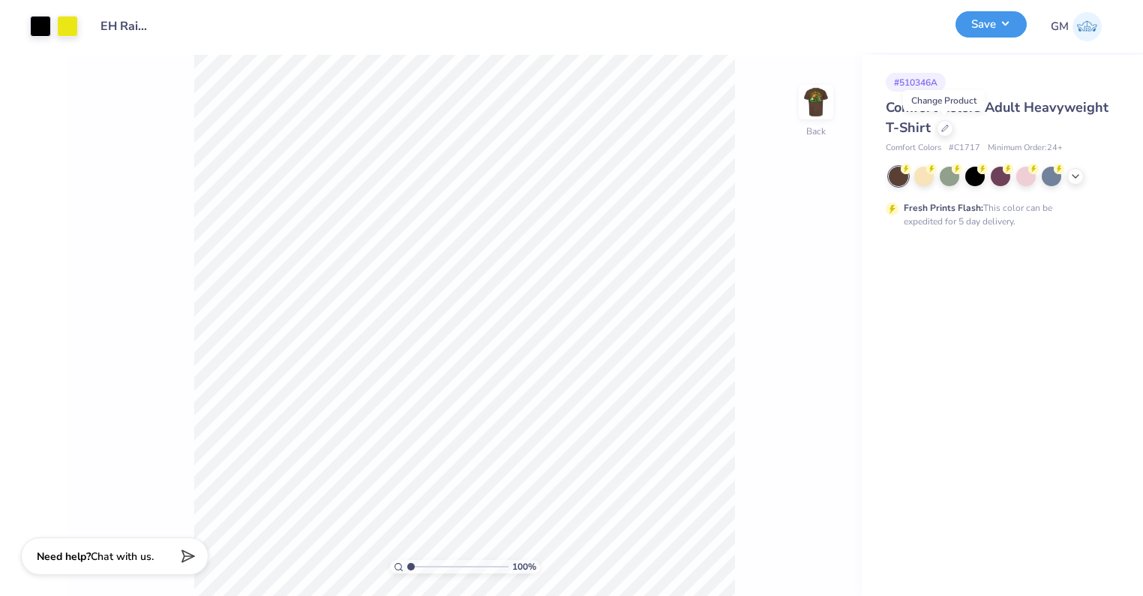
click at [978, 29] on button "Save" at bounding box center [991, 24] width 71 height 26
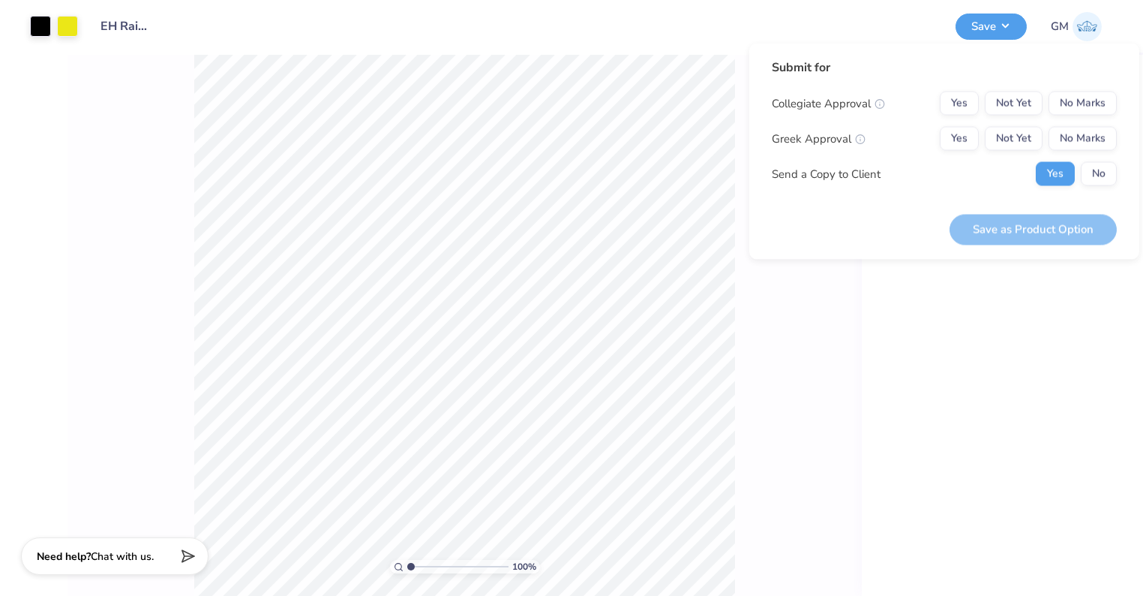
click at [1095, 160] on div "Collegiate Approval Yes Not Yet No Marks Greek Approval Yes Not Yet No Marks Se…" at bounding box center [944, 139] width 345 height 95
click at [1094, 140] on button "No Marks" at bounding box center [1083, 139] width 68 height 24
click at [1094, 106] on button "No Marks" at bounding box center [1083, 104] width 68 height 24
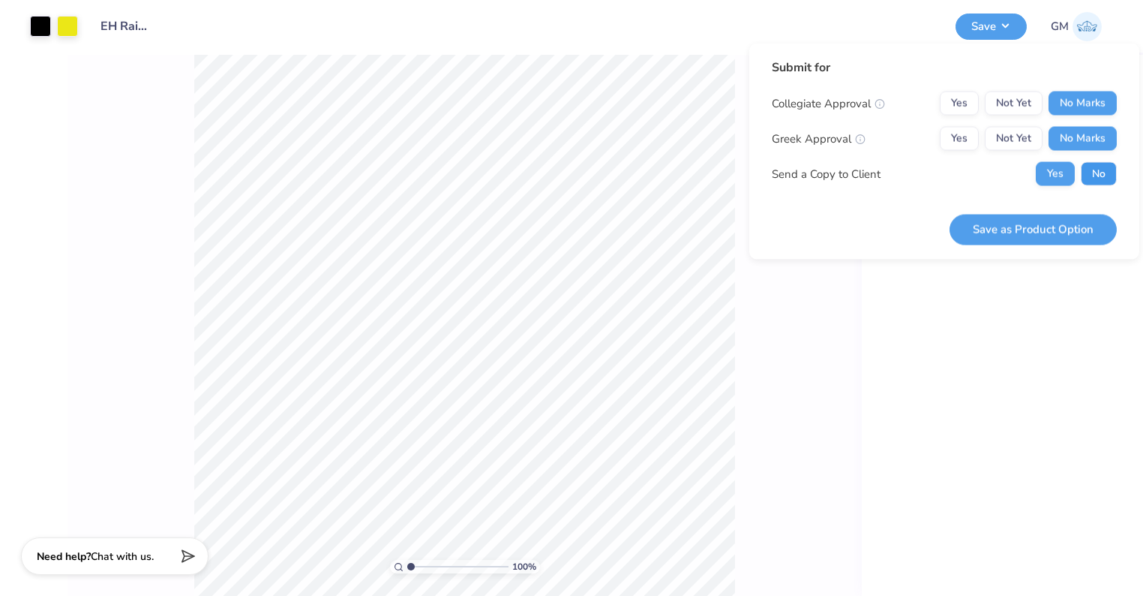
click at [1095, 176] on button "No" at bounding box center [1099, 174] width 36 height 24
click at [1050, 230] on button "Save as Product Option" at bounding box center [1033, 229] width 167 height 31
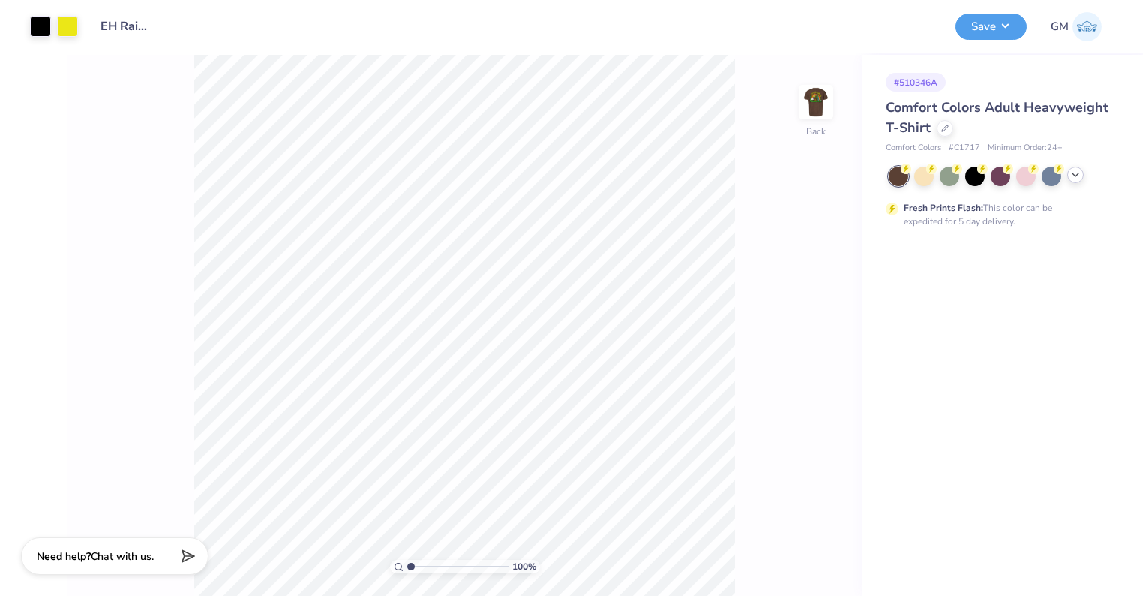
click at [1081, 172] on icon at bounding box center [1076, 175] width 12 height 12
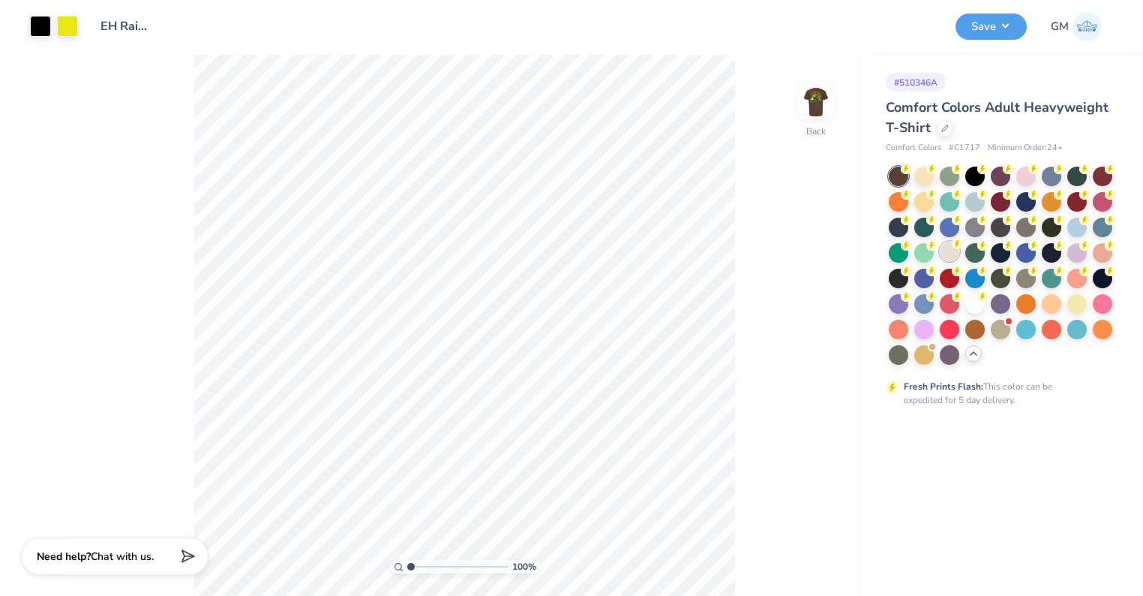
click at [952, 251] on div at bounding box center [950, 252] width 20 height 20
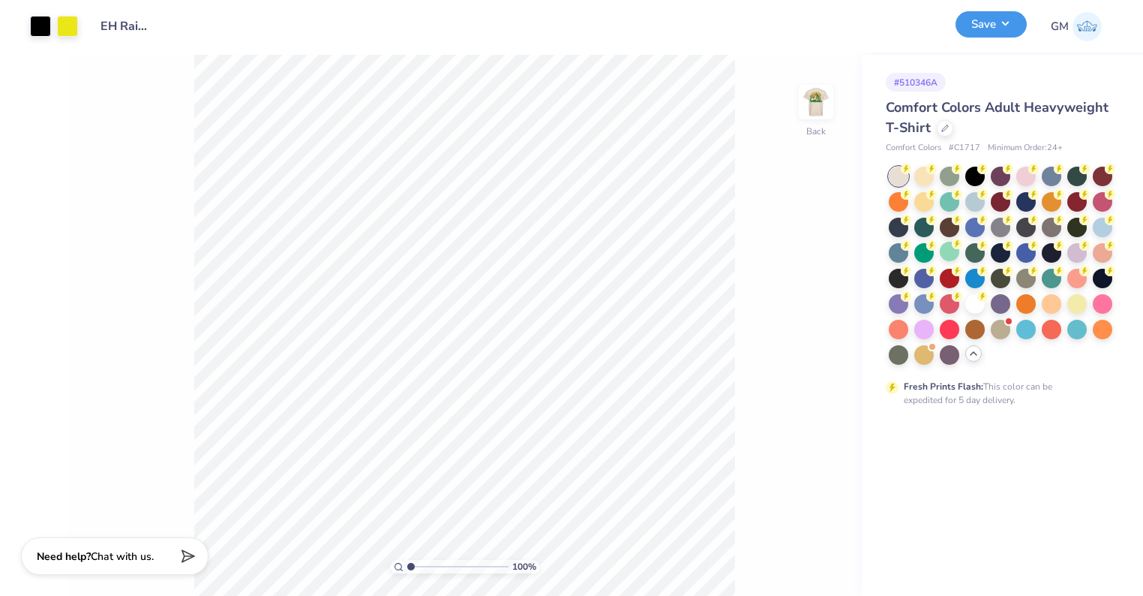
click at [981, 26] on button "Save" at bounding box center [991, 24] width 71 height 26
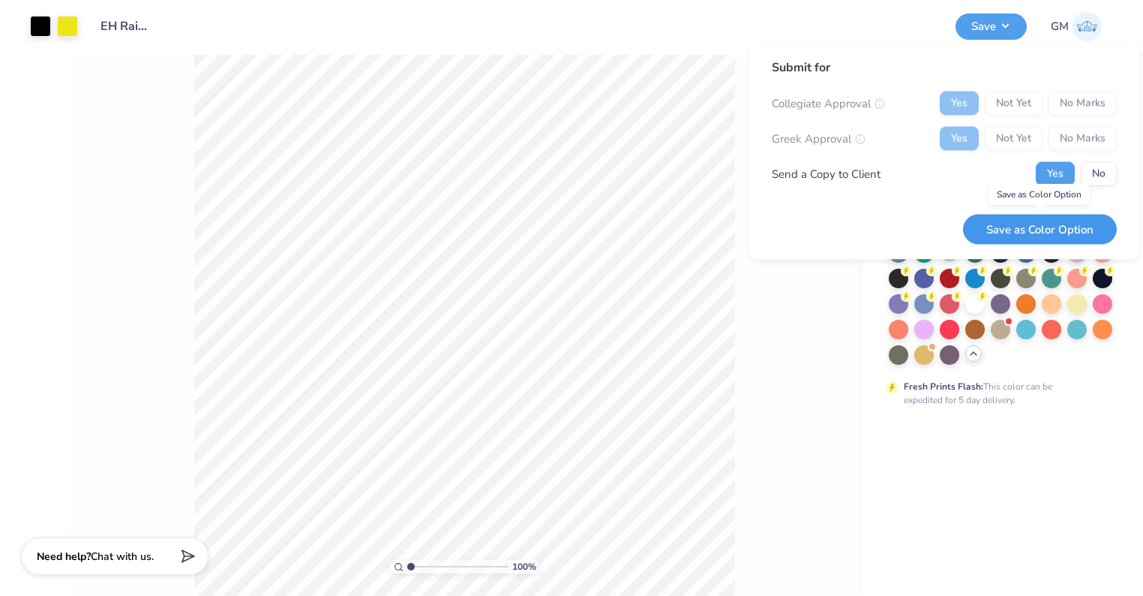
click at [1065, 224] on button "Save as Color Option" at bounding box center [1040, 229] width 154 height 31
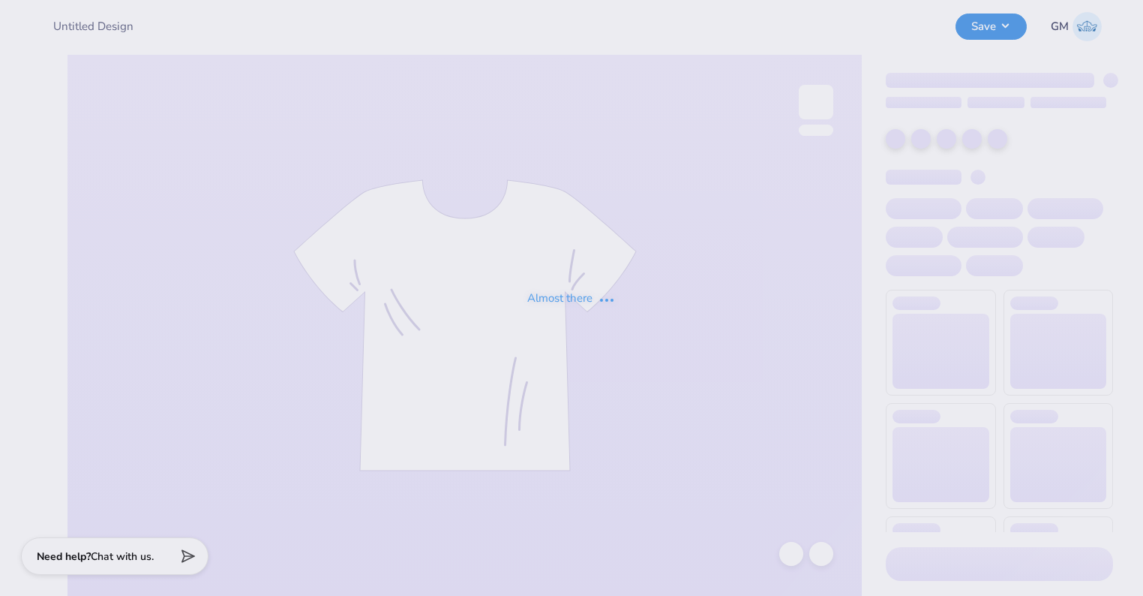
type input "EH Rainbow + Line Up Designs"
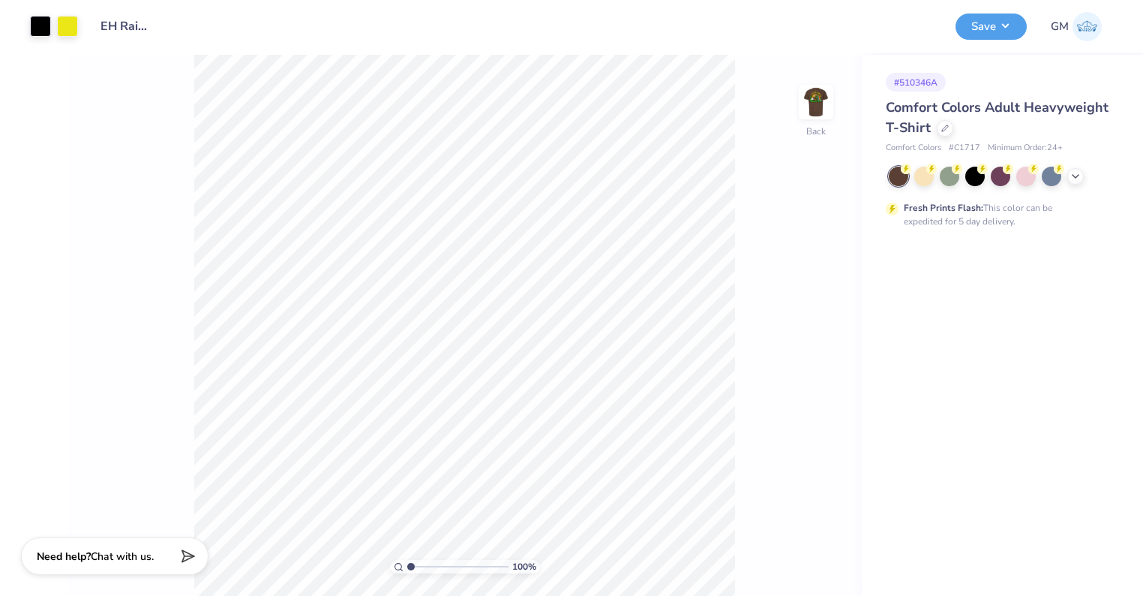
click at [1084, 181] on div at bounding box center [1001, 177] width 224 height 20
click at [1079, 179] on icon at bounding box center [1076, 175] width 12 height 12
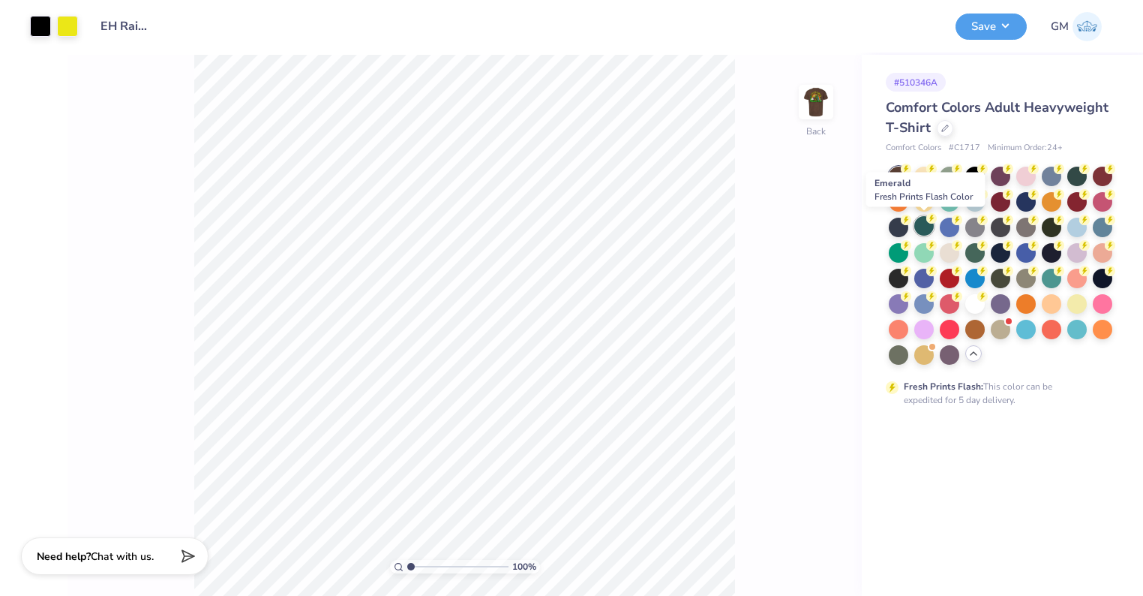
click at [922, 228] on div at bounding box center [925, 226] width 20 height 20
click at [978, 17] on button "Save" at bounding box center [991, 24] width 71 height 26
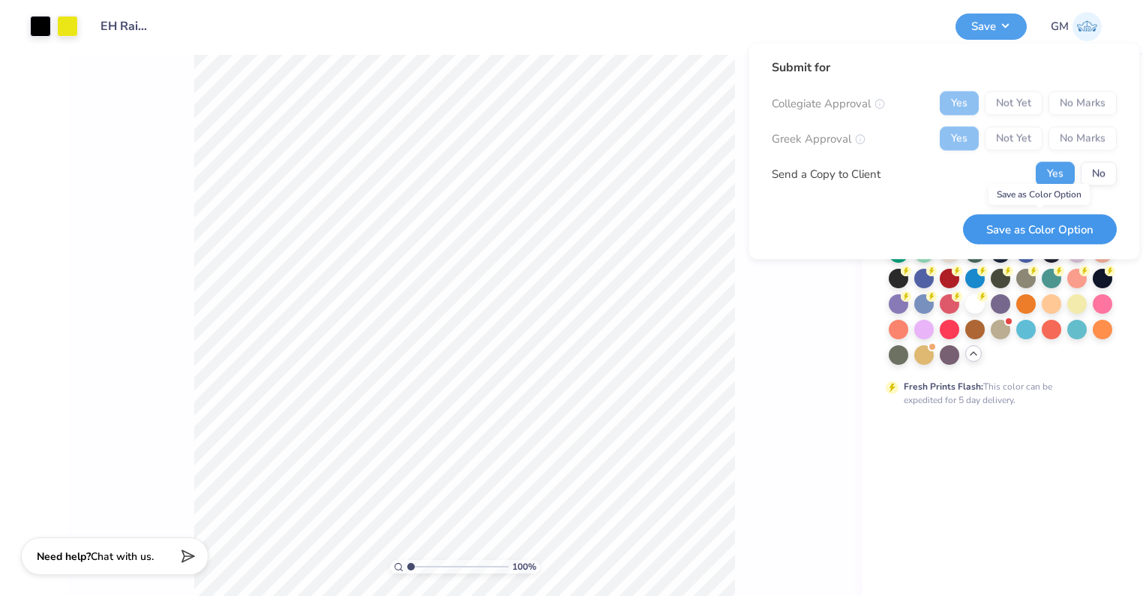
click at [1083, 218] on button "Save as Color Option" at bounding box center [1040, 229] width 154 height 31
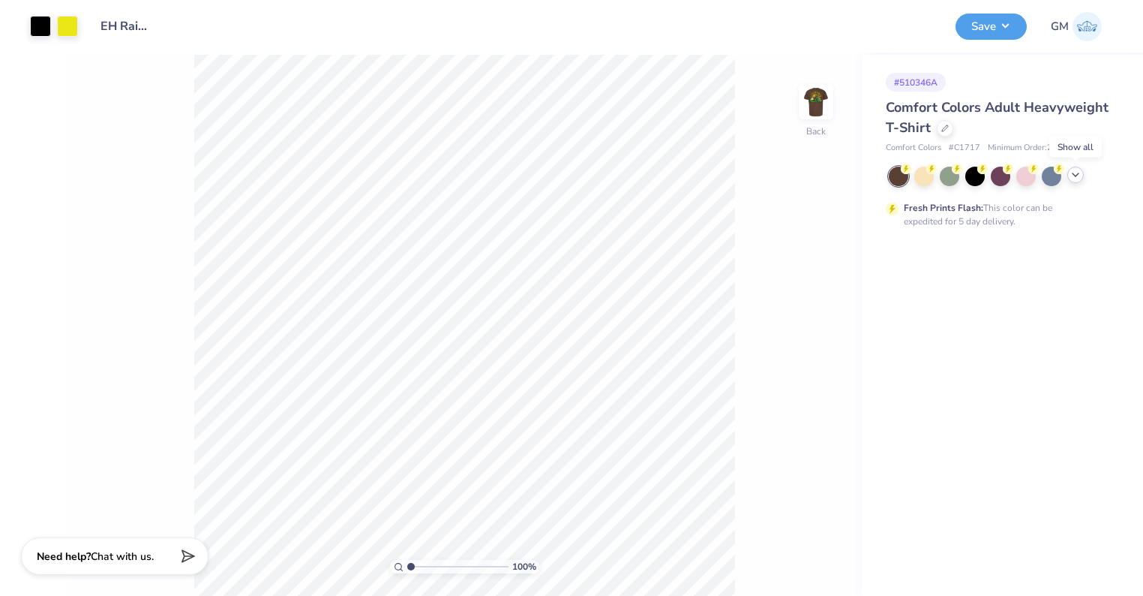
click at [1075, 180] on icon at bounding box center [1076, 175] width 12 height 12
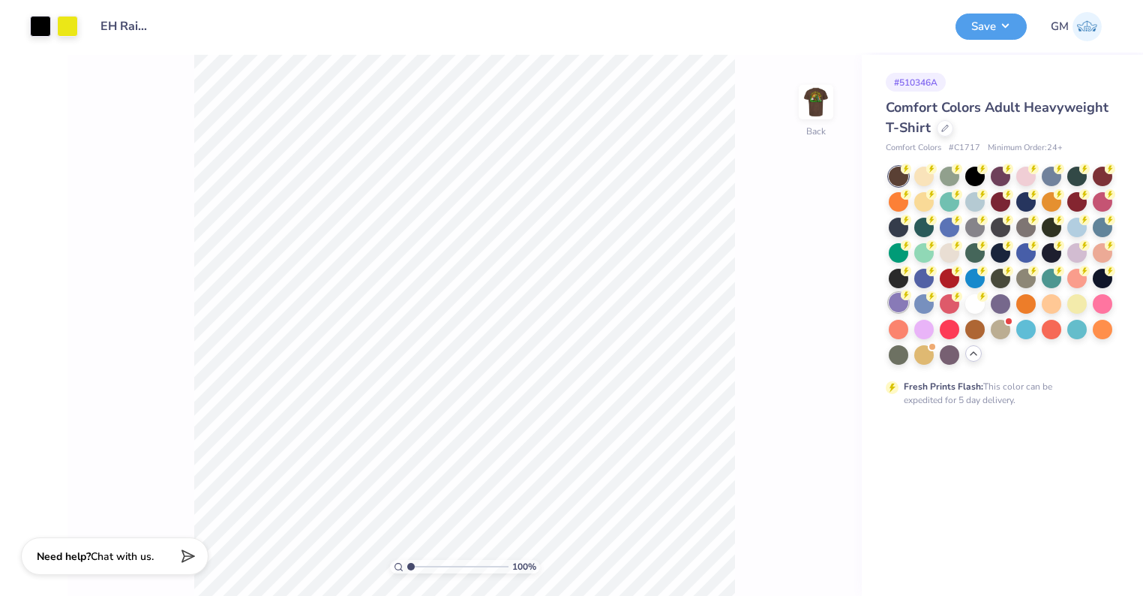
click at [895, 302] on div at bounding box center [899, 303] width 20 height 20
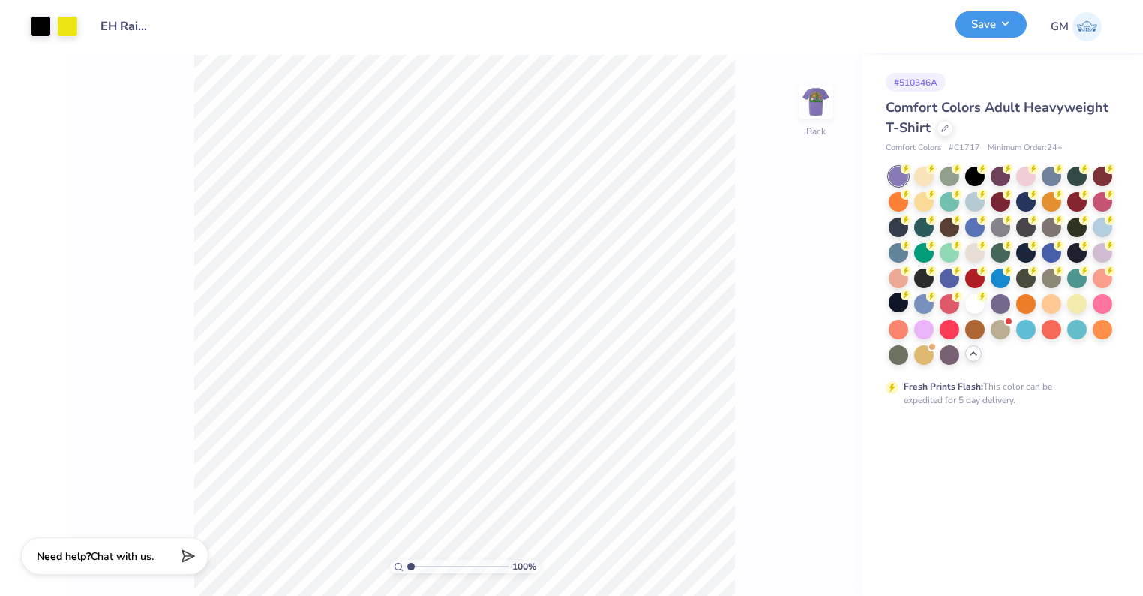
click at [973, 32] on button "Save" at bounding box center [991, 24] width 71 height 26
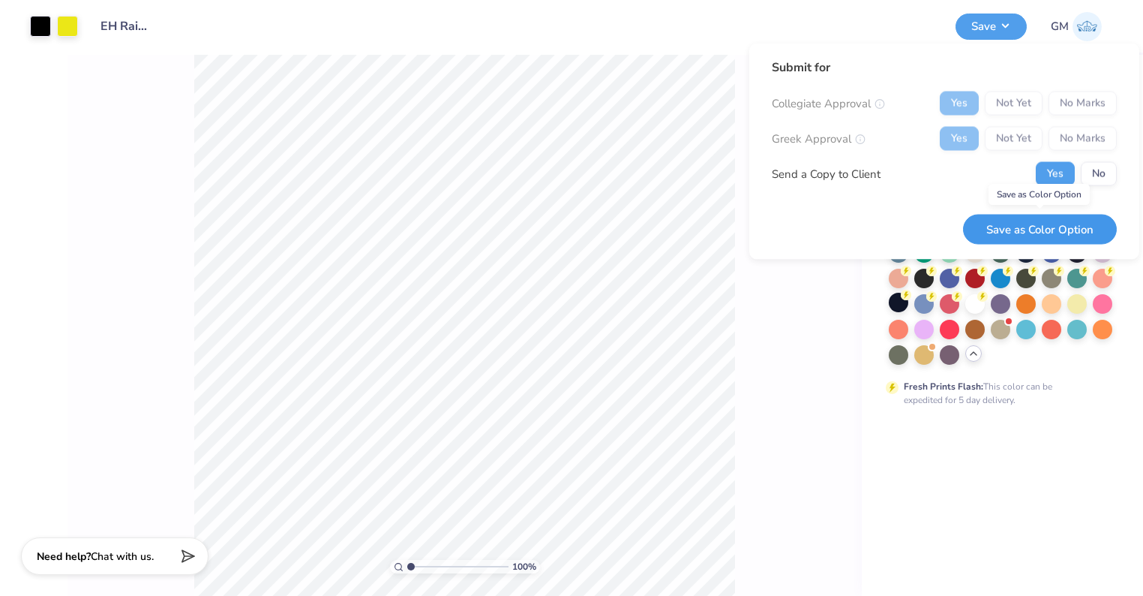
click at [1059, 227] on button "Save as Color Option" at bounding box center [1040, 229] width 154 height 31
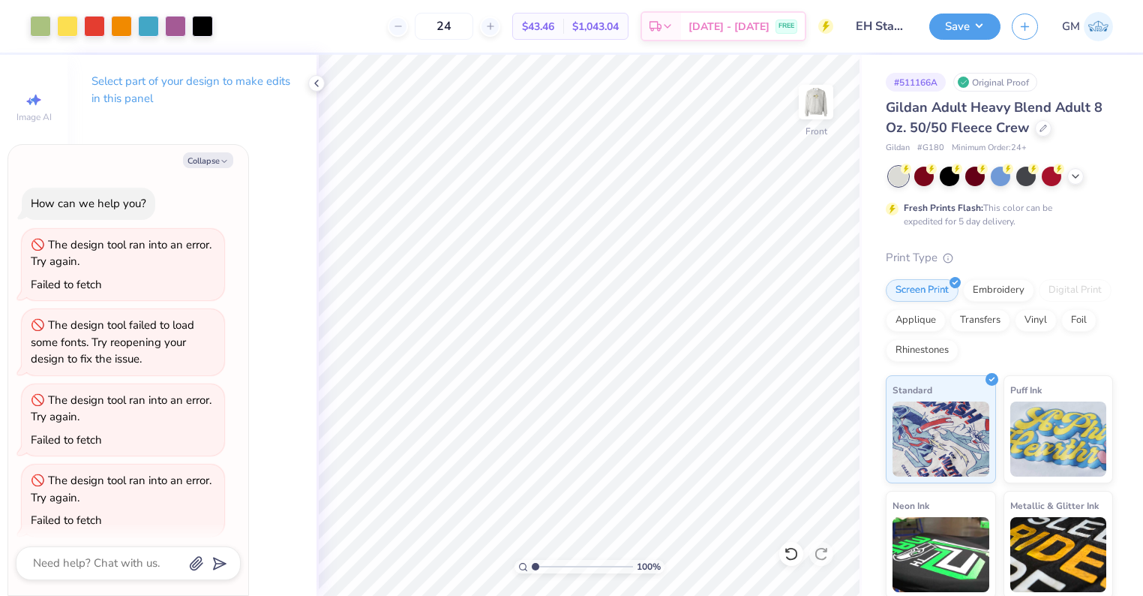
scroll to position [170, 0]
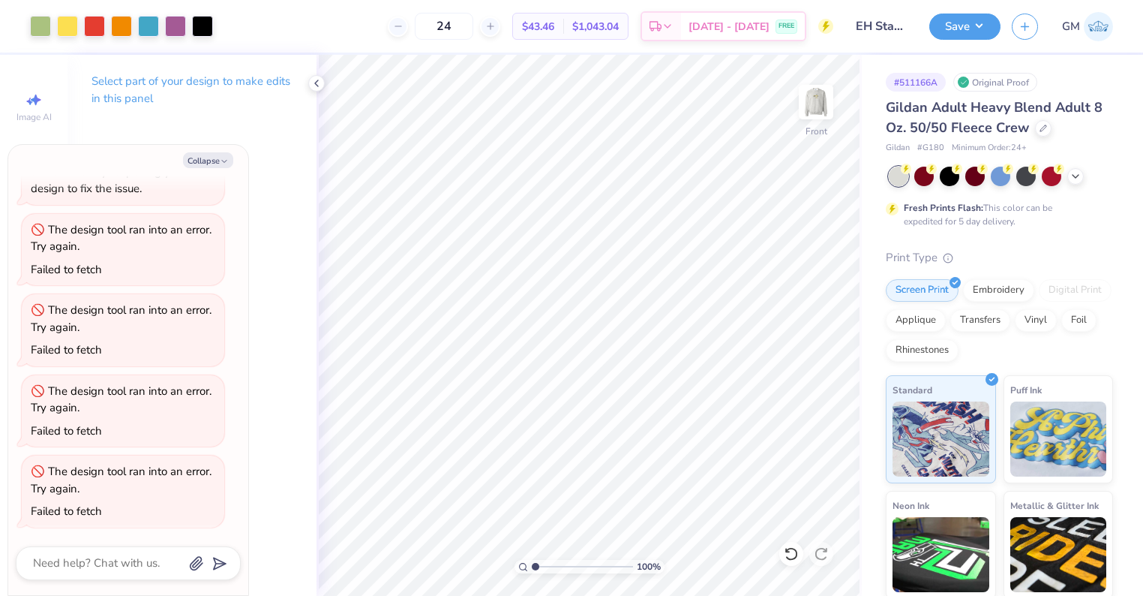
click at [1103, 34] on img at bounding box center [1098, 26] width 29 height 29
type textarea "x"
